Goal: Contribute content: Contribute content

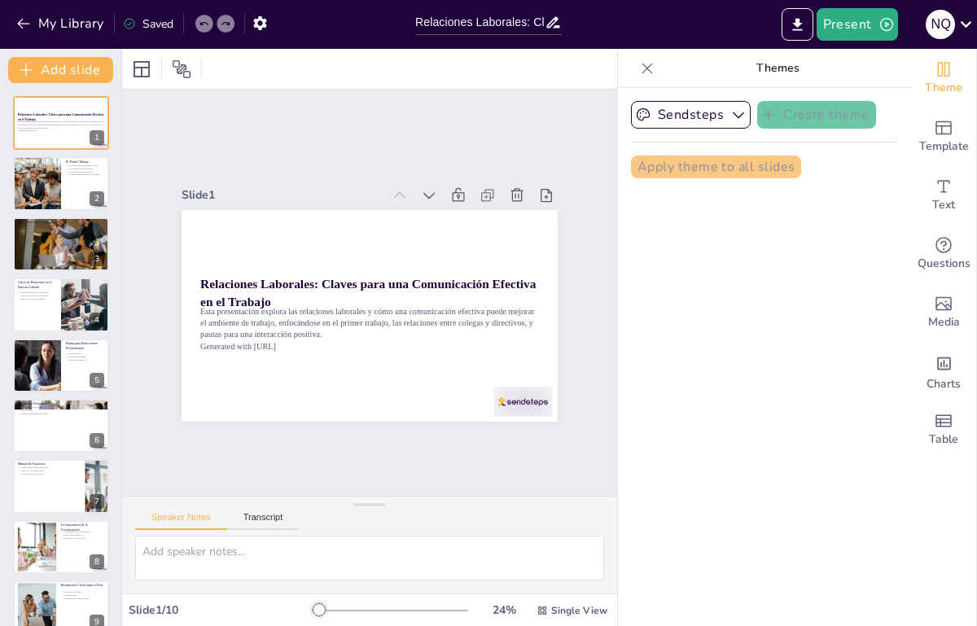
type input "Relaciones Laborales: Claves para una Comunicación Efectiva en el Trabajo"
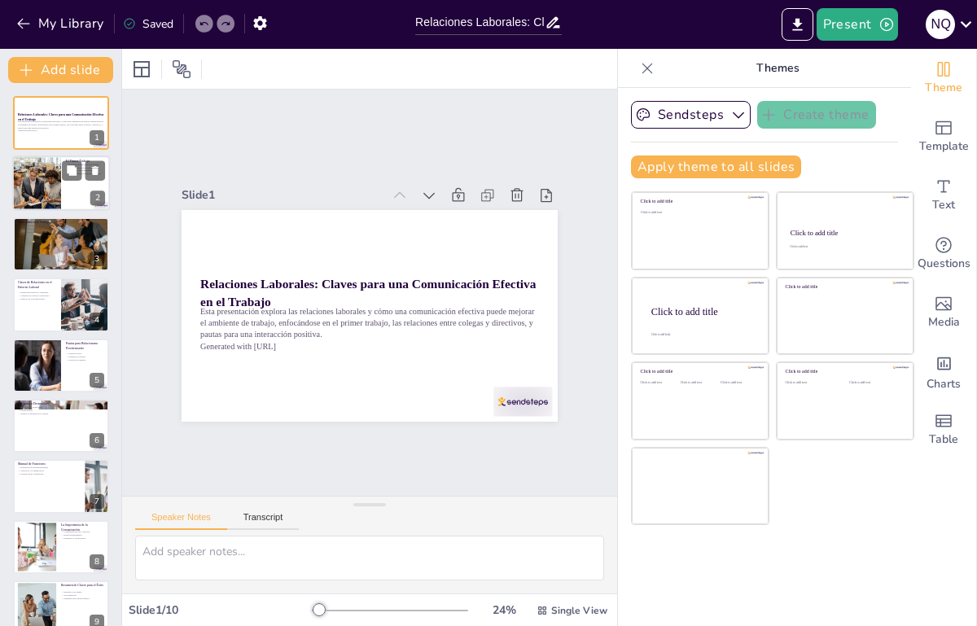
click at [57, 176] on div at bounding box center [36, 183] width 83 height 55
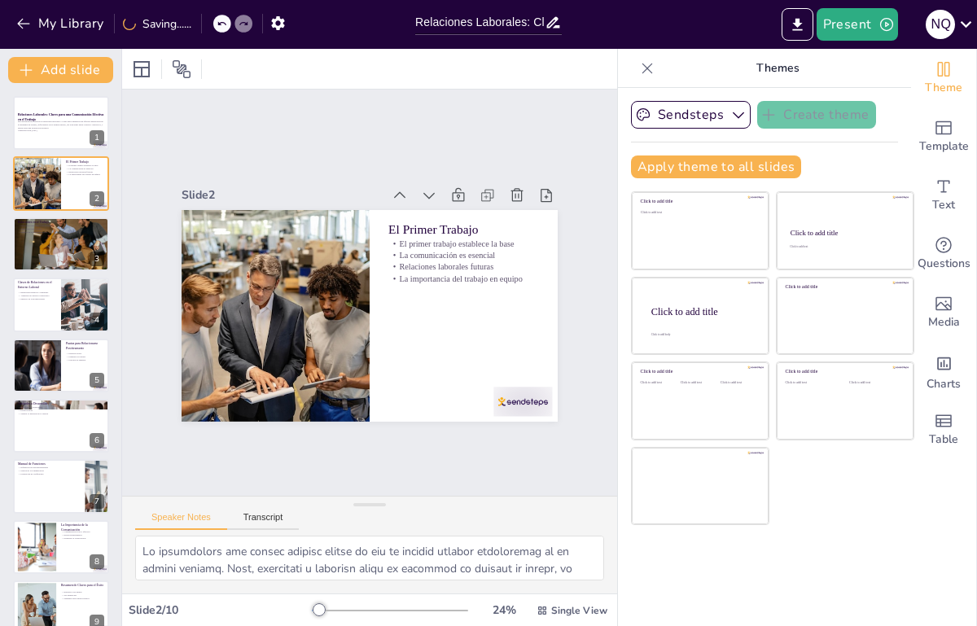
scroll to position [82, 0]
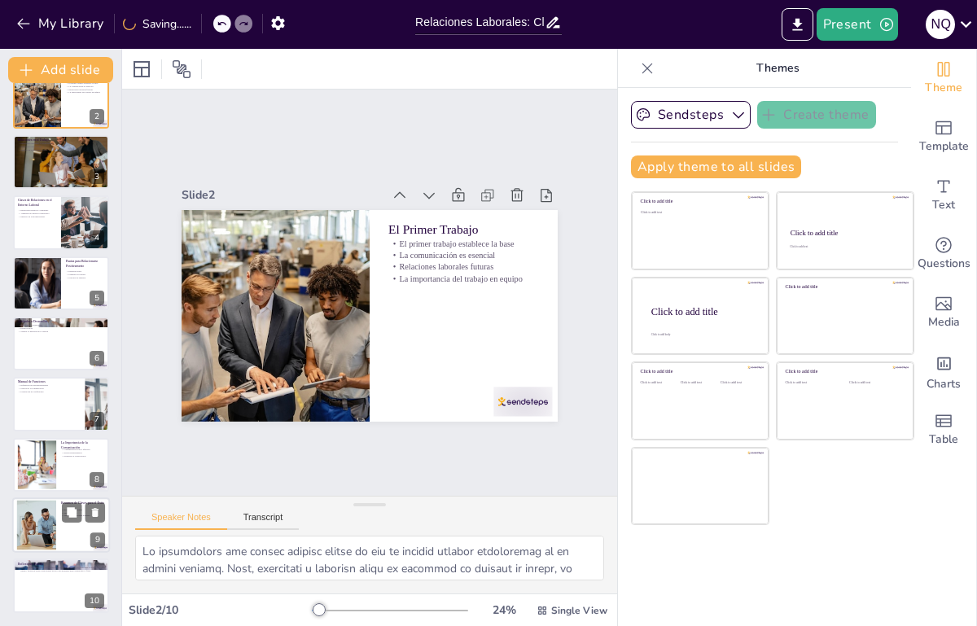
click at [35, 520] on div at bounding box center [36, 526] width 74 height 50
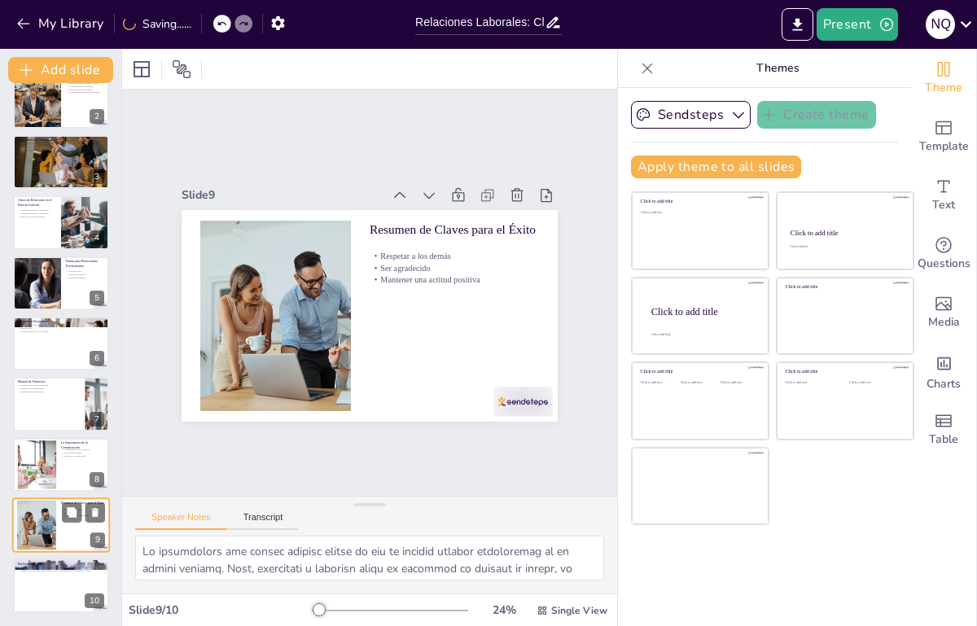
type textarea "Respetar a los demás es fundamental en cualquier entorno laboral. Este respeto …"
click at [43, 569] on p "La comunicación efectiva y las buenas relaciones laborales son esenciales para …" at bounding box center [61, 569] width 88 height 6
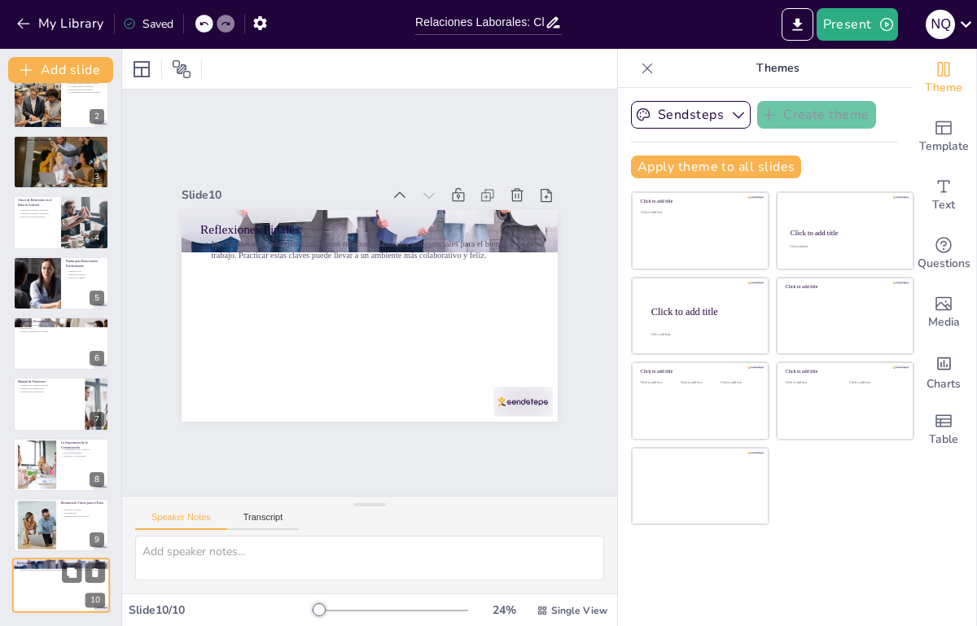
scroll to position [15, 0]
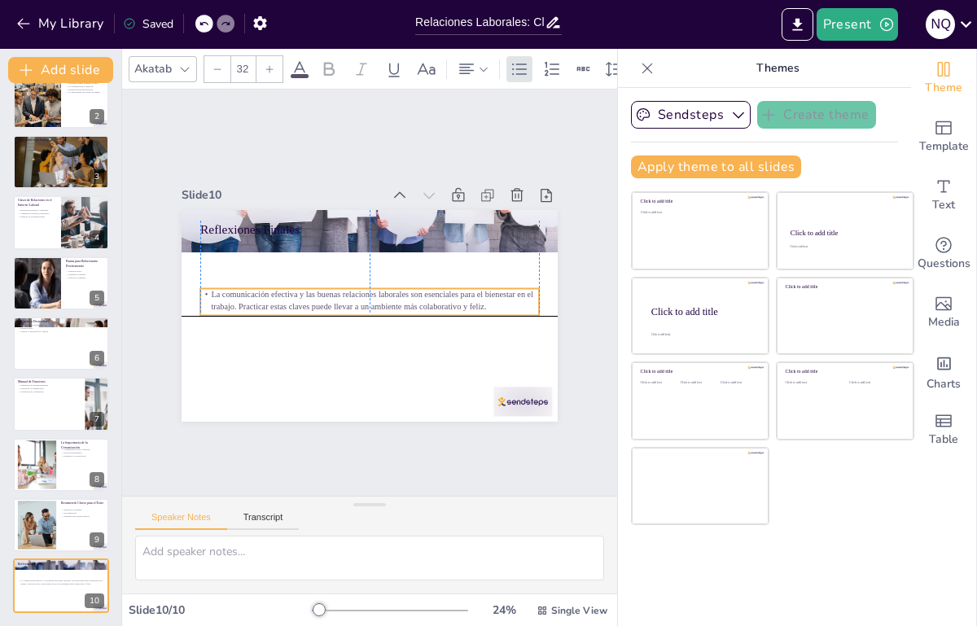
drag, startPoint x: 269, startPoint y: 240, endPoint x: 266, endPoint y: 288, distance: 48.1
click at [266, 288] on div "La comunicación efectiva y las buenas relaciones laborales son esenciales para …" at bounding box center [369, 301] width 339 height 27
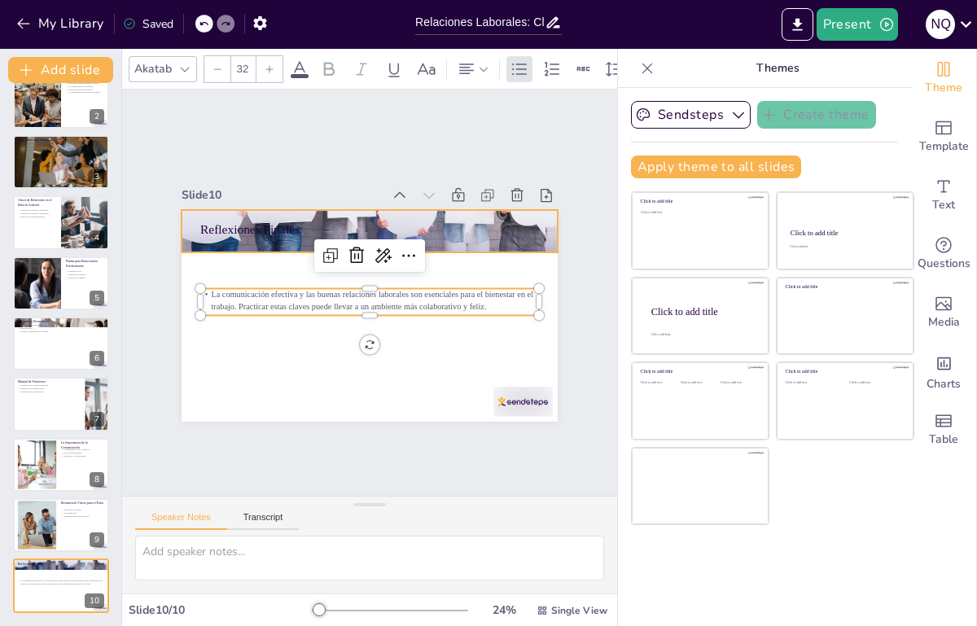
click at [252, 221] on p "Reflexiones Finales" at bounding box center [369, 230] width 339 height 18
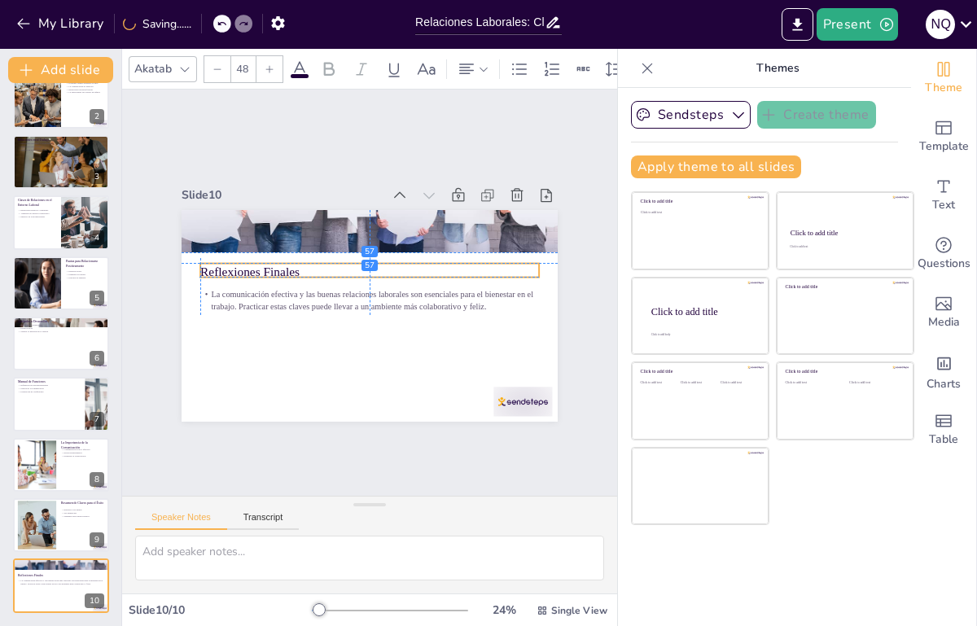
drag, startPoint x: 252, startPoint y: 206, endPoint x: 252, endPoint y: 243, distance: 37.4
click at [252, 263] on p "Reflexiones Finales" at bounding box center [369, 272] width 339 height 18
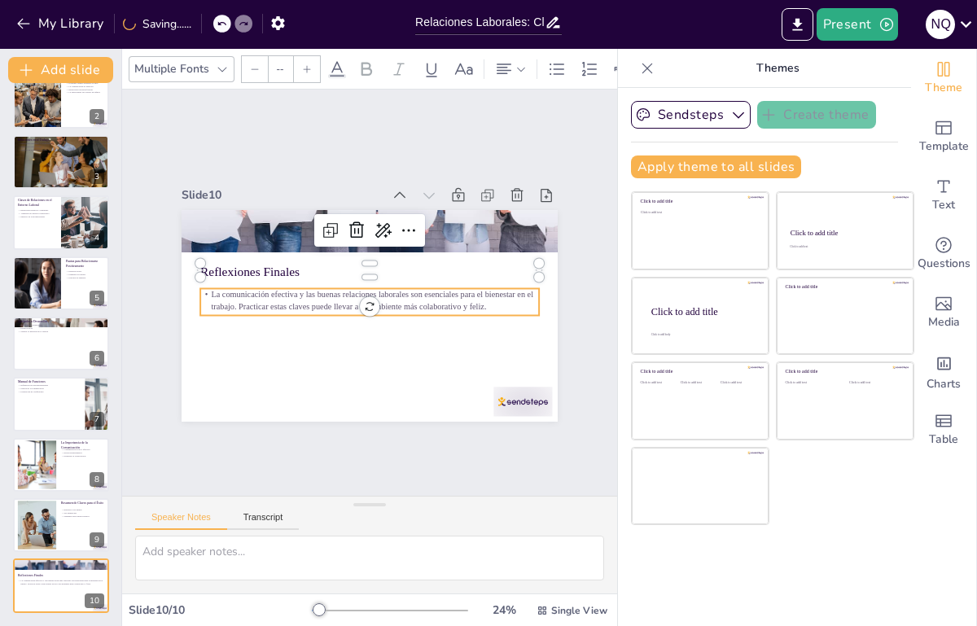
click at [387, 278] on p "La comunicación efectiva y las buenas relaciones laborales son esenciales para …" at bounding box center [368, 299] width 339 height 59
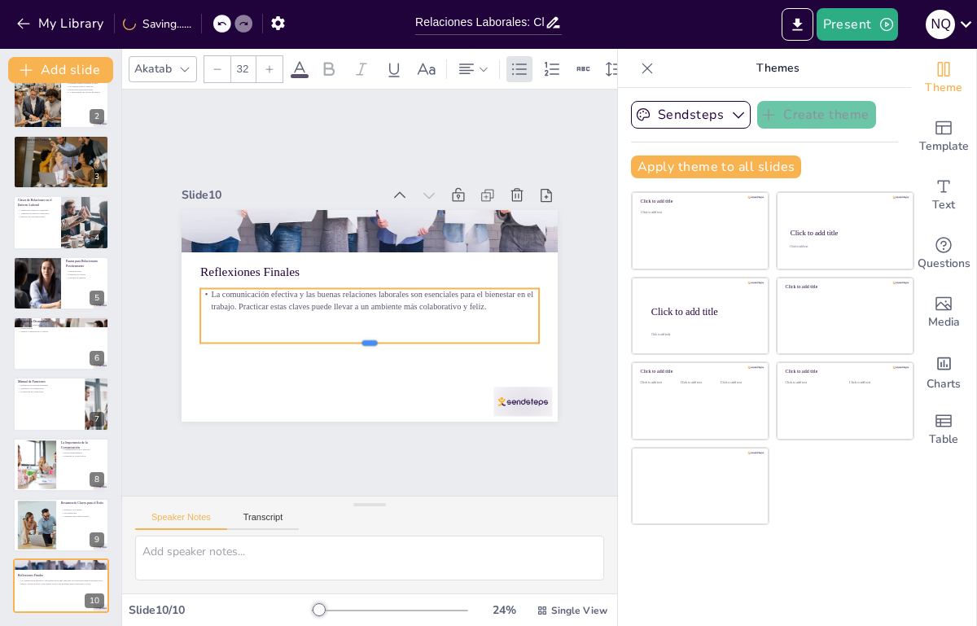
drag, startPoint x: 354, startPoint y: 295, endPoint x: 355, endPoint y: 322, distance: 27.7
click at [355, 322] on div at bounding box center [357, 348] width 334 height 83
drag, startPoint x: 248, startPoint y: 58, endPoint x: 231, endPoint y: 60, distance: 17.3
click at [231, 60] on input "32" at bounding box center [242, 69] width 23 height 26
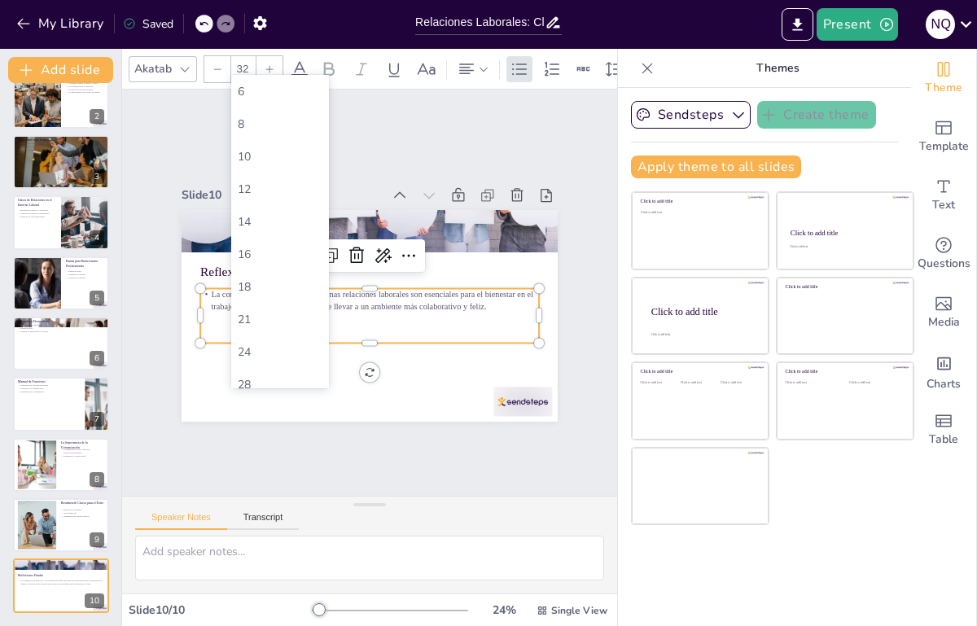
type input "3"
click at [253, 166] on div "42" at bounding box center [280, 162] width 85 height 15
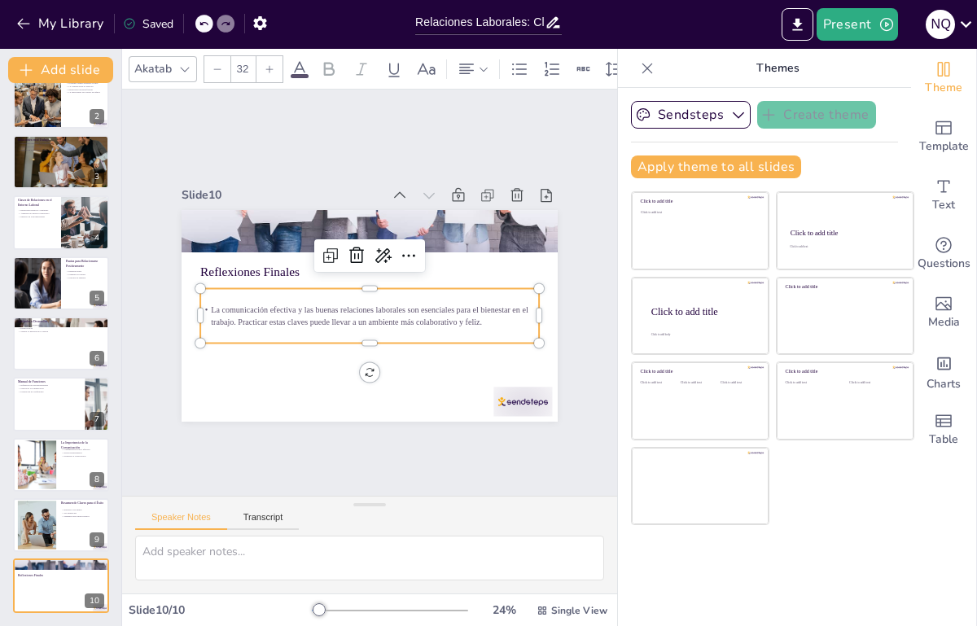
type input "42"
click at [304, 275] on div at bounding box center [369, 281] width 339 height 13
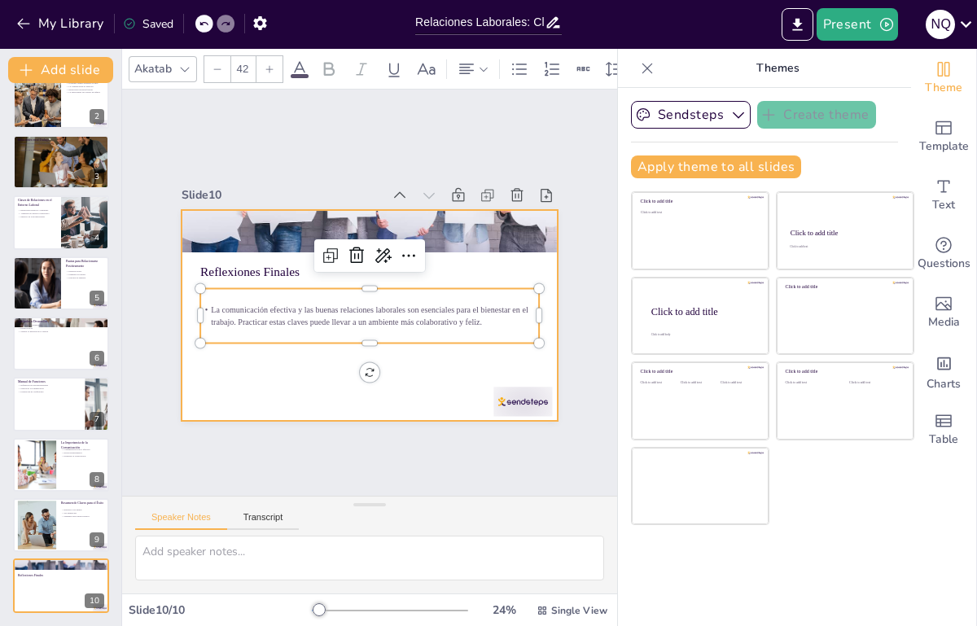
scroll to position [0, 0]
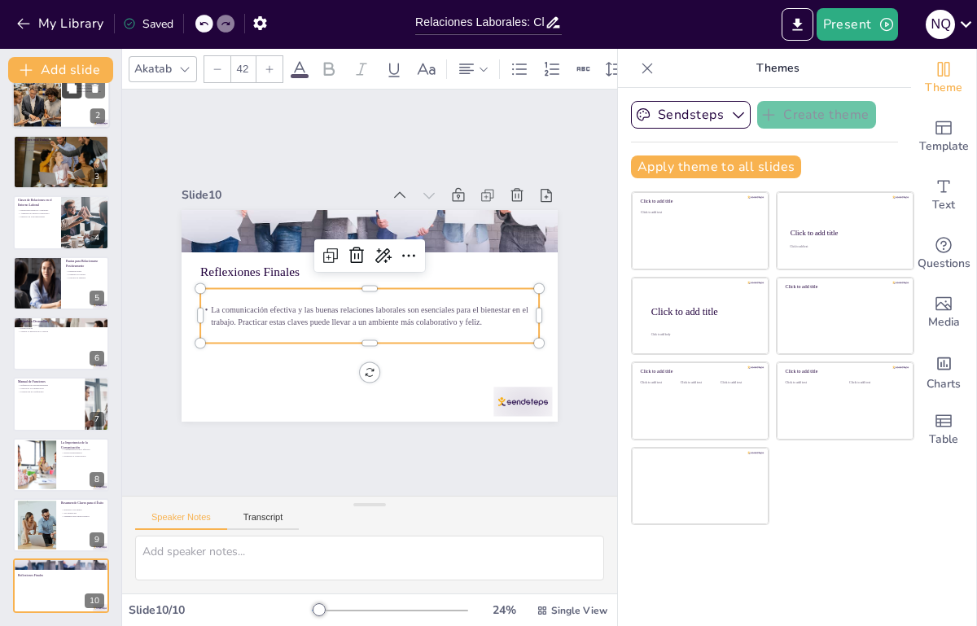
click at [63, 95] on button at bounding box center [72, 89] width 20 height 20
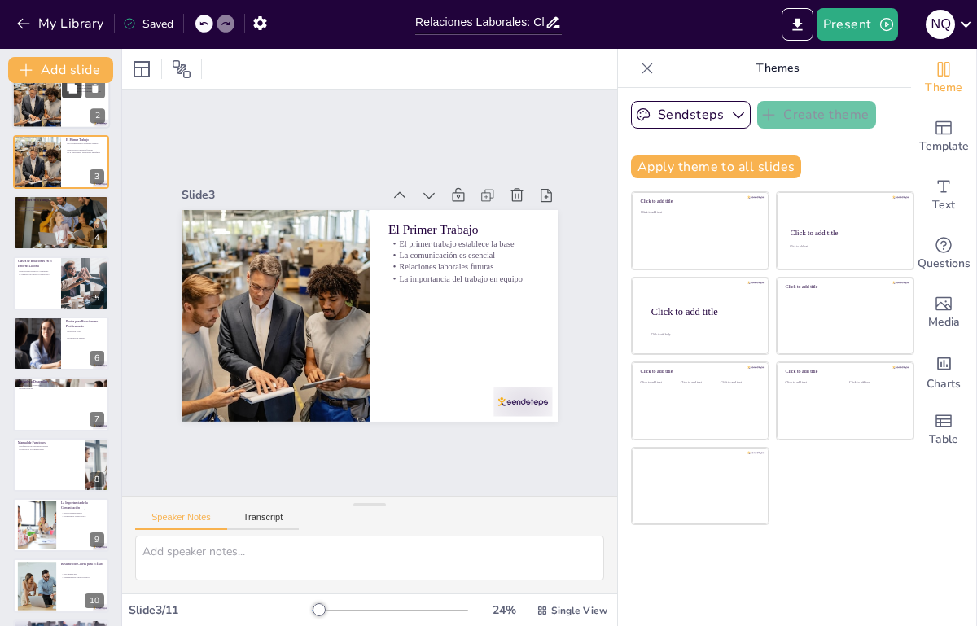
type textarea "La importancia del primer trabajo radica en que es nuestra primera experiencia …"
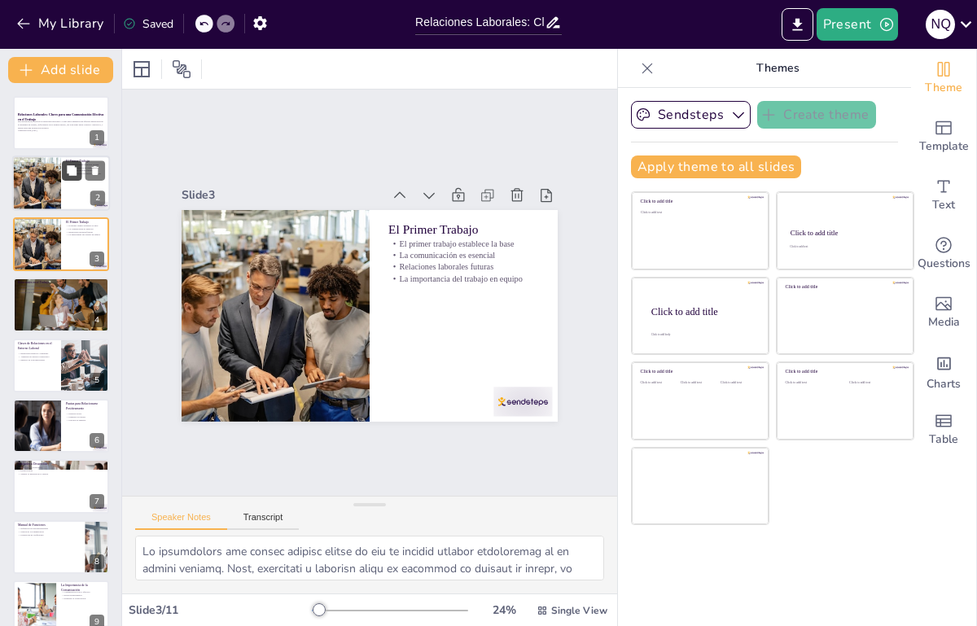
scroll to position [15, 0]
click at [51, 130] on p "Generated with [URL]" at bounding box center [61, 130] width 88 height 3
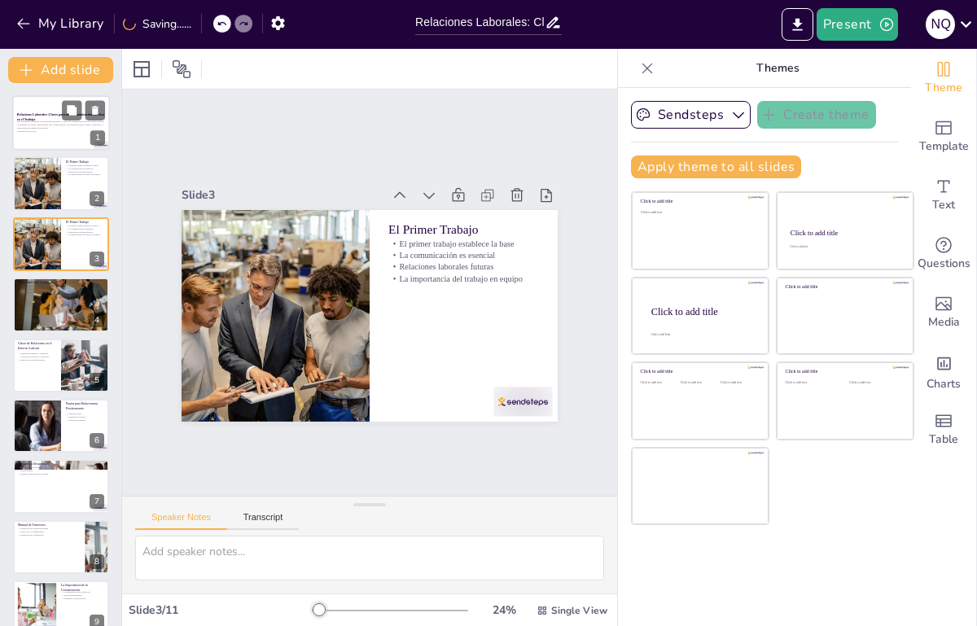
scroll to position [0, 0]
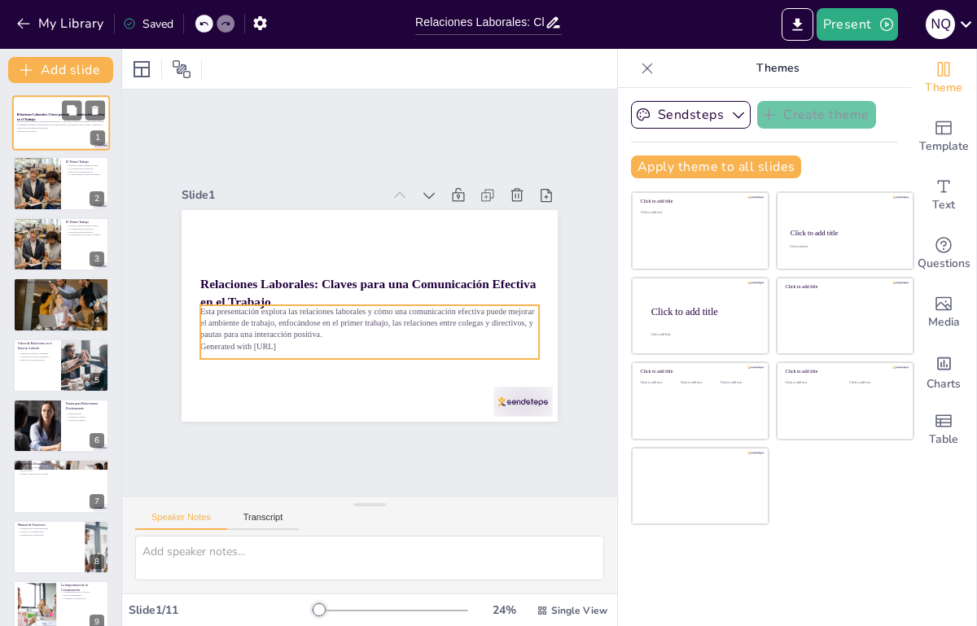
click at [66, 125] on p "Esta presentación explora las relaciones laborales y cómo una comunicación efec…" at bounding box center [61, 124] width 88 height 9
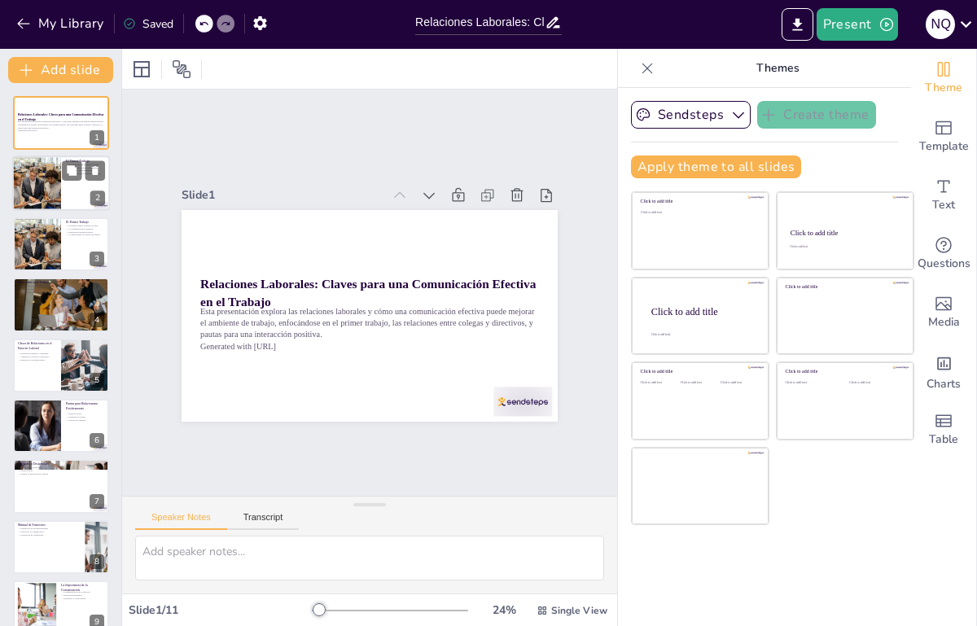
click at [50, 184] on div at bounding box center [36, 183] width 83 height 55
type textarea "La importancia del primer trabajo radica en que es nuestra primera experiencia …"
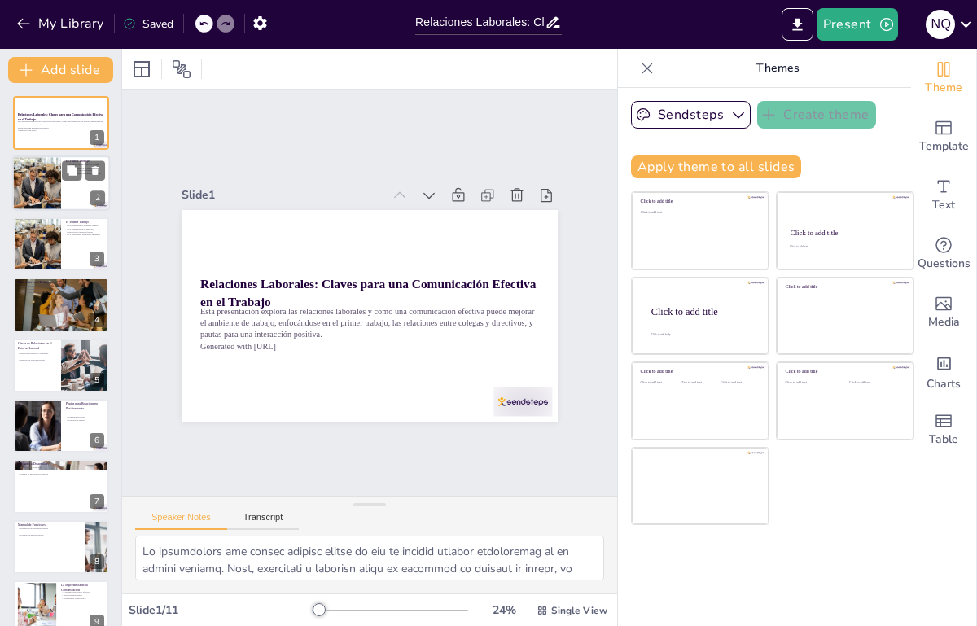
scroll to position [0, 0]
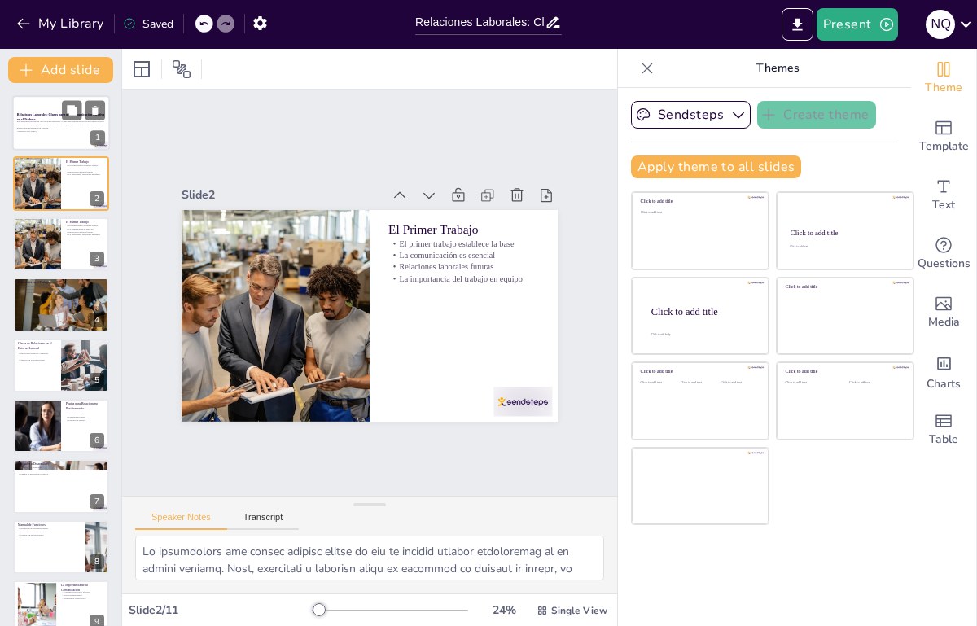
click at [53, 125] on p "Esta presentación explora las relaciones laborales y cómo una comunicación efec…" at bounding box center [61, 124] width 88 height 9
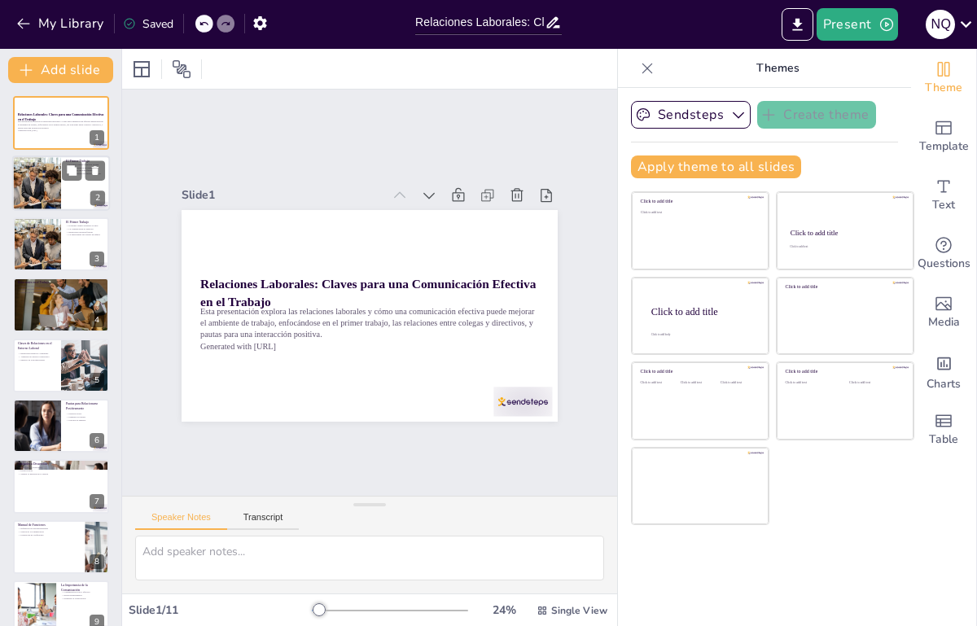
click at [37, 176] on div at bounding box center [36, 183] width 83 height 55
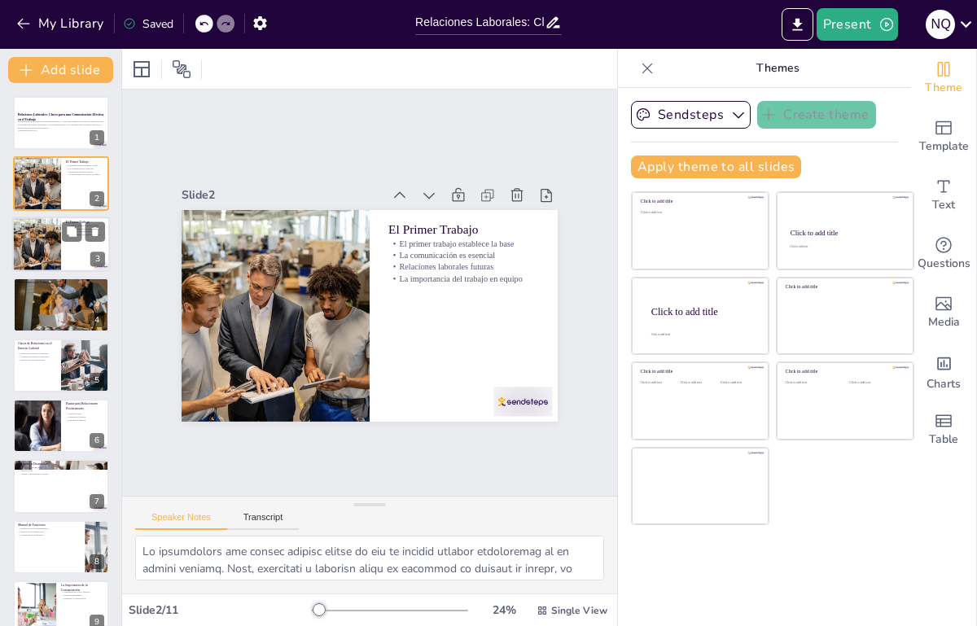
click at [43, 233] on div at bounding box center [36, 244] width 83 height 55
click at [37, 181] on div at bounding box center [36, 183] width 83 height 55
click at [36, 247] on div at bounding box center [36, 244] width 83 height 55
click at [37, 181] on div at bounding box center [36, 183] width 83 height 55
click at [45, 240] on div at bounding box center [36, 244] width 83 height 55
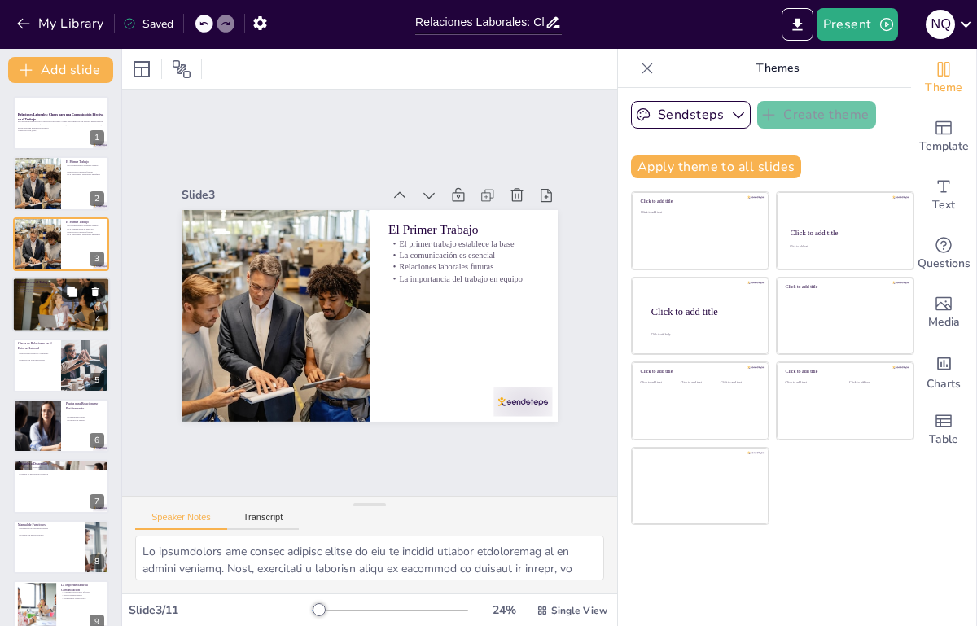
click at [33, 313] on div at bounding box center [61, 304] width 102 height 55
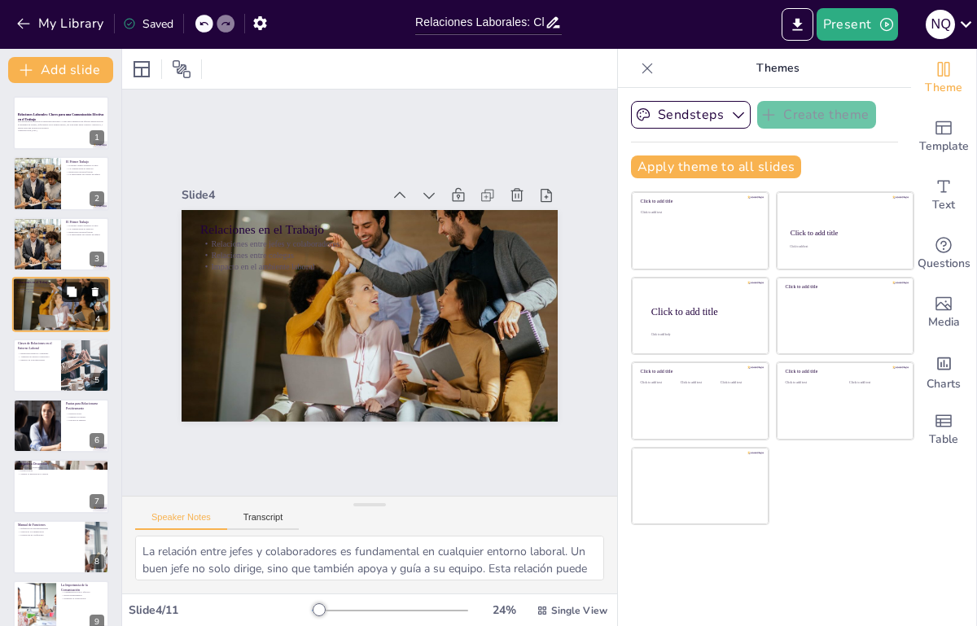
click at [63, 286] on button at bounding box center [72, 292] width 20 height 20
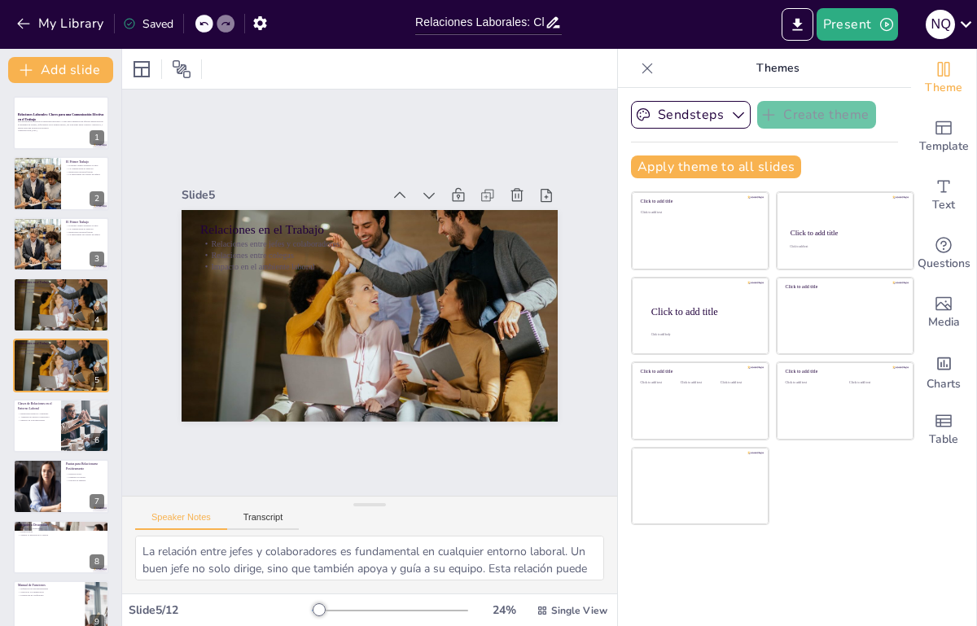
scroll to position [15, 0]
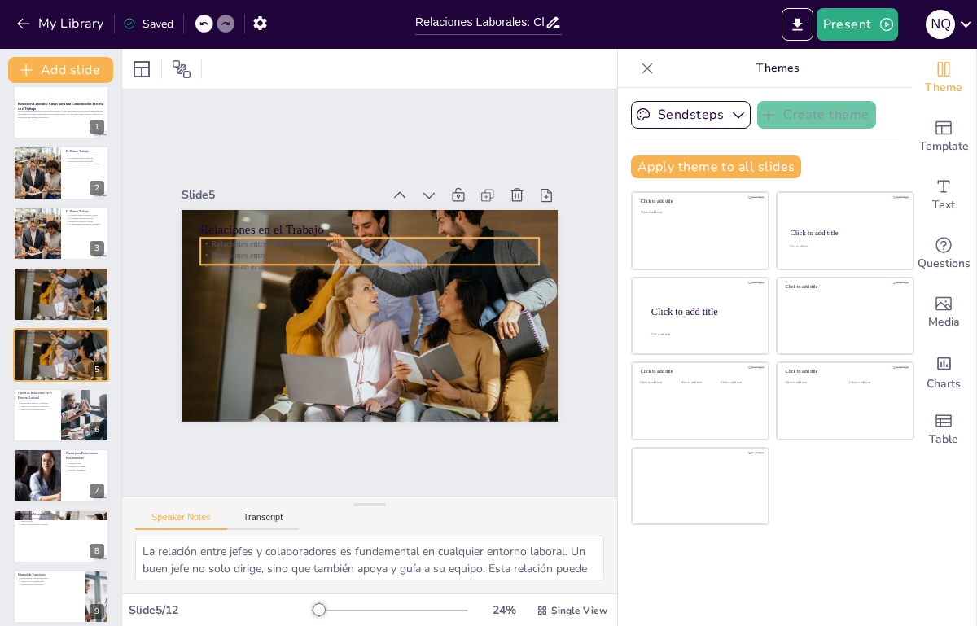
click at [230, 238] on p "Relaciones entre jefes y colaboradores" at bounding box center [369, 243] width 339 height 11
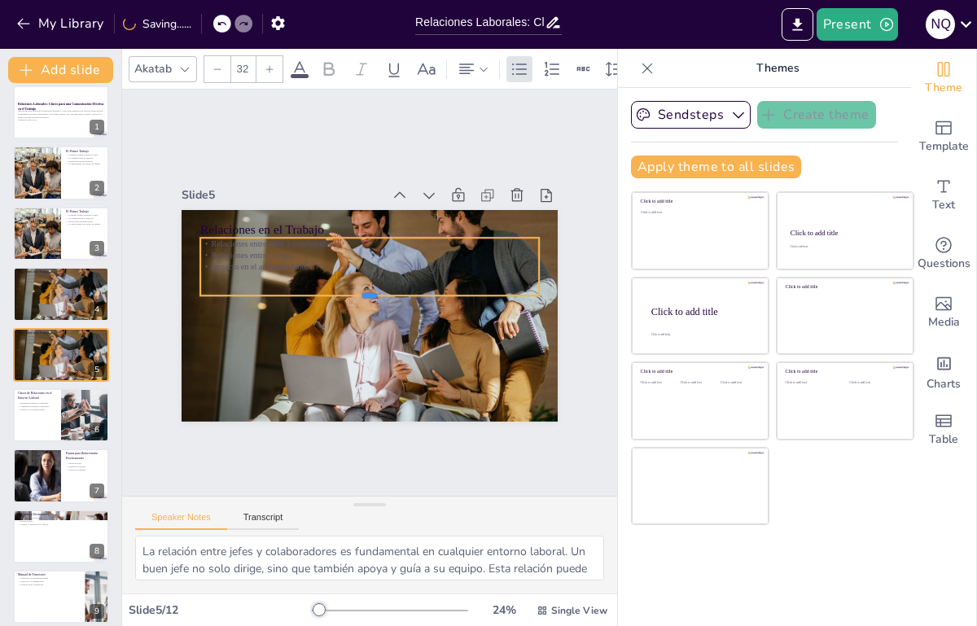
drag, startPoint x: 359, startPoint y: 245, endPoint x: 359, endPoint y: 278, distance: 32.6
click at [359, 295] on div at bounding box center [369, 301] width 339 height 13
click at [219, 238] on div "Relaciones entre jefes y colaboradores Relaciones entre colegas Impacto en el a…" at bounding box center [369, 255] width 339 height 35
click at [225, 221] on div at bounding box center [369, 227] width 339 height 13
click at [399, 192] on icon at bounding box center [409, 202] width 20 height 20
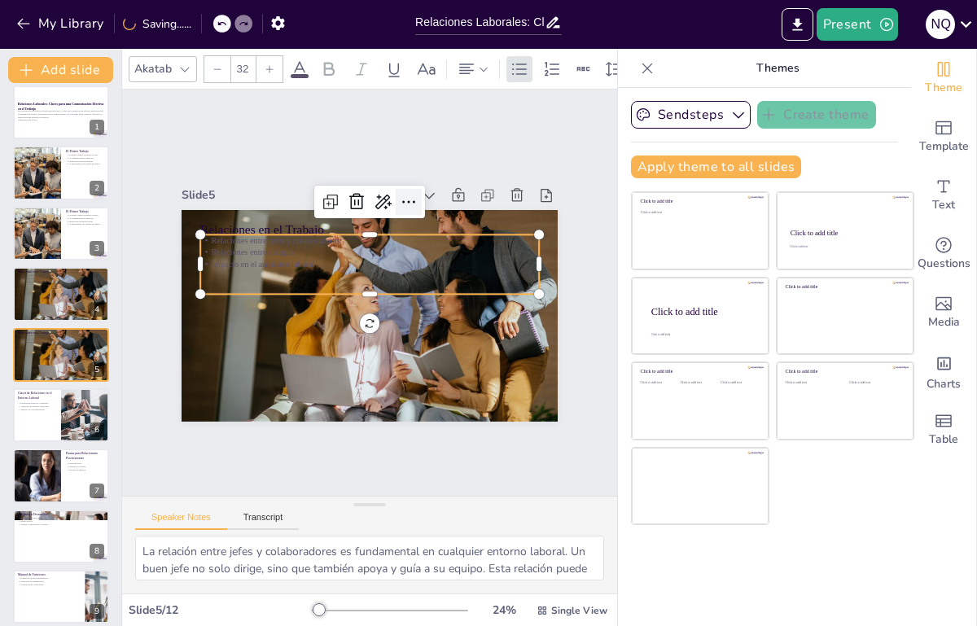
click at [399, 192] on icon at bounding box center [409, 202] width 20 height 20
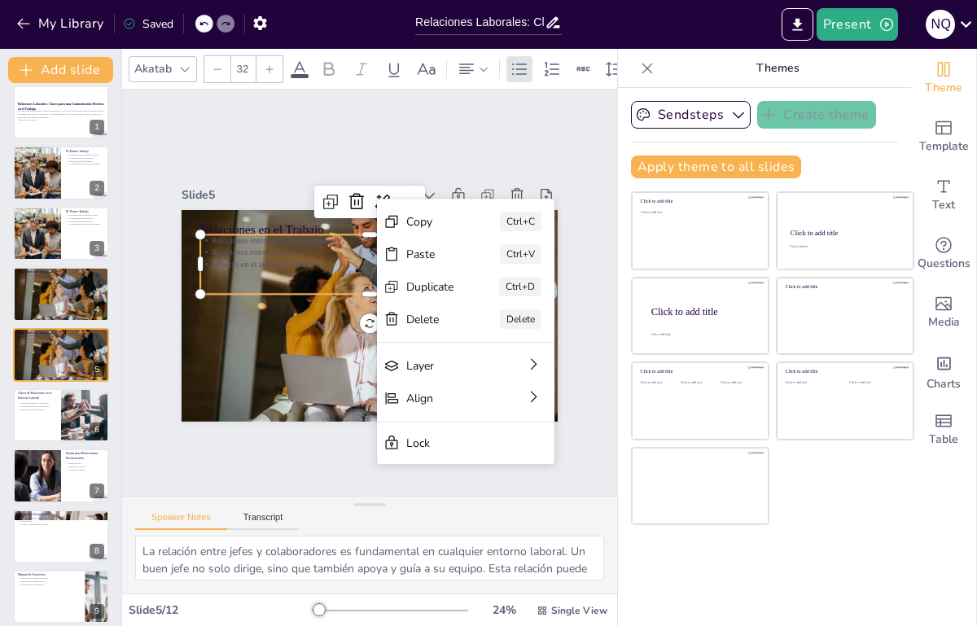
click at [282, 221] on div at bounding box center [369, 227] width 339 height 13
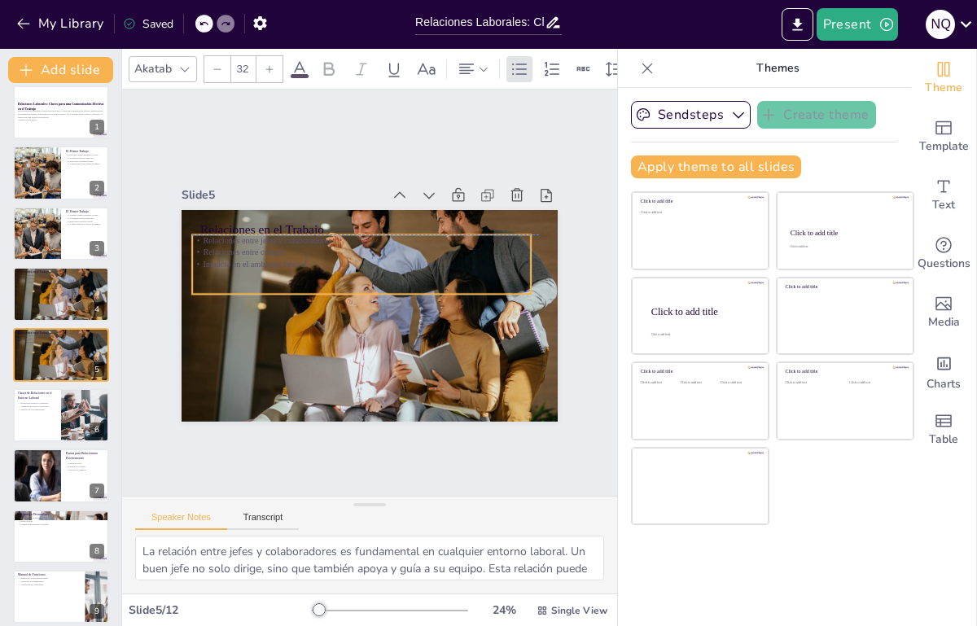
drag, startPoint x: 389, startPoint y: 243, endPoint x: 319, endPoint y: 241, distance: 70.0
click at [348, 258] on p "Impacto en el ambiente laboral" at bounding box center [361, 263] width 339 height 11
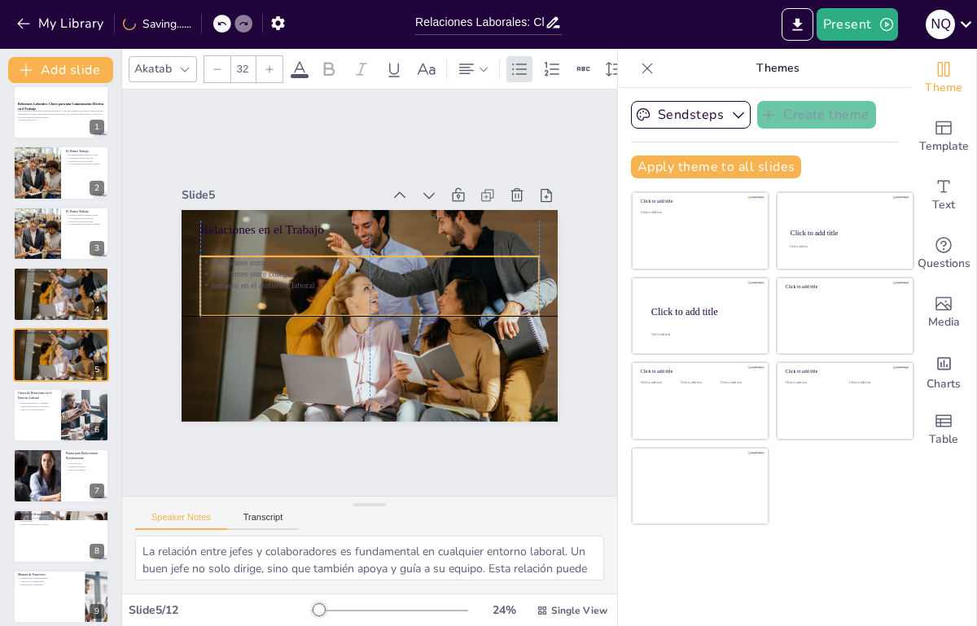
drag, startPoint x: 319, startPoint y: 241, endPoint x: 359, endPoint y: 265, distance: 46.3
click at [359, 265] on p "Impacto en el ambiente laboral" at bounding box center [370, 285] width 338 height 47
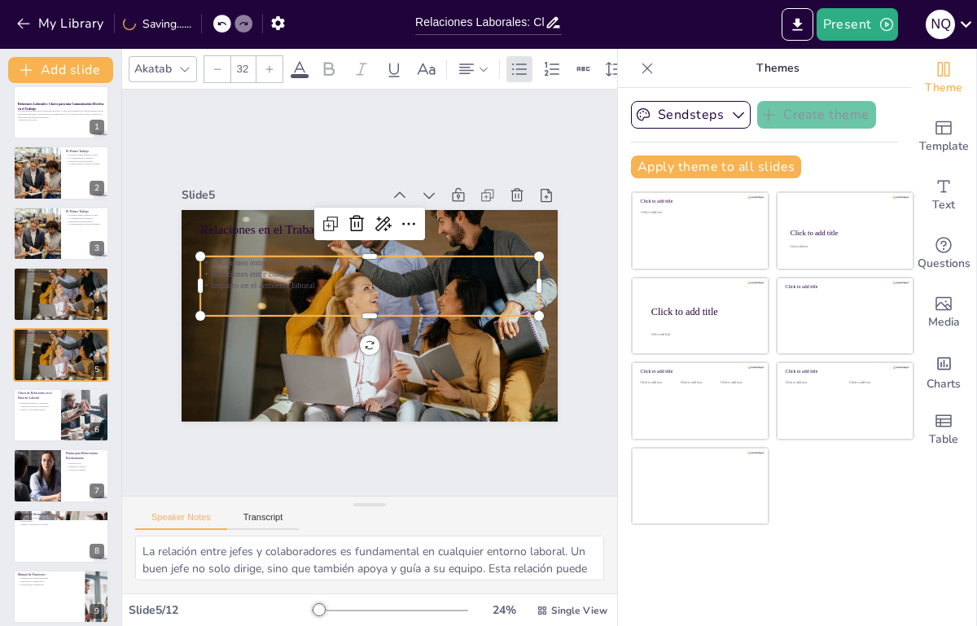
click at [282, 273] on div "Relaciones entre jefes y colaboradores Relaciones entre colegas Impacto en el a…" at bounding box center [370, 285] width 343 height 129
click at [282, 273] on div "Relaciones entre jefes y colaboradores Relaciones entre colegas Impacto en el a…" at bounding box center [369, 285] width 339 height 59
drag, startPoint x: 306, startPoint y: 272, endPoint x: 183, endPoint y: 251, distance: 124.7
click at [183, 251] on div "Relaciones en el Trabajo Relaciones entre jefes y colaboradores Relaciones entr…" at bounding box center [370, 316] width 376 height 212
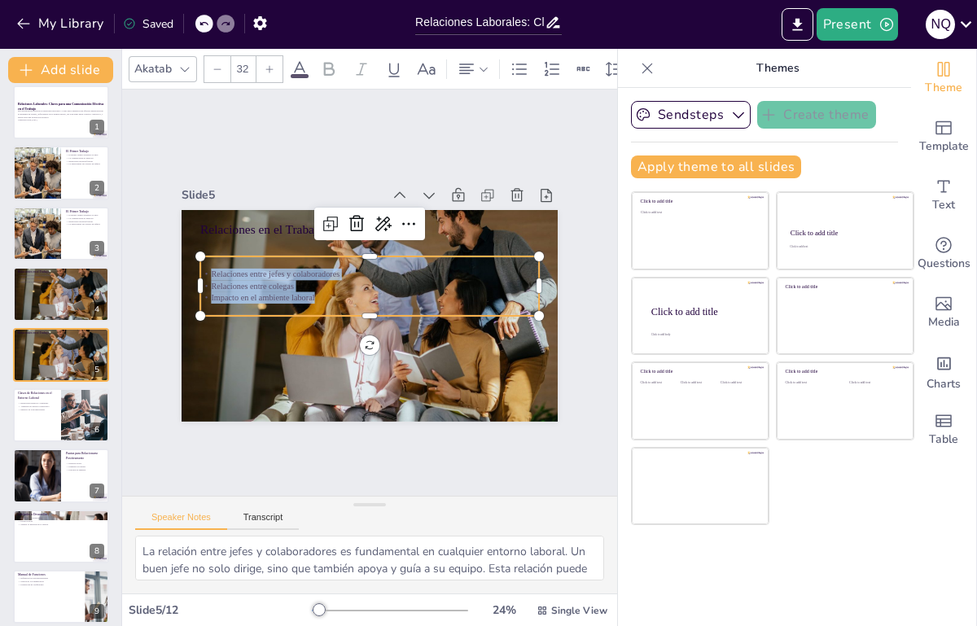
click at [303, 64] on icon at bounding box center [300, 69] width 20 height 20
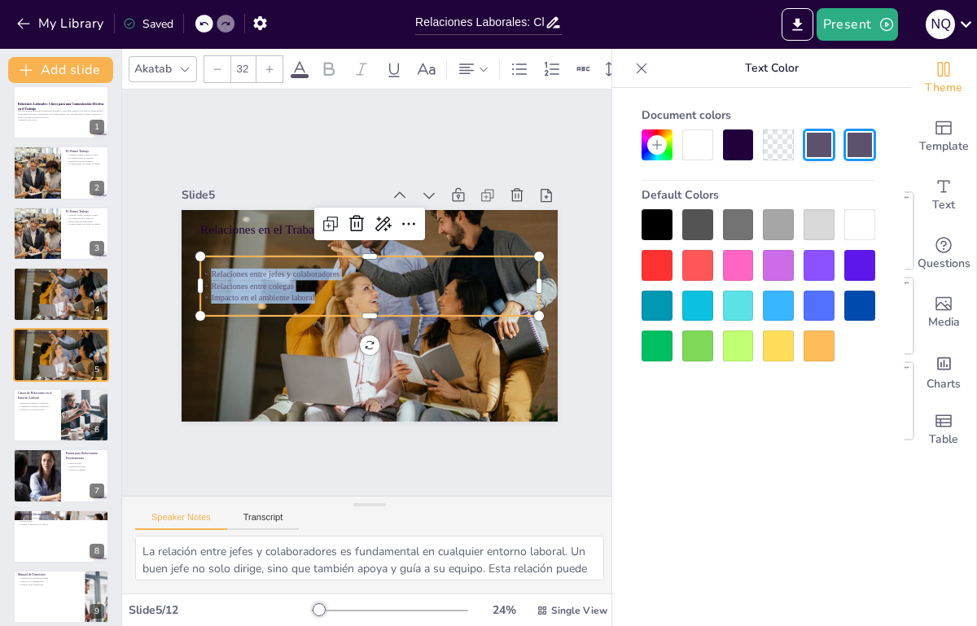
click at [856, 230] on div at bounding box center [859, 224] width 31 height 31
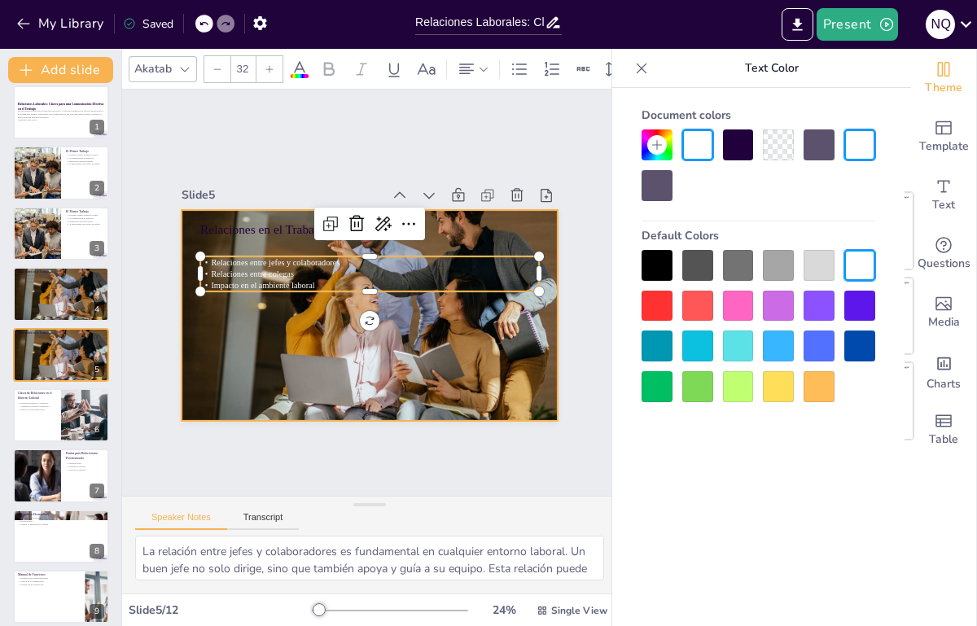
click at [375, 321] on div at bounding box center [368, 316] width 391 height 212
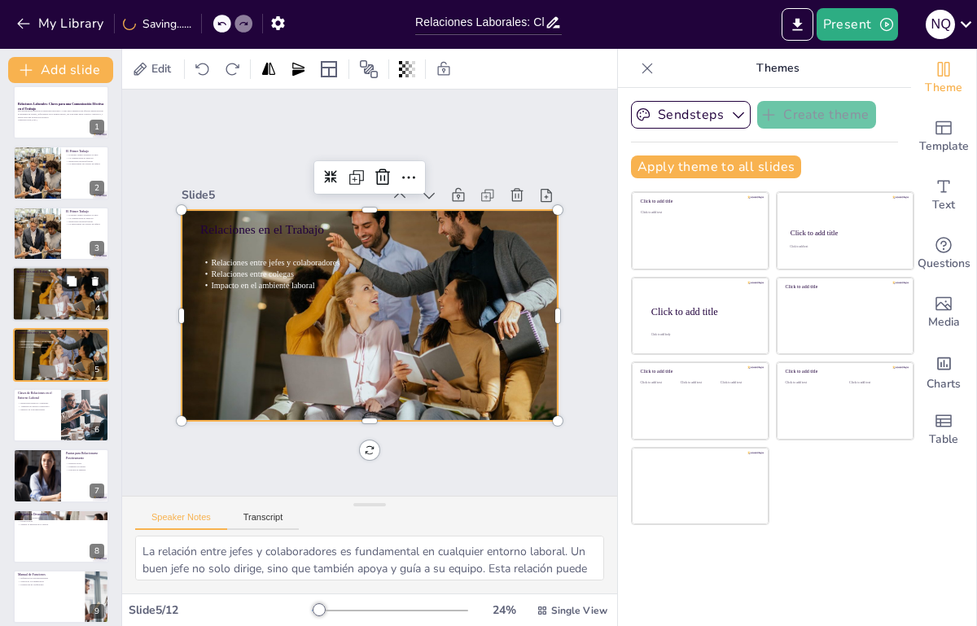
click at [61, 300] on div at bounding box center [61, 293] width 102 height 55
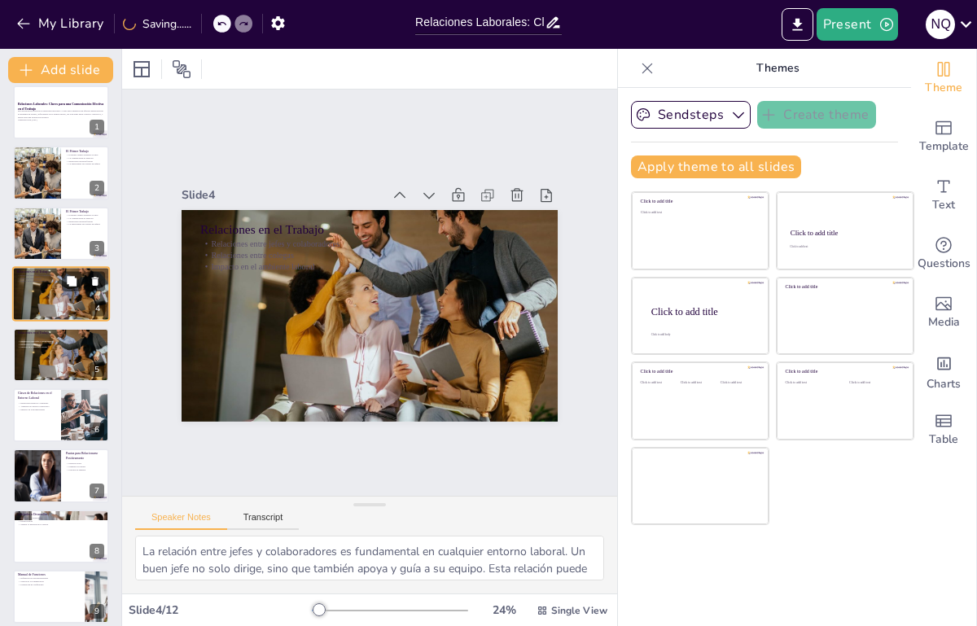
scroll to position [0, 0]
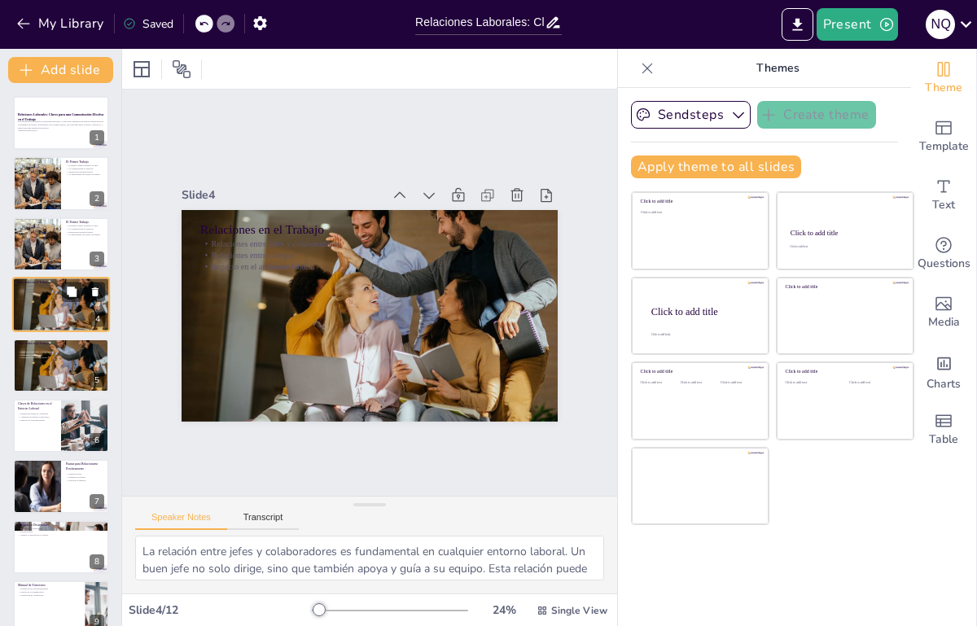
click at [37, 296] on div at bounding box center [61, 304] width 102 height 55
click at [37, 237] on div at bounding box center [36, 244] width 83 height 55
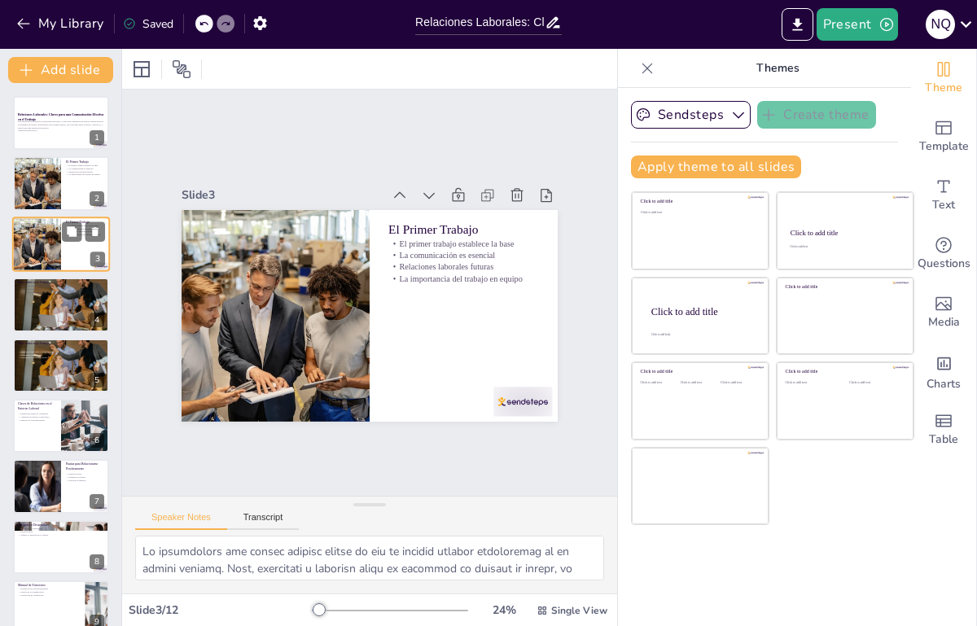
scroll to position [0, 0]
click at [46, 240] on div at bounding box center [36, 244] width 83 height 55
click at [509, 187] on icon at bounding box center [517, 195] width 16 height 16
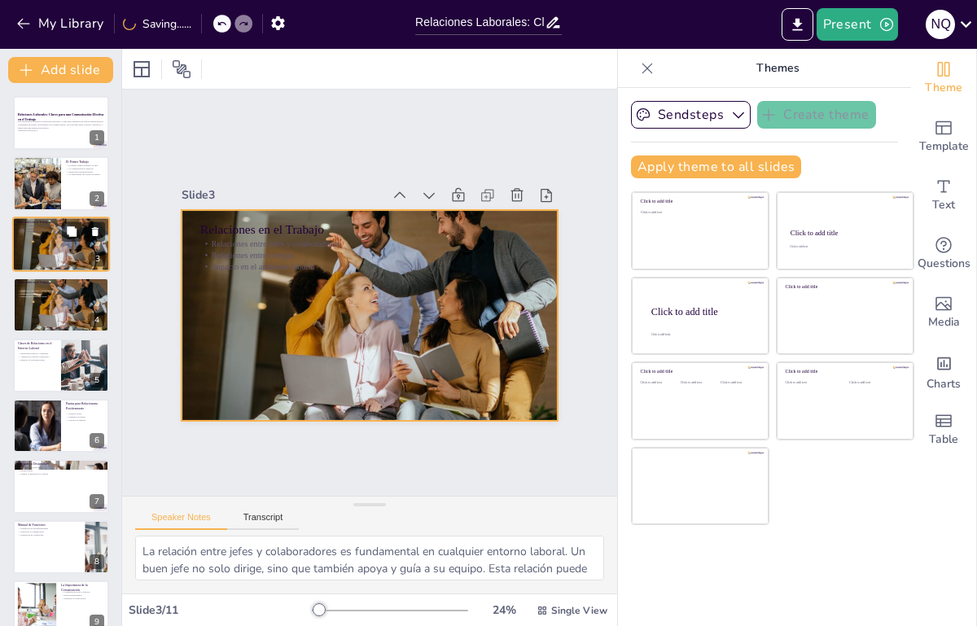
click at [43, 241] on div at bounding box center [61, 244] width 102 height 55
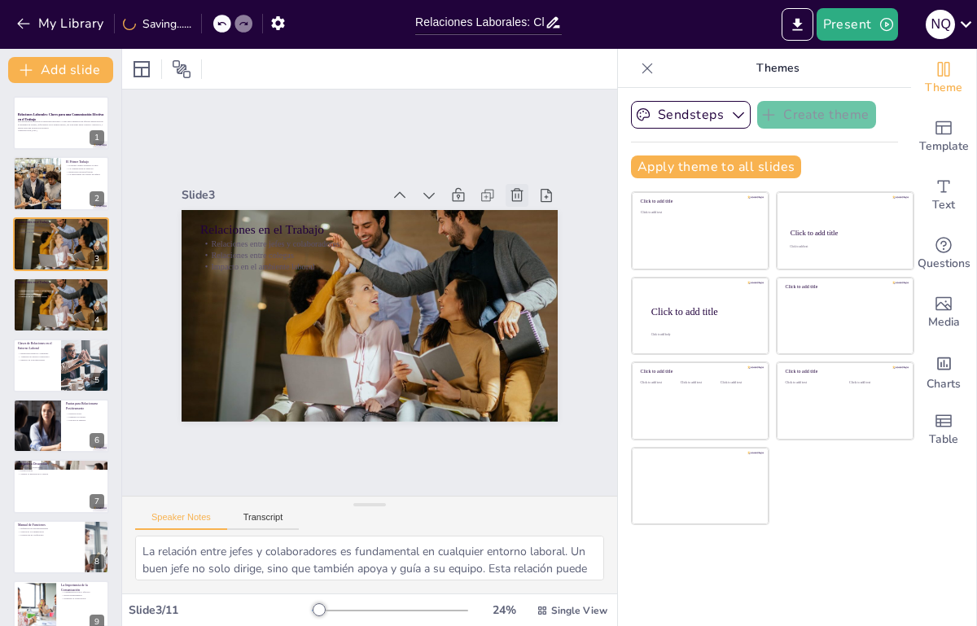
click at [519, 203] on icon at bounding box center [526, 210] width 14 height 15
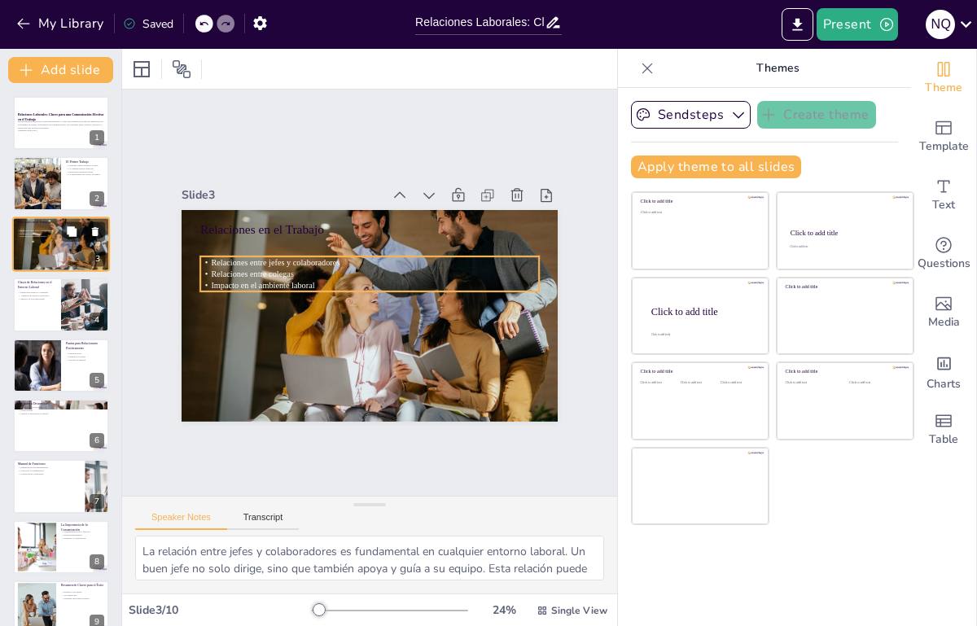
click at [44, 237] on span "Impacto en el ambiente laboral" at bounding box center [33, 236] width 27 height 2
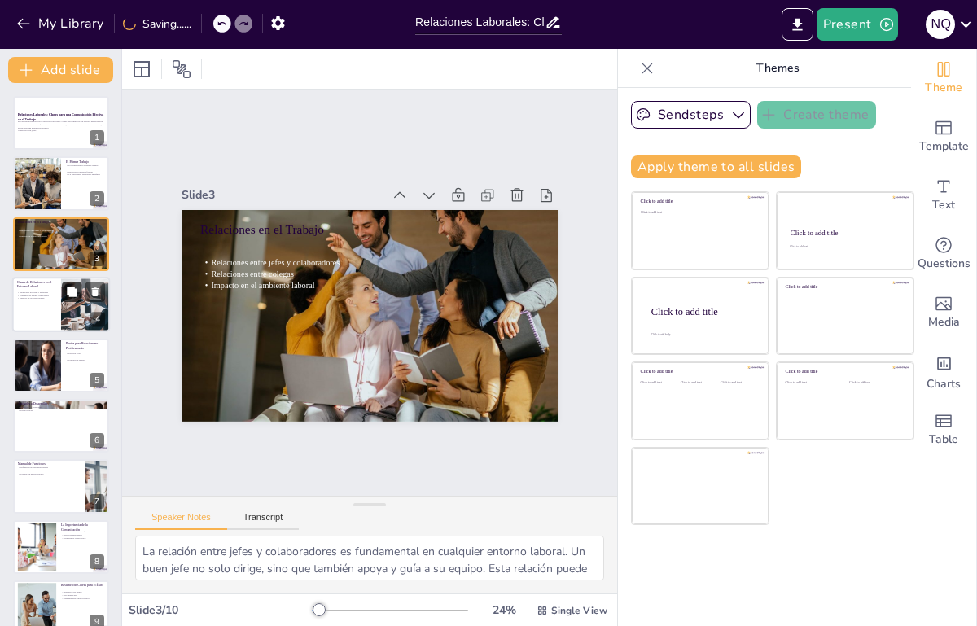
click at [76, 289] on icon at bounding box center [72, 292] width 10 height 10
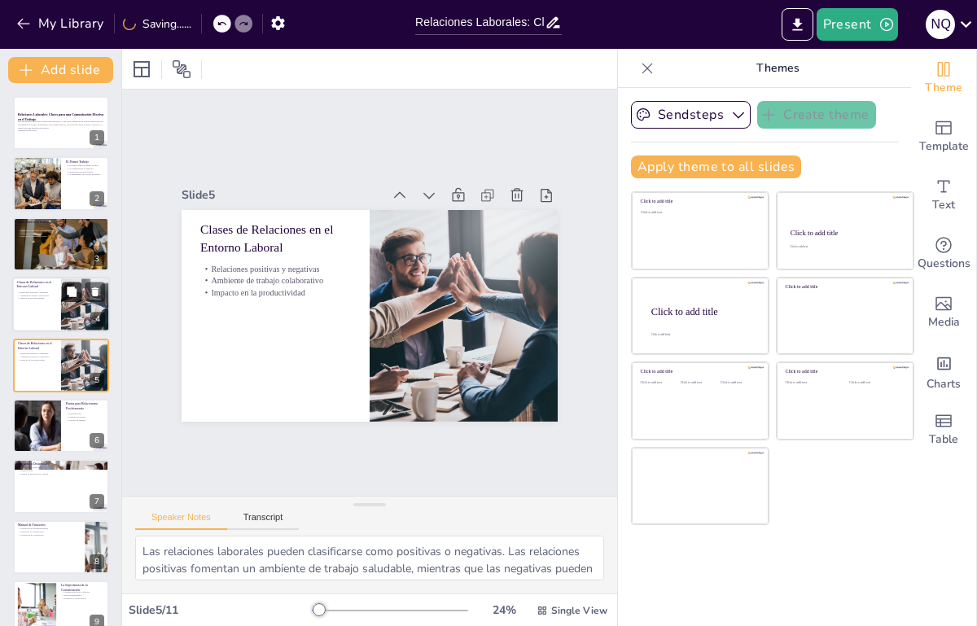
scroll to position [11, 0]
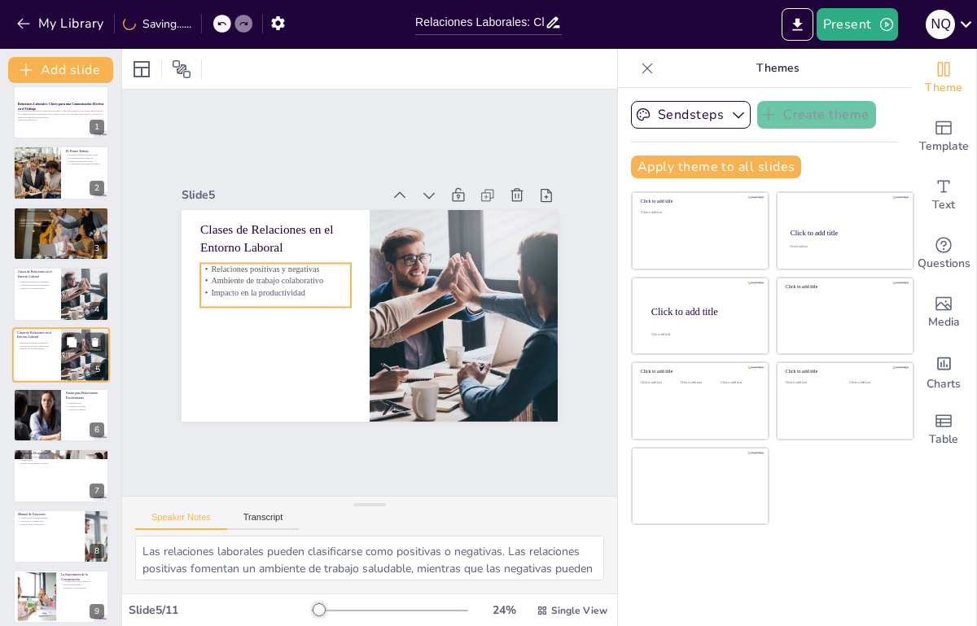
click at [46, 352] on div "Relaciones positivas y negativas Ambiente de trabajo colaborativo Impacto en la…" at bounding box center [36, 346] width 39 height 11
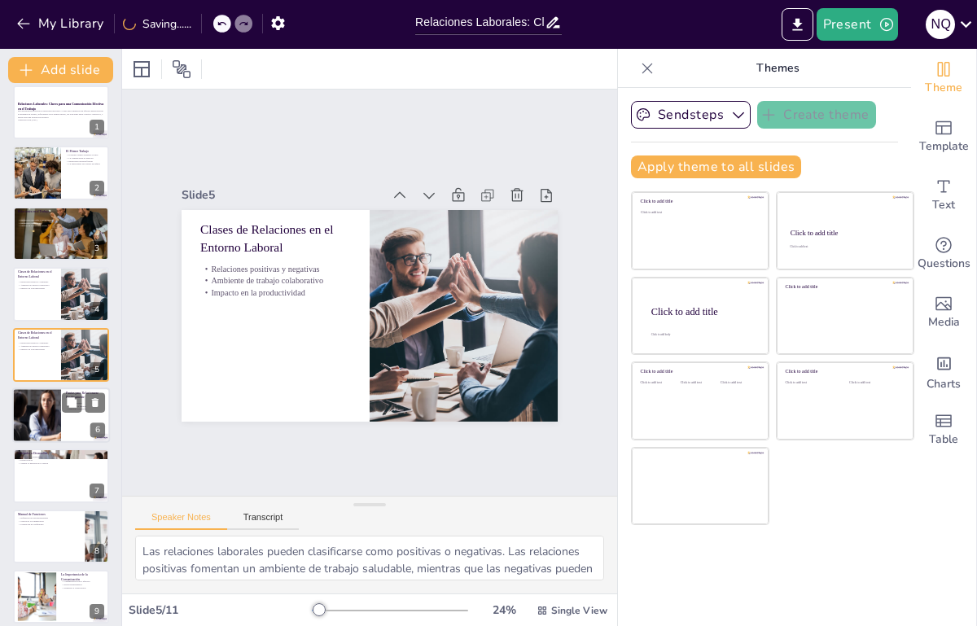
click at [52, 411] on div at bounding box center [37, 414] width 98 height 55
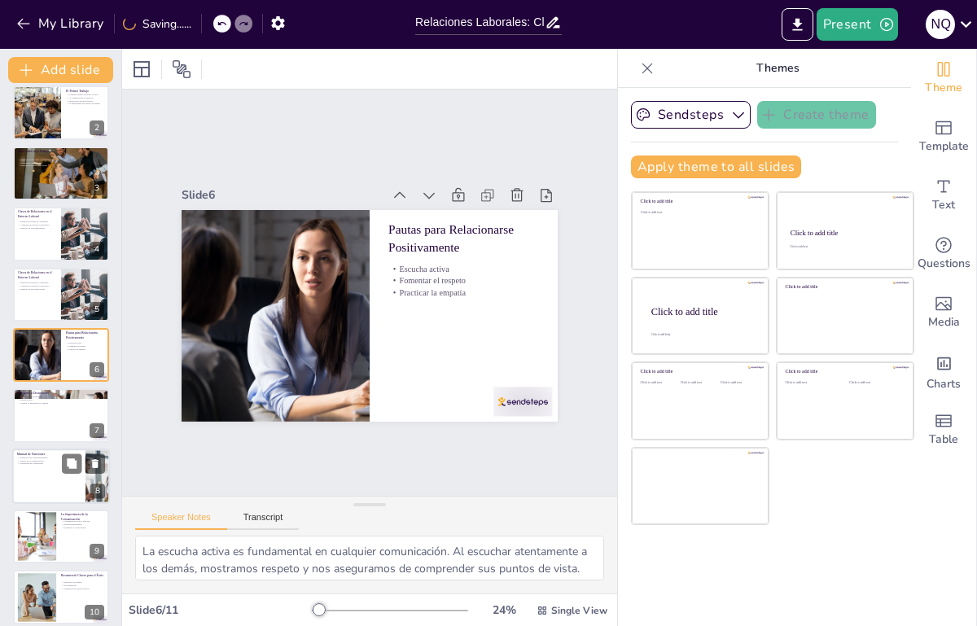
click at [66, 482] on div at bounding box center [61, 475] width 98 height 55
type textarea "La definición clara de responsabilidades es fundamental en cualquier organizaci…"
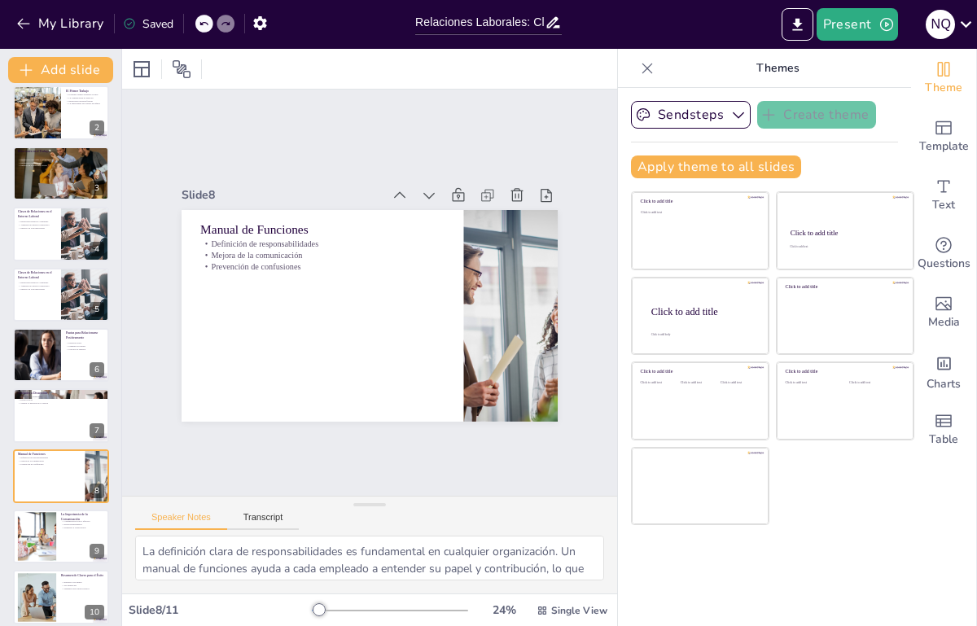
scroll to position [142, 0]
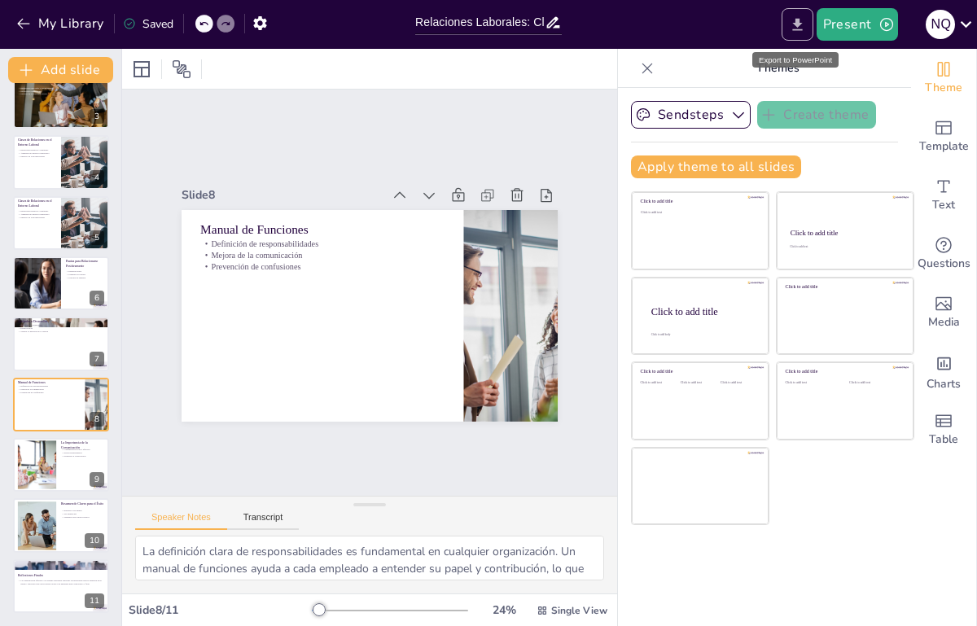
click at [796, 24] on icon "Export to PowerPoint" at bounding box center [797, 24] width 10 height 12
click at [799, 31] on icon "Export to PowerPoint" at bounding box center [797, 24] width 17 height 17
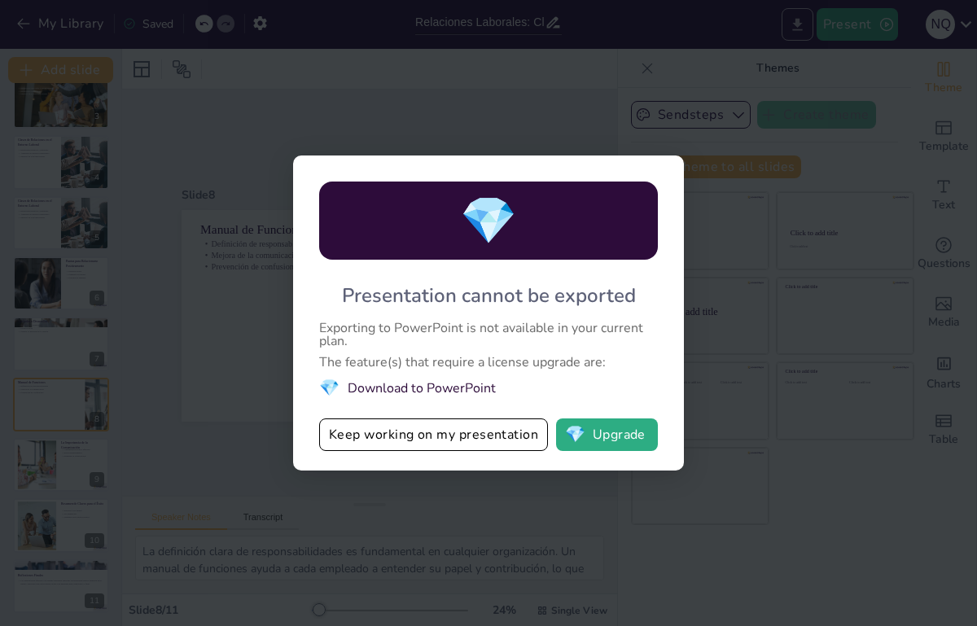
click at [799, 31] on div "💎 Presentation cannot be exported Exporting to PowerPoint is not available in y…" at bounding box center [488, 313] width 977 height 626
click at [578, 112] on div "💎 Presentation cannot be exported Exporting to PowerPoint is not available in y…" at bounding box center [488, 313] width 977 height 626
click at [689, 63] on div "💎 Presentation cannot be exported Exporting to PowerPoint is not available in y…" at bounding box center [488, 313] width 977 height 626
click at [654, 164] on div "💎 Presentation cannot be exported Exporting to PowerPoint is not available in y…" at bounding box center [488, 312] width 391 height 315
click at [245, 428] on div "💎 Presentation cannot be exported Exporting to PowerPoint is not available in y…" at bounding box center [488, 313] width 977 height 626
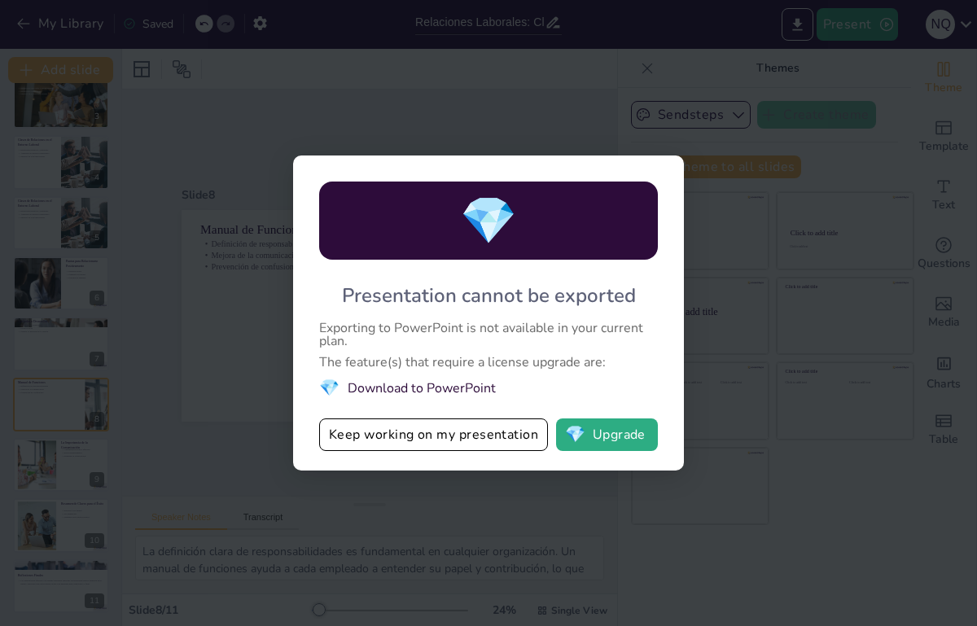
click at [720, 73] on div "💎 Presentation cannot be exported Exporting to PowerPoint is not available in y…" at bounding box center [488, 313] width 977 height 626
click at [886, 14] on div "💎 Presentation cannot be exported Exporting to PowerPoint is not available in y…" at bounding box center [488, 313] width 977 height 626
click at [461, 443] on button "Keep working on my presentation" at bounding box center [433, 434] width 229 height 33
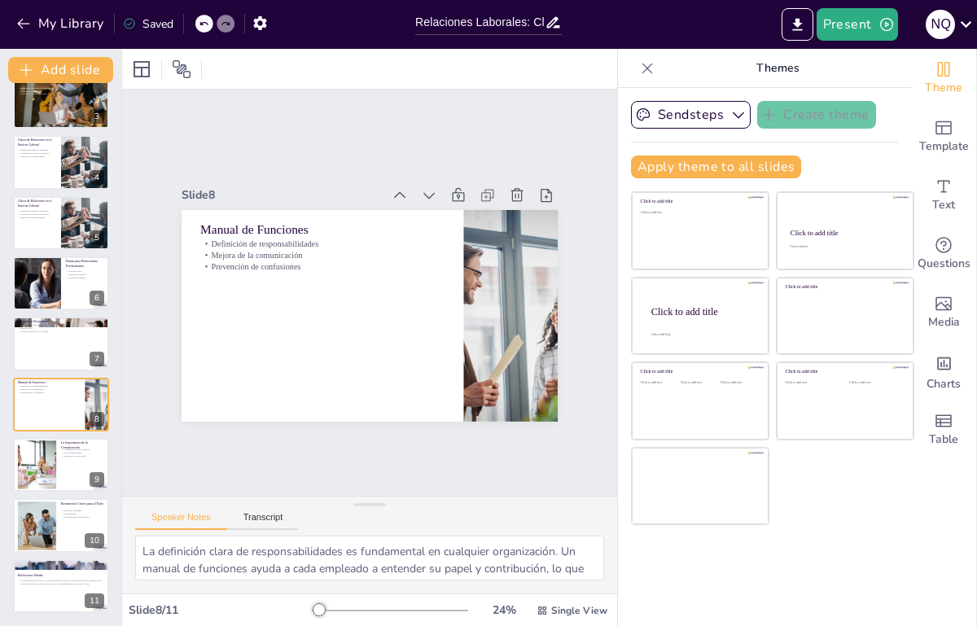
click at [963, 21] on icon at bounding box center [966, 24] width 22 height 22
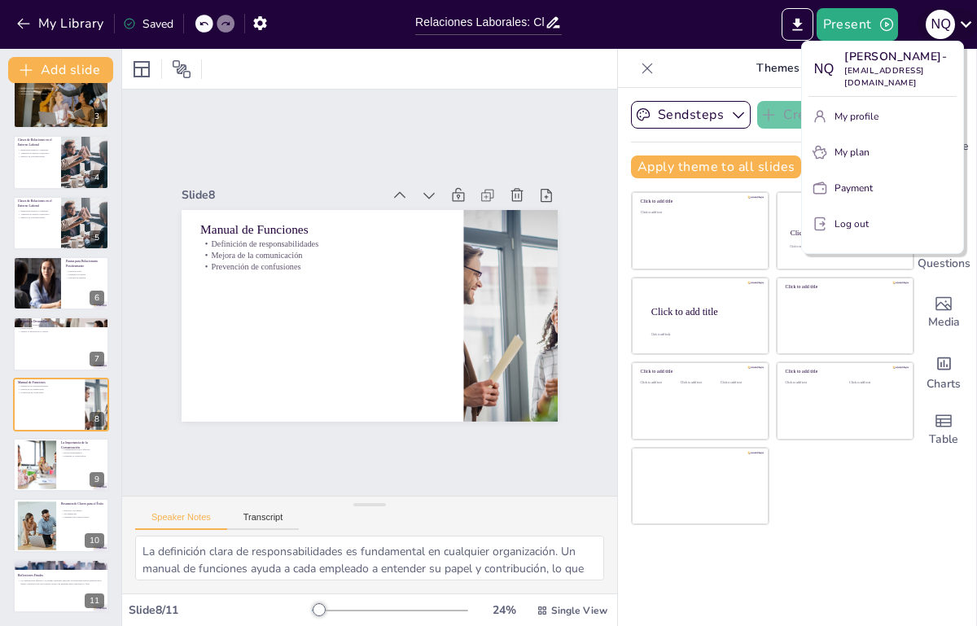
click at [963, 21] on div at bounding box center [488, 313] width 977 height 626
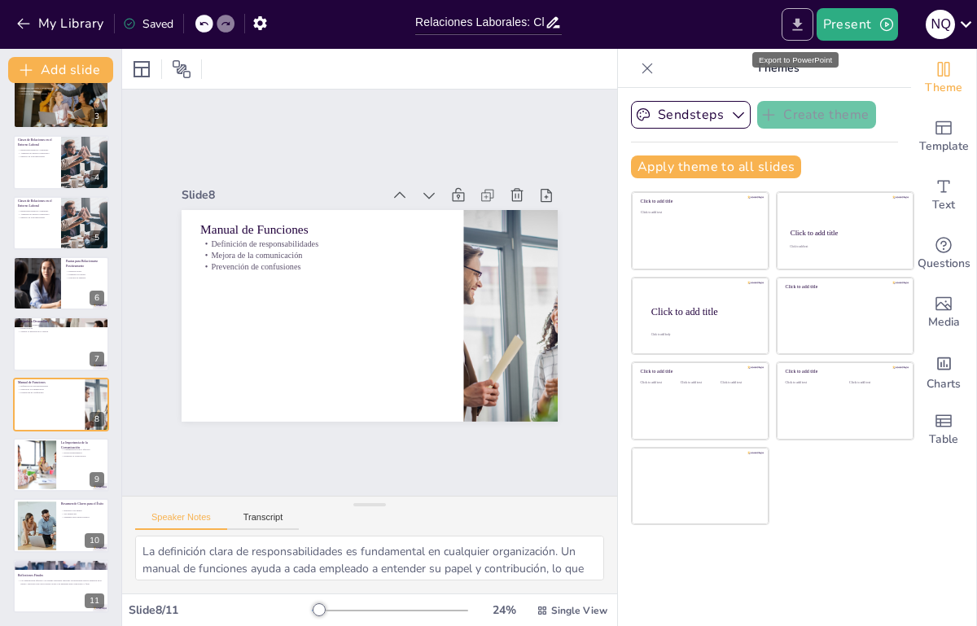
click at [806, 21] on icon "Export to PowerPoint" at bounding box center [797, 24] width 17 height 17
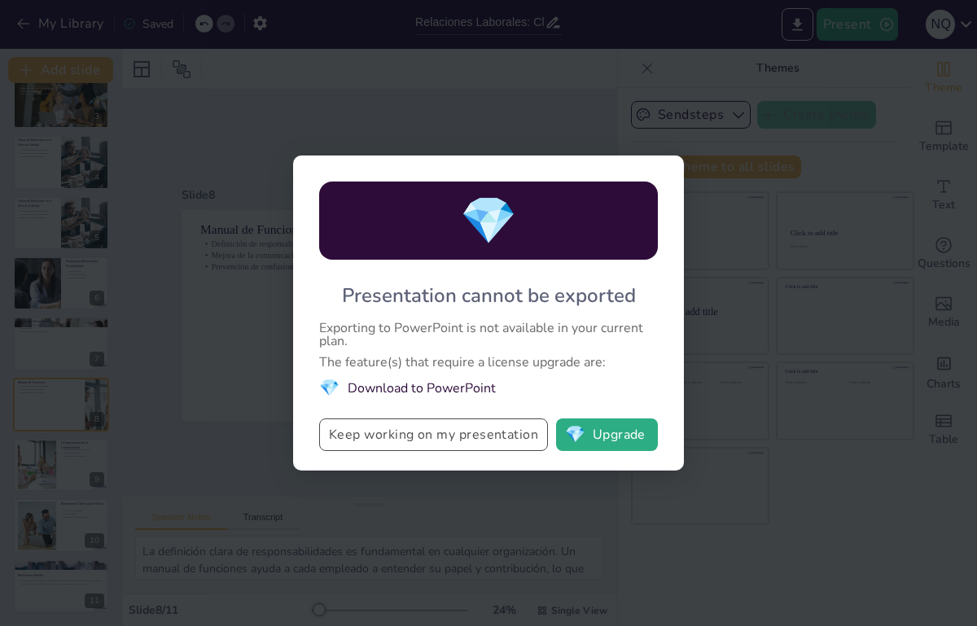
click at [425, 440] on button "Keep working on my presentation" at bounding box center [433, 434] width 229 height 33
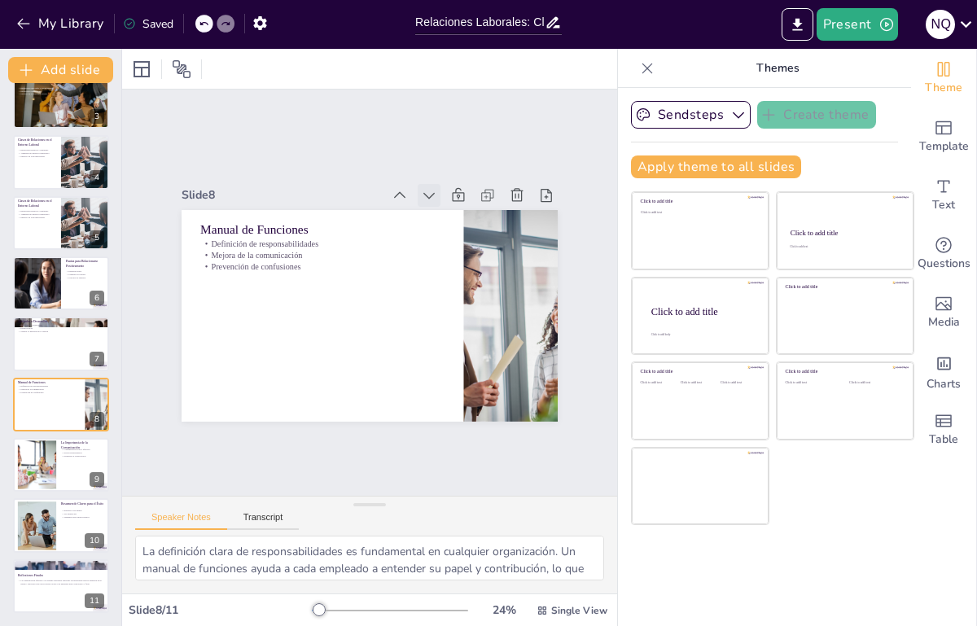
click at [421, 187] on icon at bounding box center [429, 195] width 16 height 16
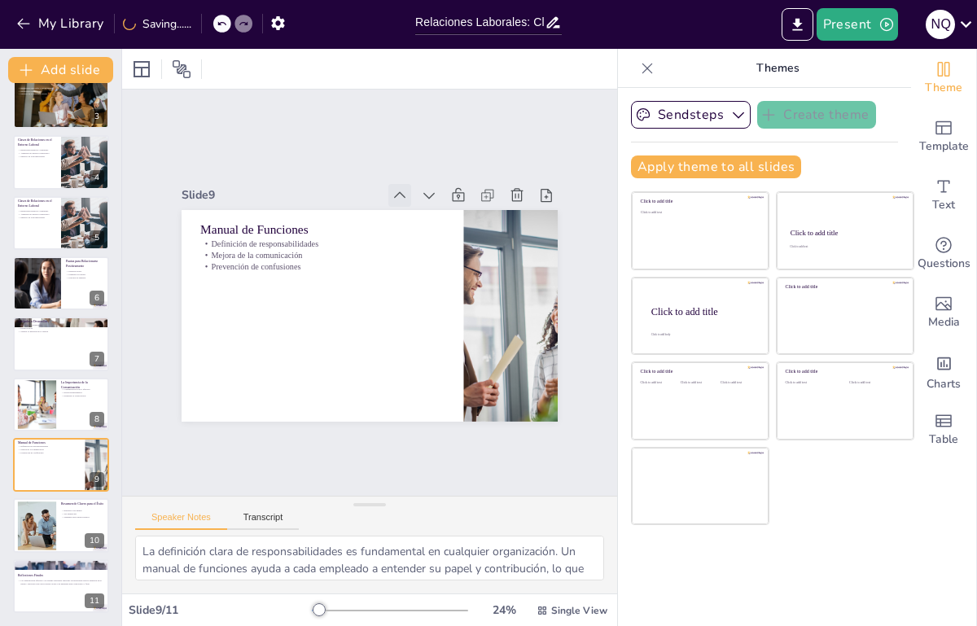
click at [391, 187] on icon at bounding box center [399, 195] width 16 height 16
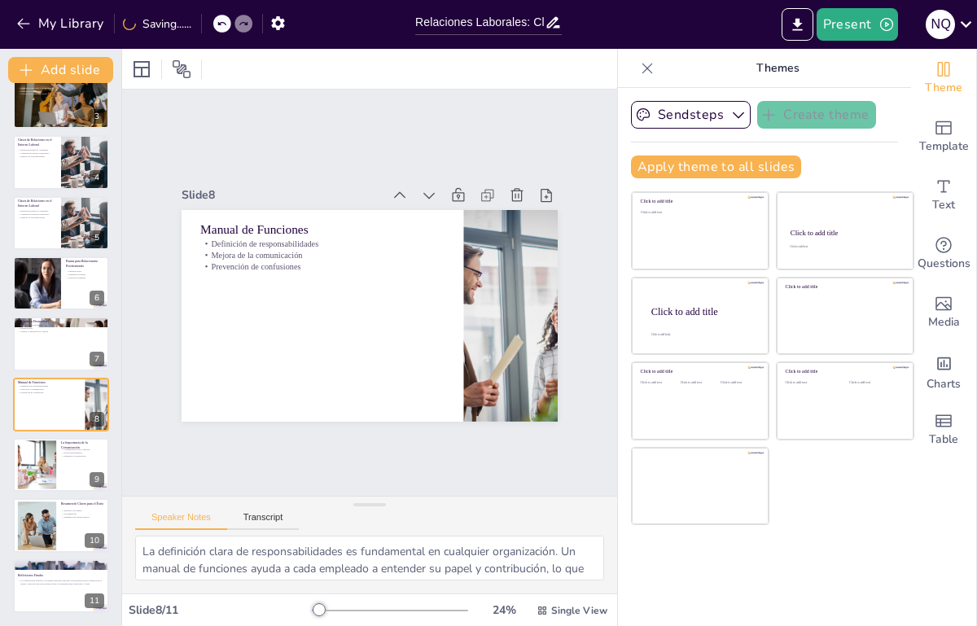
click at [893, 536] on div "Sendsteps Create theme Apply theme to all slides Click to add title Click to ad…" at bounding box center [764, 357] width 293 height 538
click at [641, 69] on div at bounding box center [647, 68] width 26 height 26
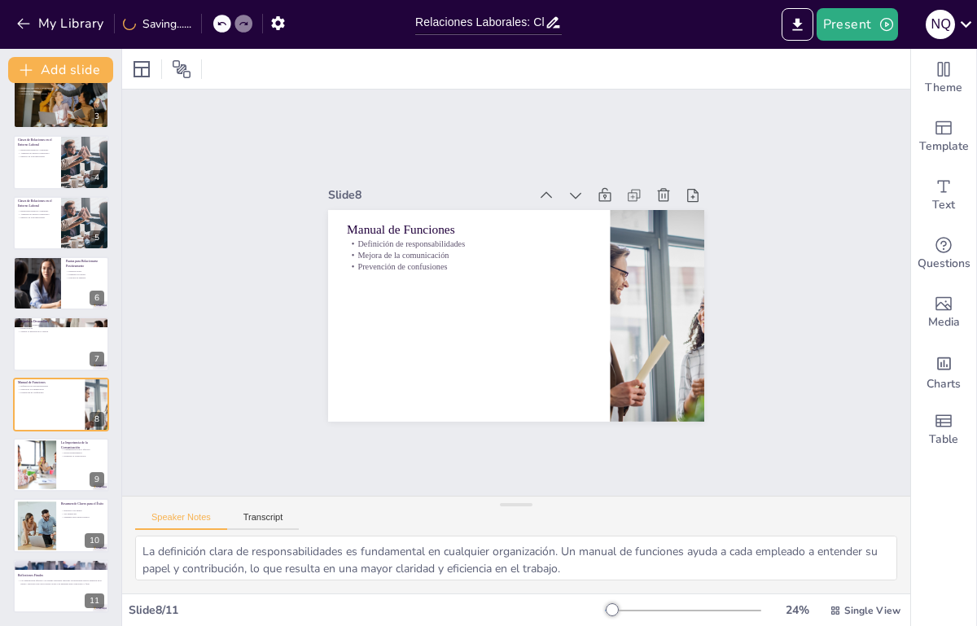
scroll to position [0, 0]
click at [887, 24] on icon "button" at bounding box center [886, 24] width 13 height 13
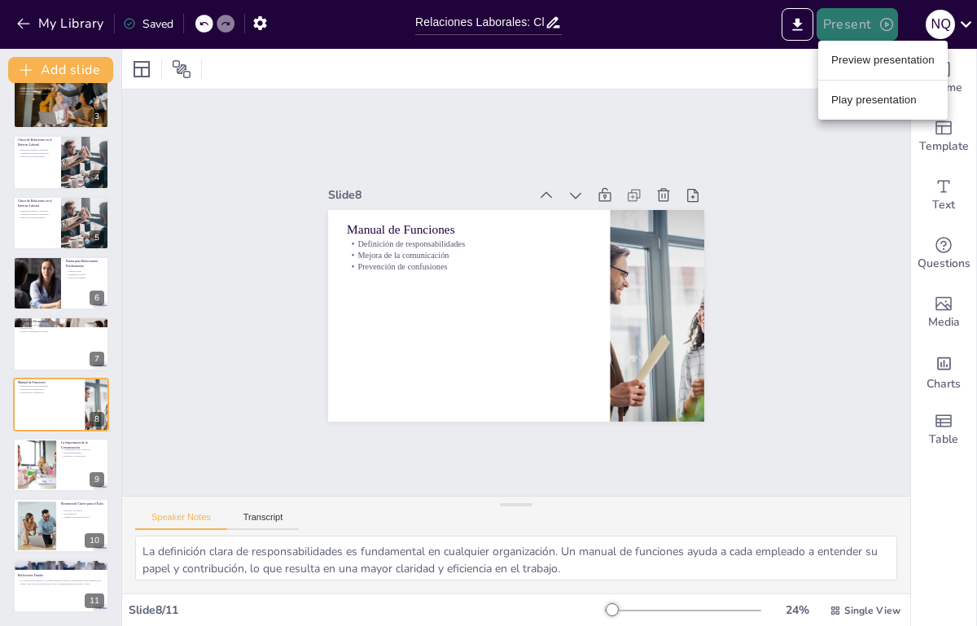
click at [887, 24] on div at bounding box center [488, 313] width 977 height 626
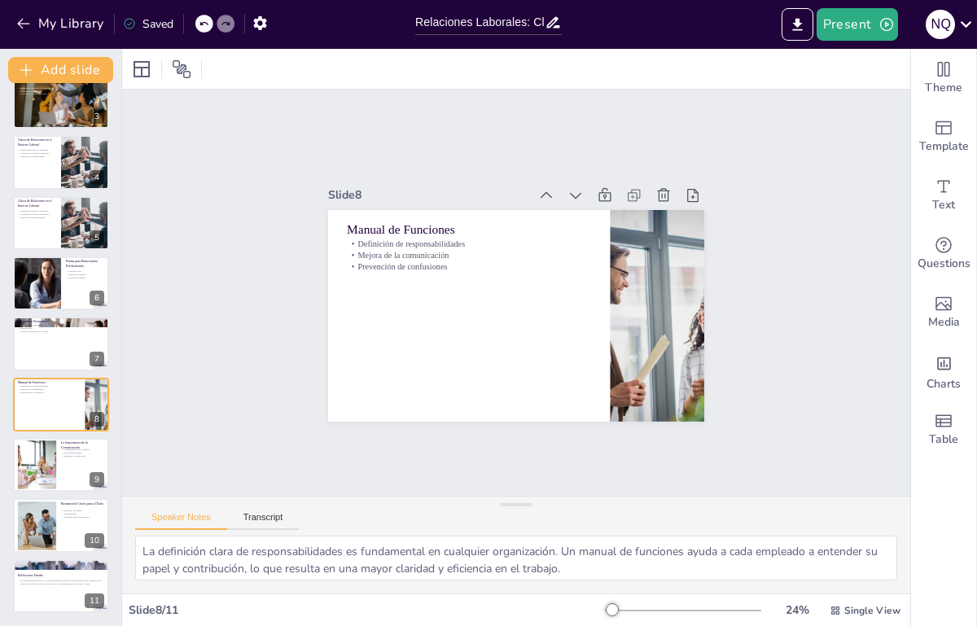
click at [150, 17] on div "Saved" at bounding box center [148, 23] width 50 height 15
click at [965, 28] on icon at bounding box center [966, 24] width 22 height 22
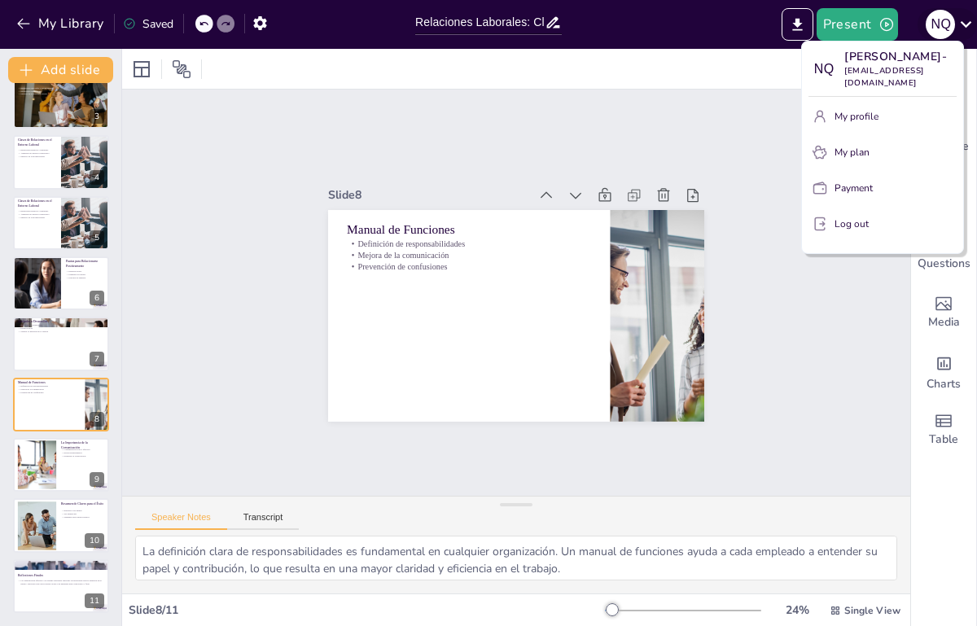
click at [965, 28] on div at bounding box center [488, 313] width 977 height 626
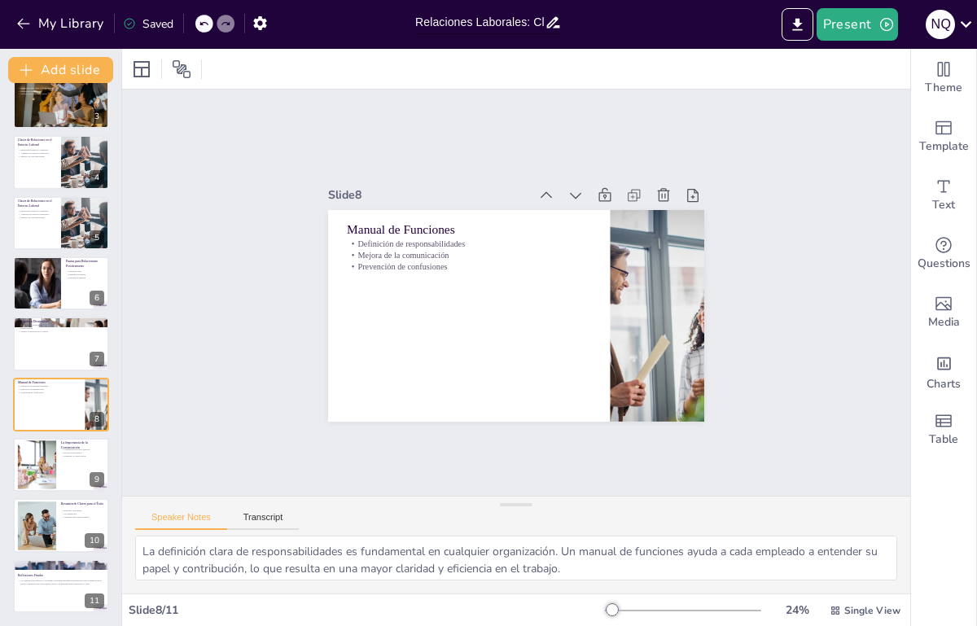
click at [518, 24] on input "Relaciones Laborales: Claves para una Comunicación Efectiva en el Trabajo" at bounding box center [479, 23] width 129 height 24
click at [550, 24] on icon at bounding box center [553, 22] width 13 height 11
click at [560, 21] on icon at bounding box center [553, 22] width 17 height 17
click at [480, 20] on input "Relaciones Laborales: Claves para una Comunicación Efectiva en el Trabajo" at bounding box center [479, 23] width 129 height 24
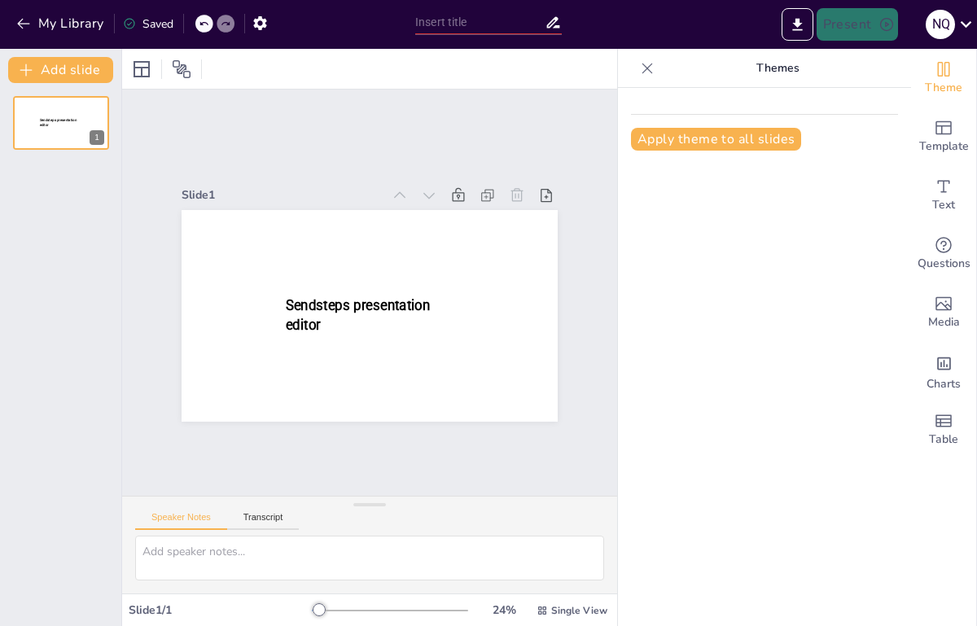
scroll to position [77, 0]
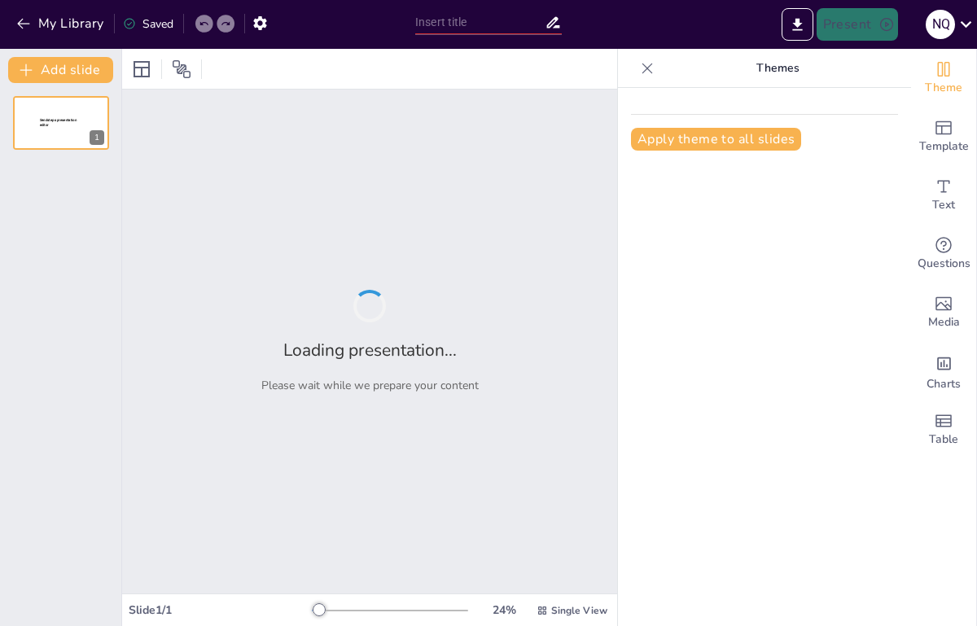
type input "Relaciones Laborales: Claves para una Comunicación Efectiva en el Trabajo"
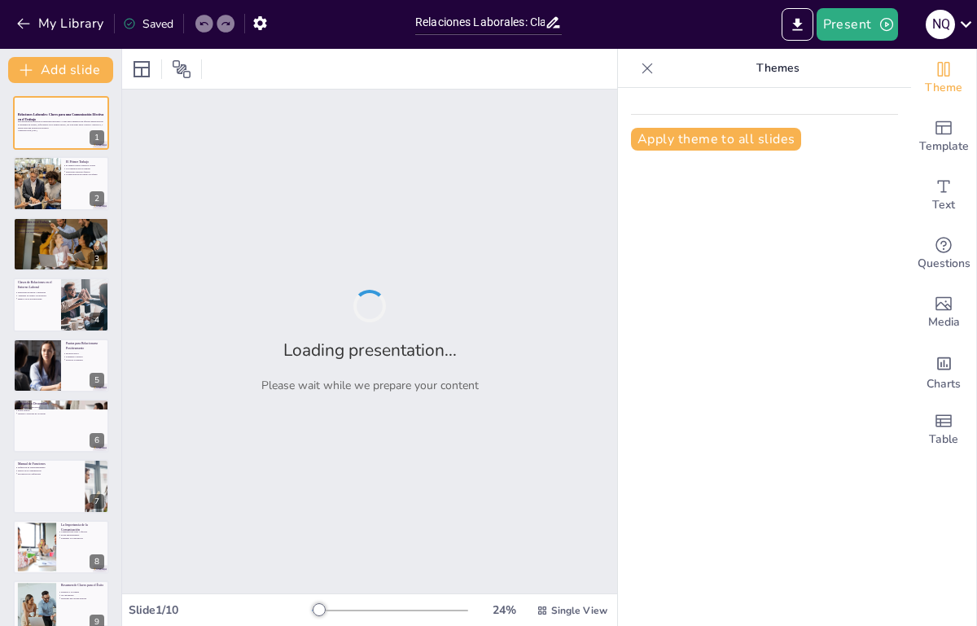
scroll to position [82, 0]
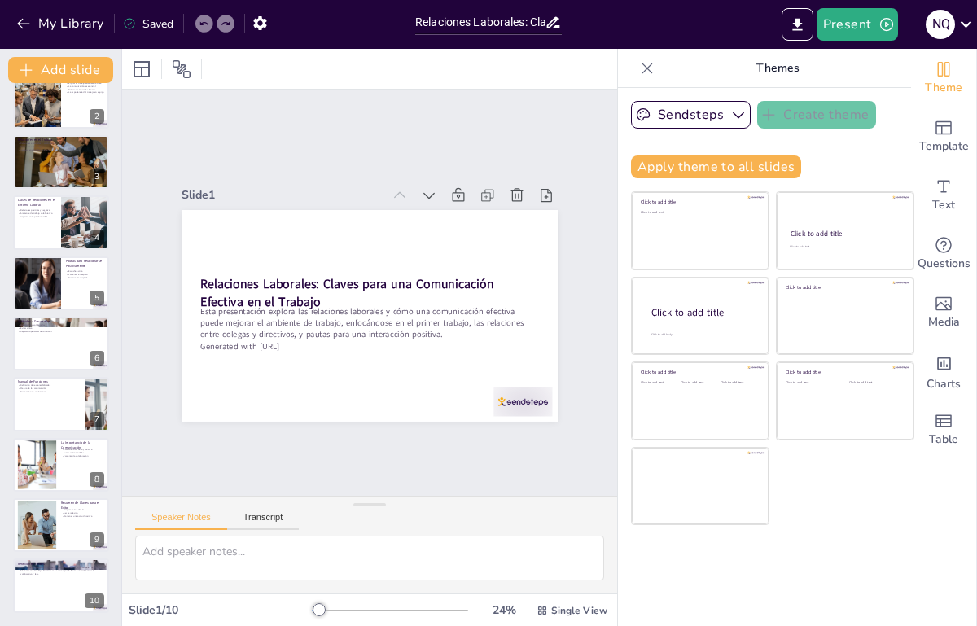
click at [642, 70] on icon at bounding box center [647, 68] width 11 height 11
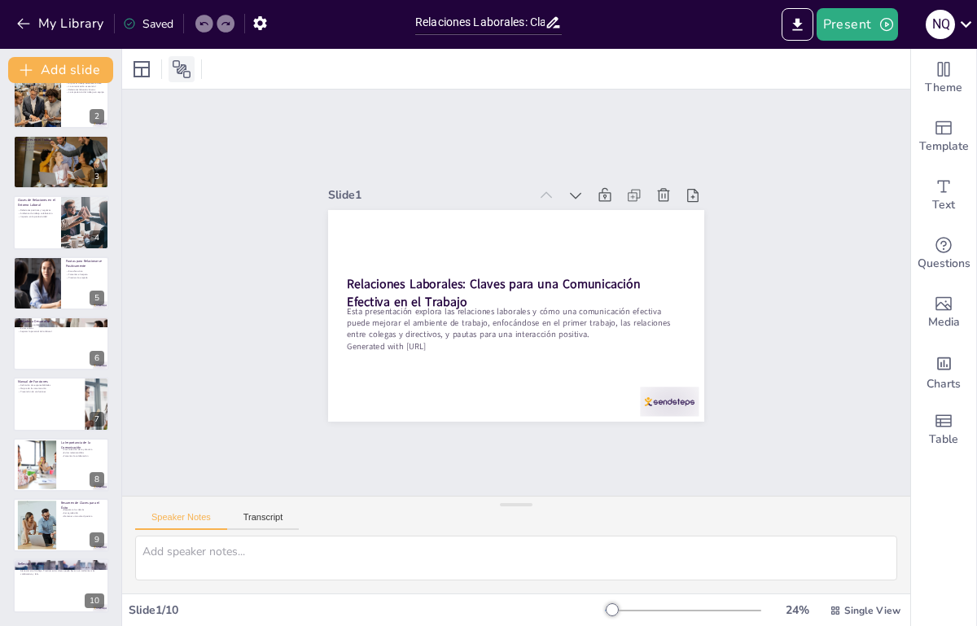
click at [187, 68] on icon at bounding box center [182, 69] width 20 height 20
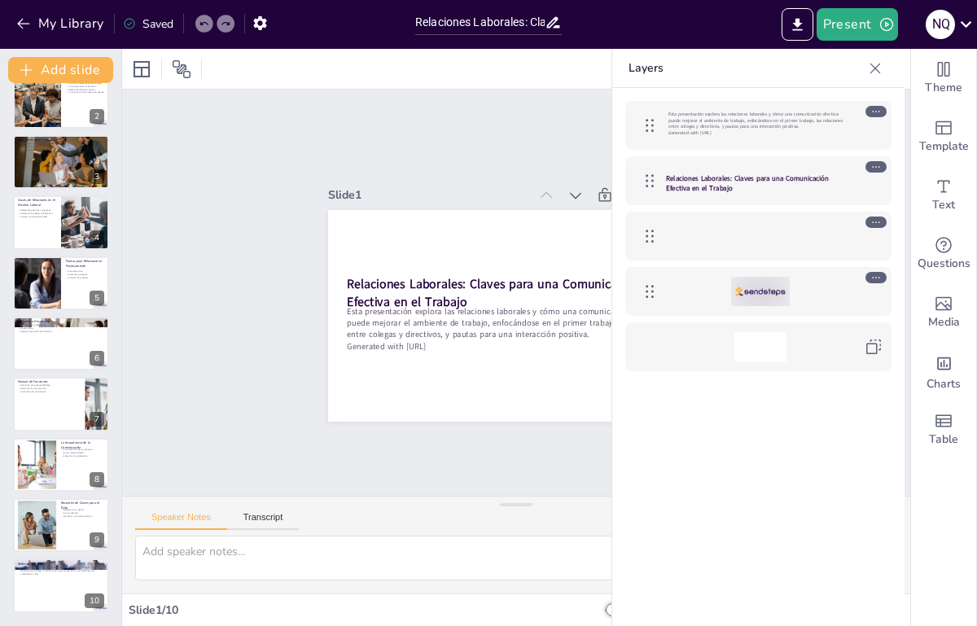
click at [880, 67] on icon at bounding box center [875, 68] width 16 height 16
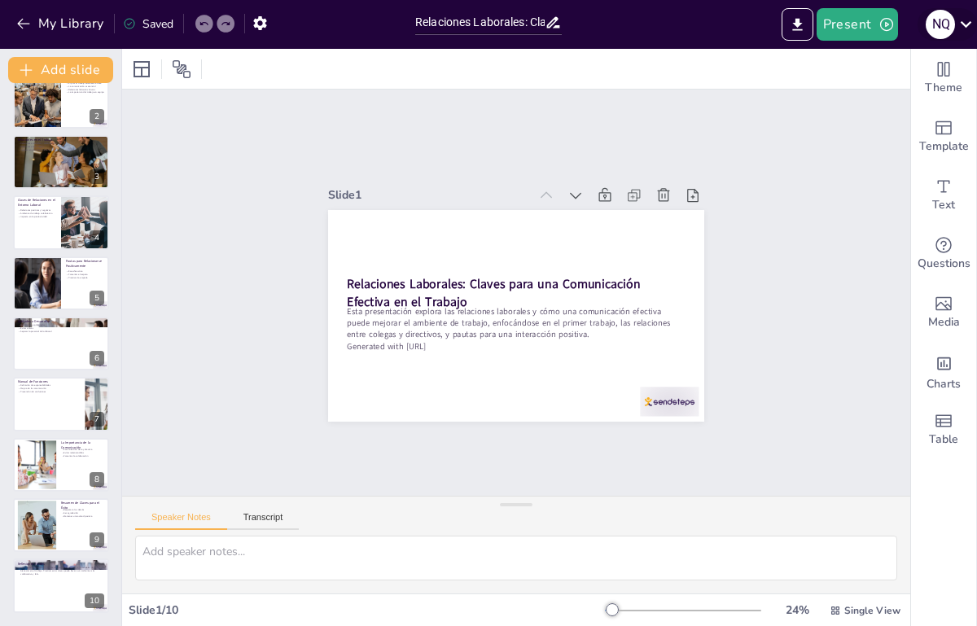
click at [965, 28] on icon at bounding box center [966, 24] width 22 height 22
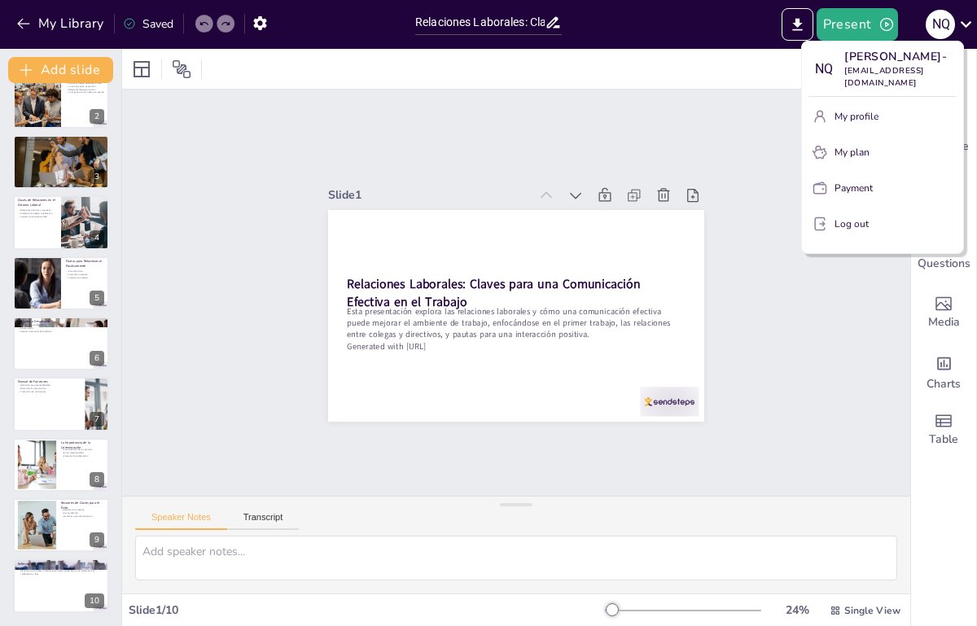
click at [702, 63] on div at bounding box center [488, 313] width 977 height 626
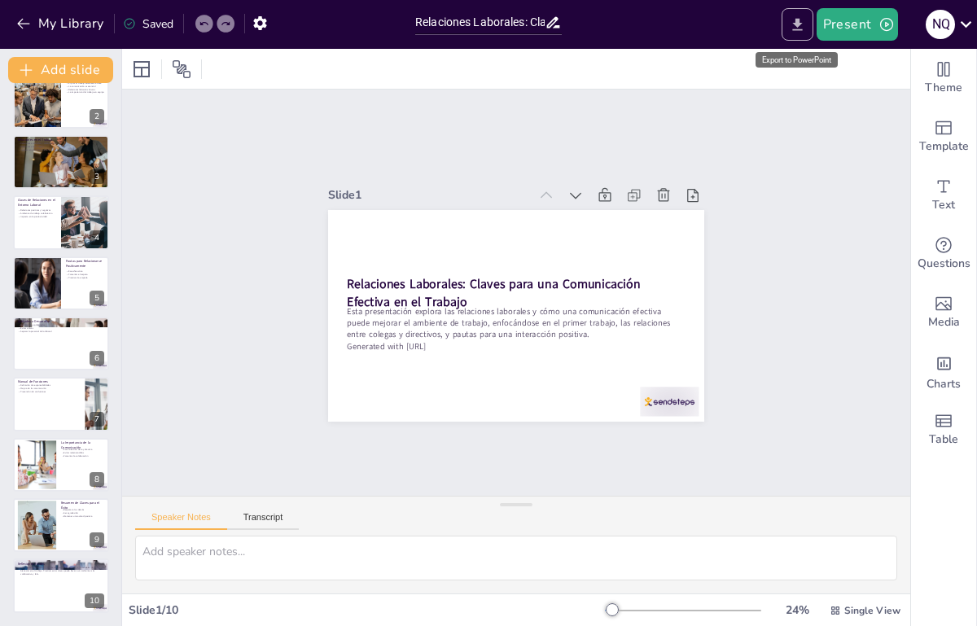
click at [796, 25] on icon "Export to PowerPoint" at bounding box center [797, 24] width 17 height 17
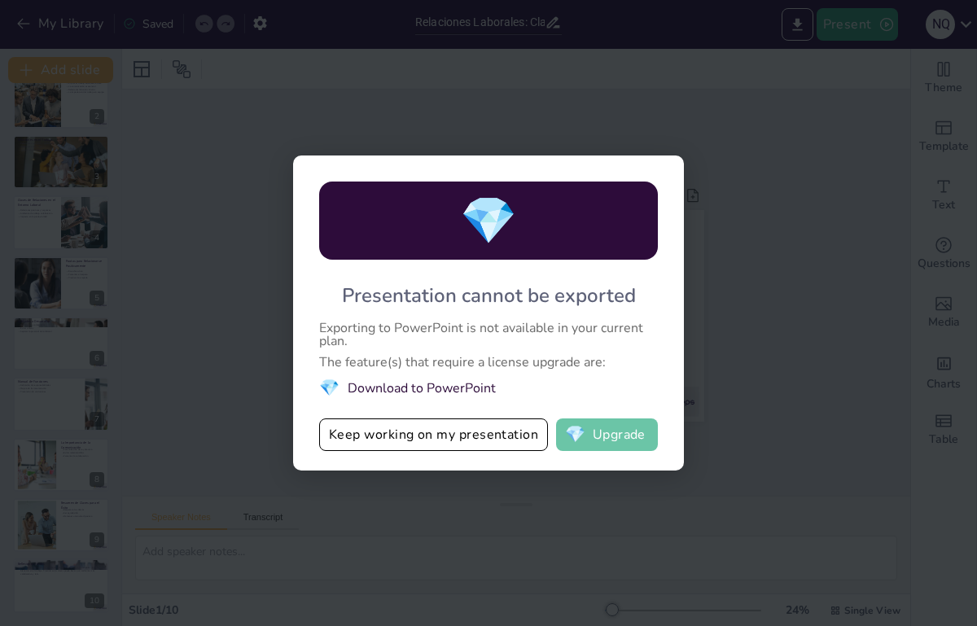
click at [641, 426] on button "💎 Upgrade" at bounding box center [607, 434] width 102 height 33
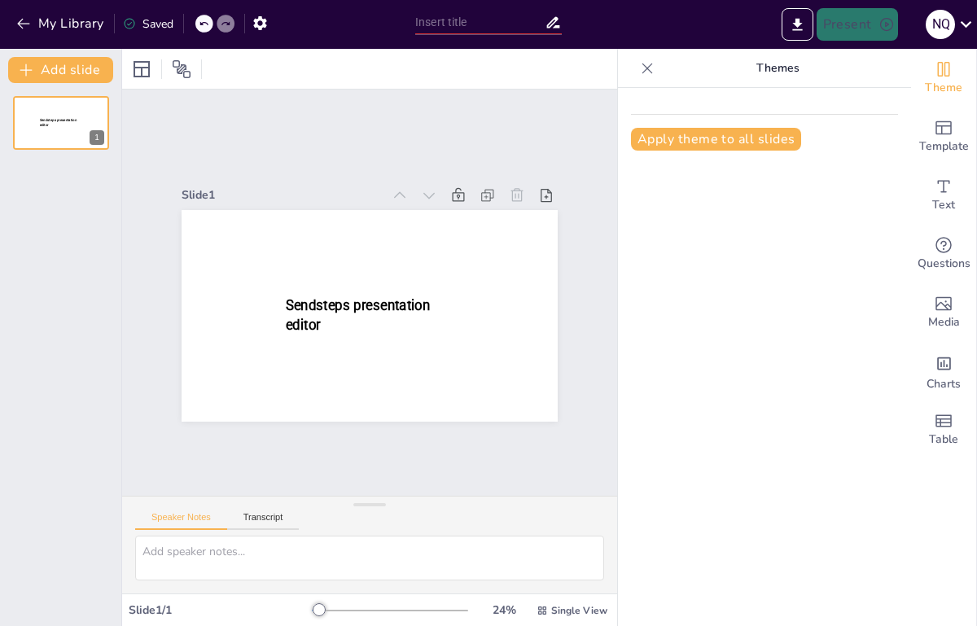
scroll to position [86, 0]
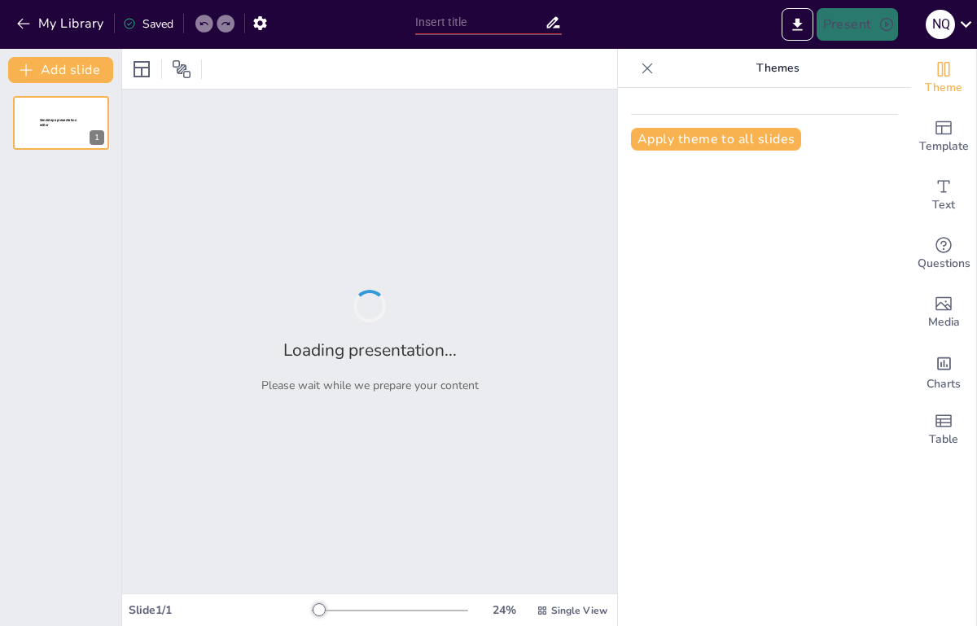
type input "Relaciones Laborales: Claves para una Comunicación Efectiva en el Trabajo"
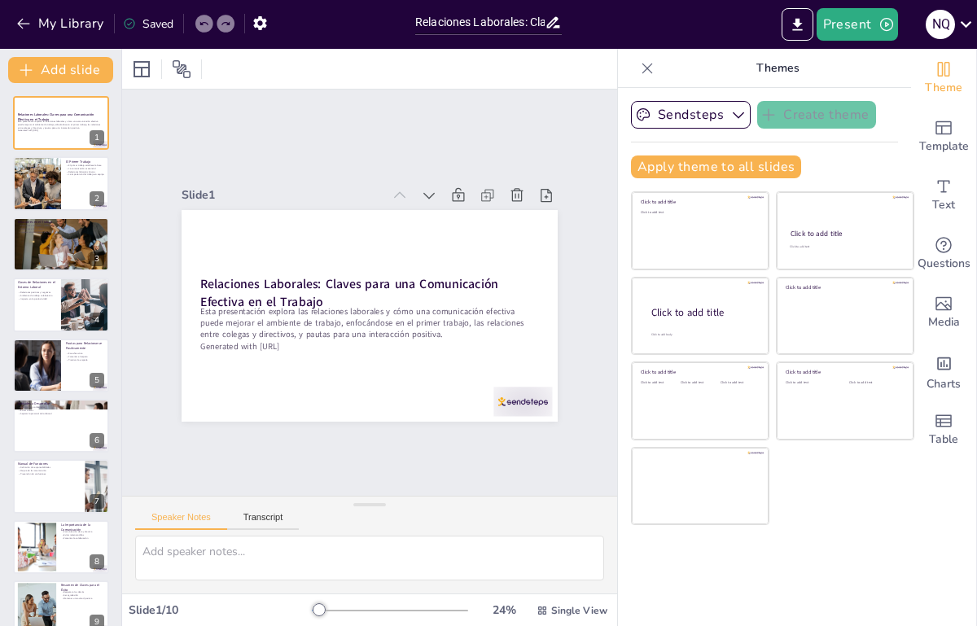
scroll to position [600, 0]
click at [794, 28] on icon "Export to PowerPoint" at bounding box center [797, 24] width 17 height 17
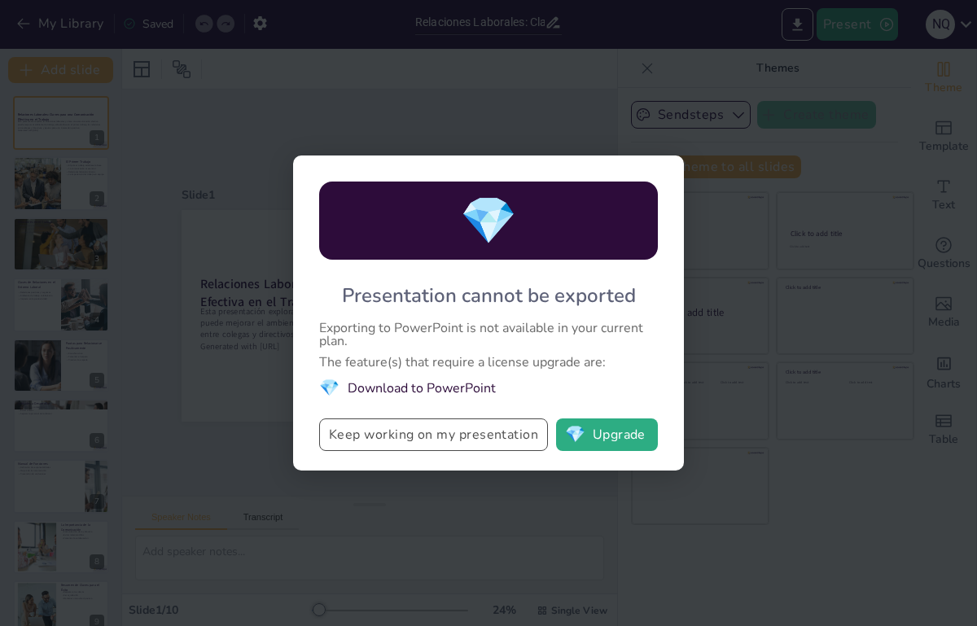
click at [504, 438] on button "Keep working on my presentation" at bounding box center [433, 434] width 229 height 33
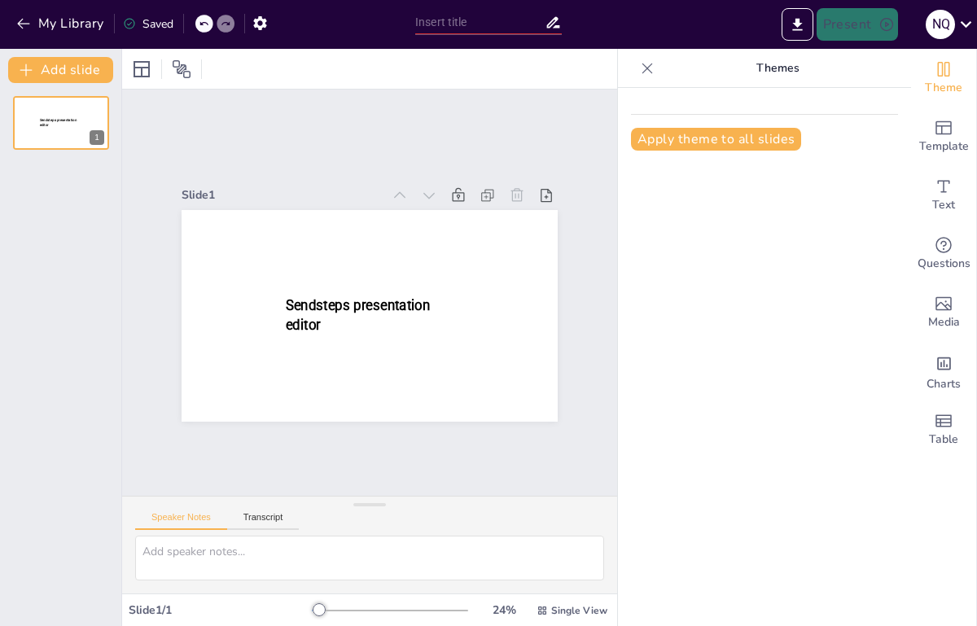
scroll to position [86, 0]
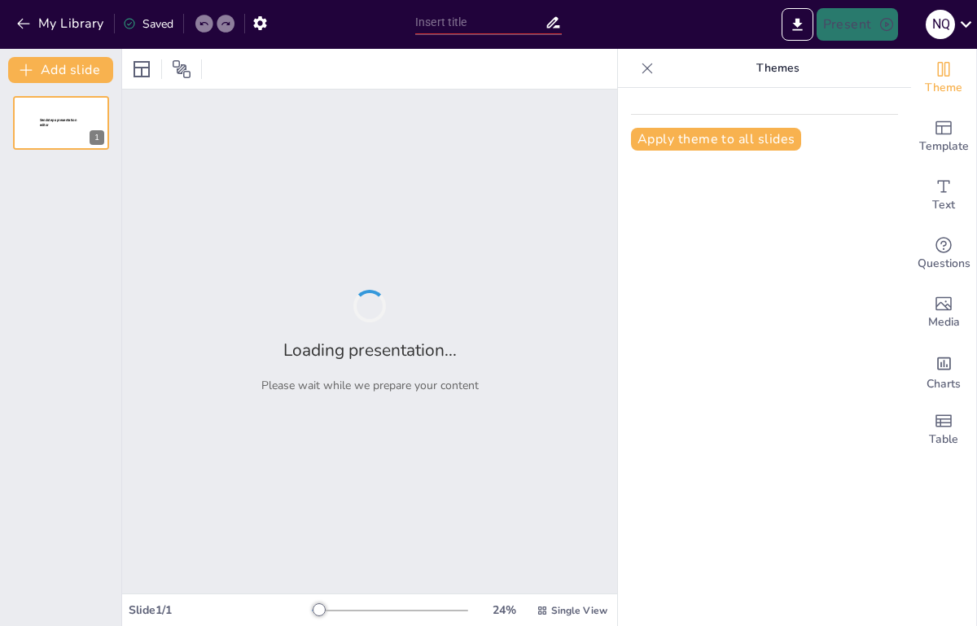
type input "mi primer trabajo"
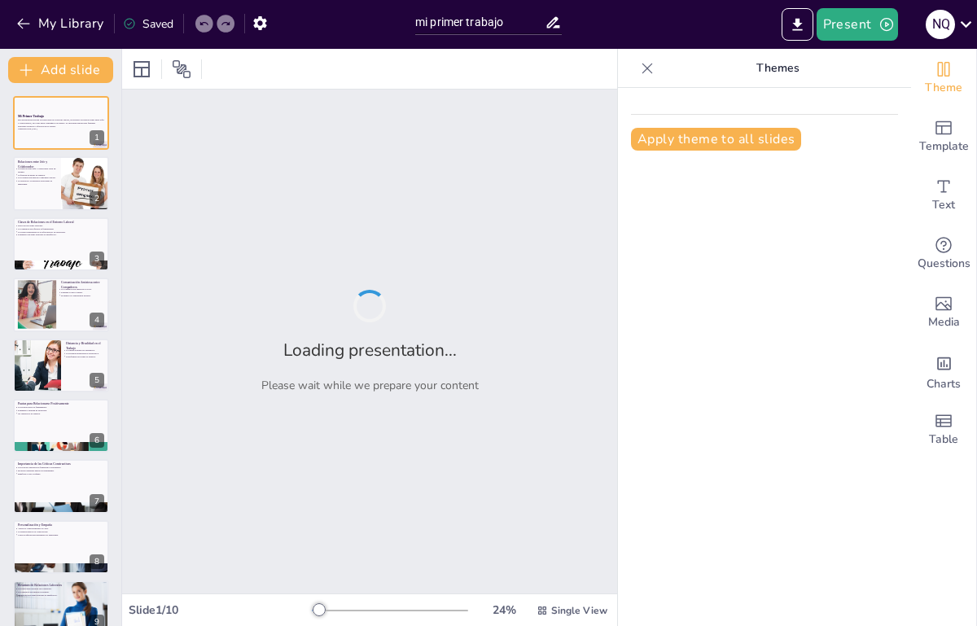
click at [161, 20] on div "Saved" at bounding box center [148, 23] width 50 height 15
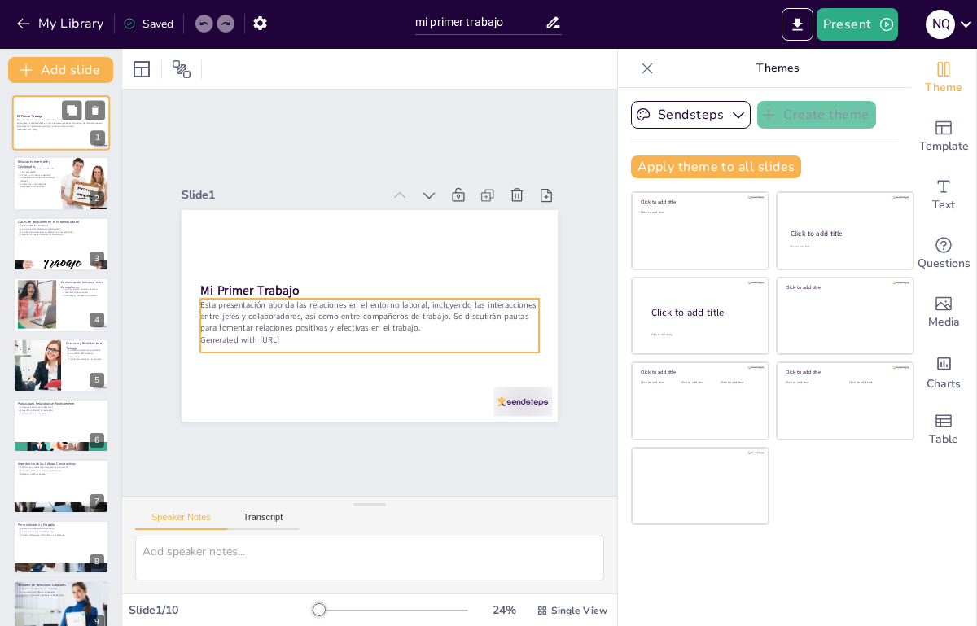
click at [56, 127] on p "Esta presentación aborda las relaciones en el entorno laboral, incluyendo las i…" at bounding box center [61, 123] width 88 height 9
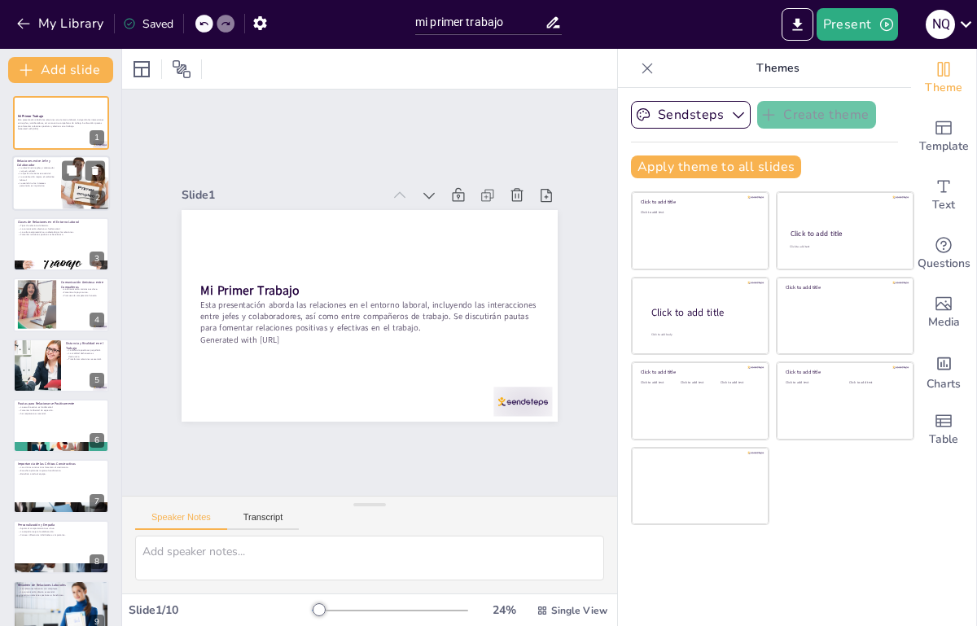
click at [50, 176] on p "La socialización mejora el ambiente laboral." at bounding box center [36, 179] width 39 height 6
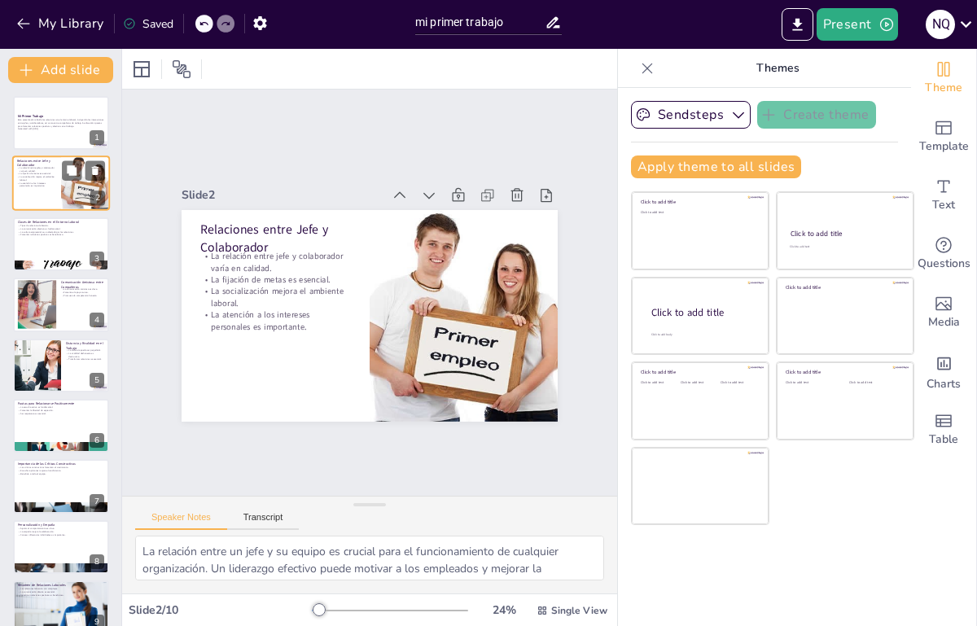
scroll to position [0, 0]
click at [42, 243] on div at bounding box center [61, 244] width 98 height 55
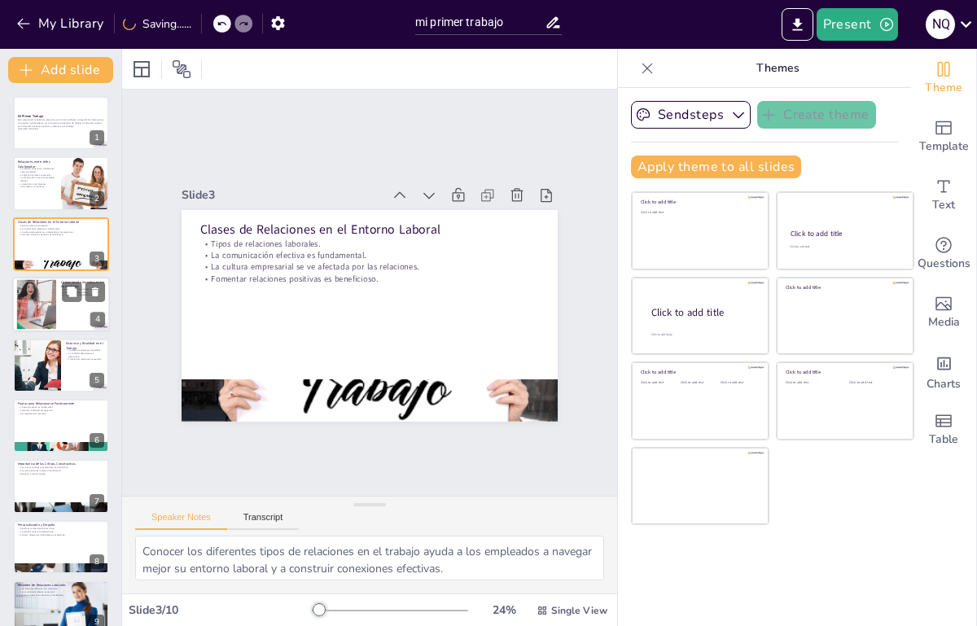
click at [38, 308] on div at bounding box center [37, 305] width 70 height 50
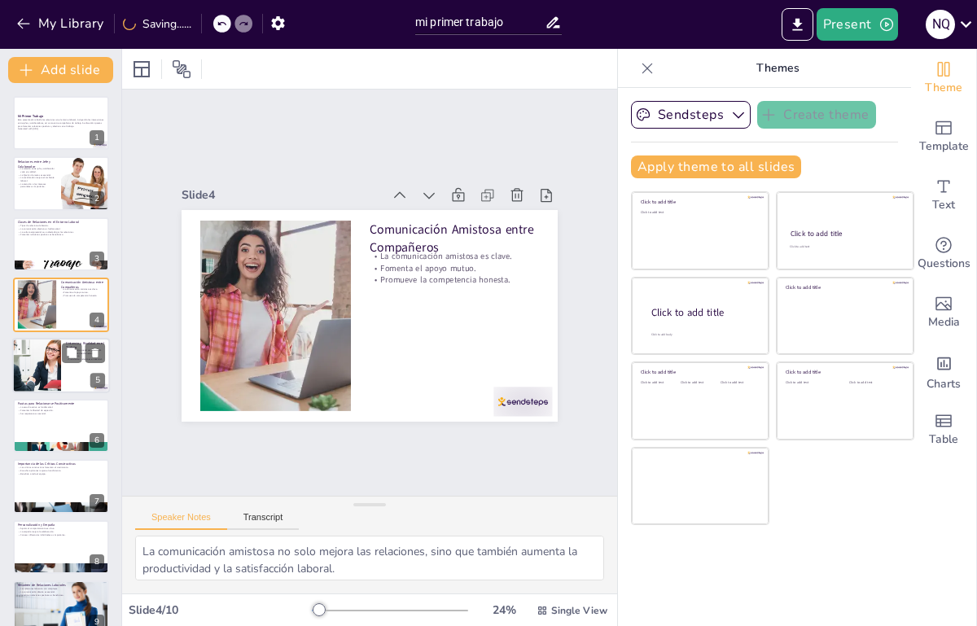
click at [41, 352] on div at bounding box center [37, 365] width 88 height 55
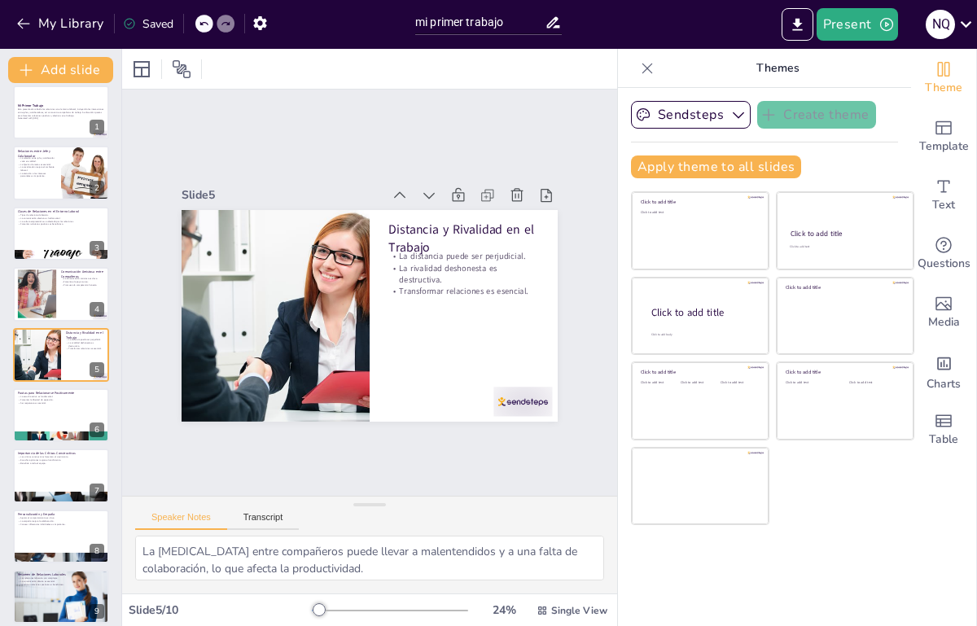
scroll to position [571, 0]
click at [796, 28] on icon "Export to PowerPoint" at bounding box center [797, 24] width 17 height 17
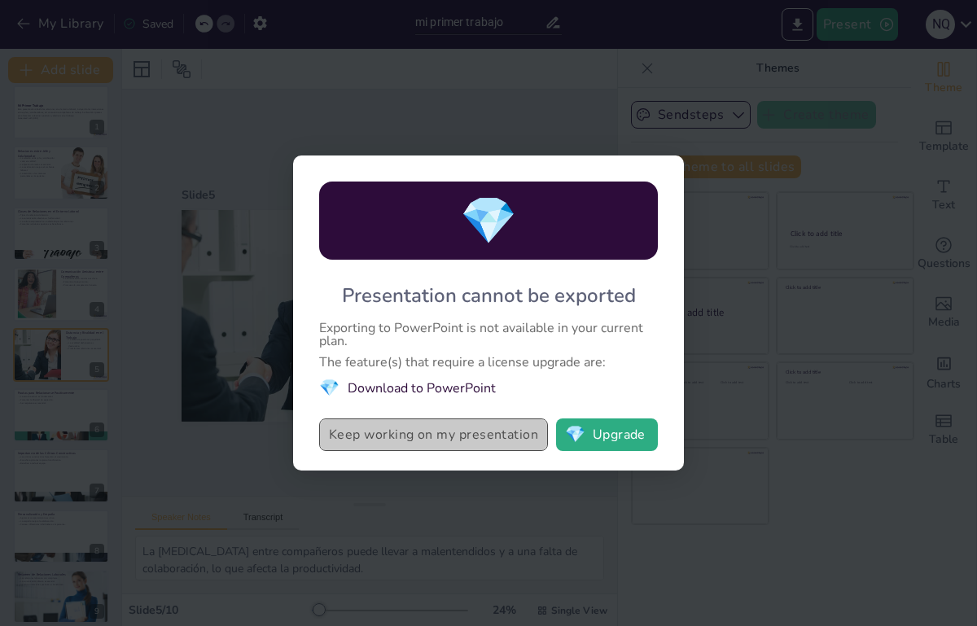
click at [472, 436] on button "Keep working on my presentation" at bounding box center [433, 434] width 229 height 33
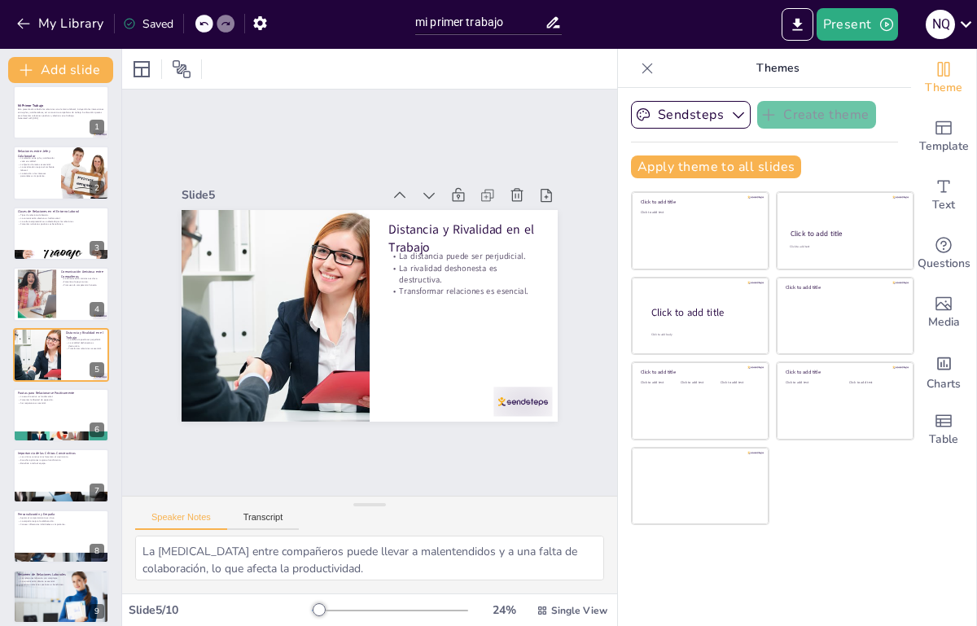
scroll to position [82, 0]
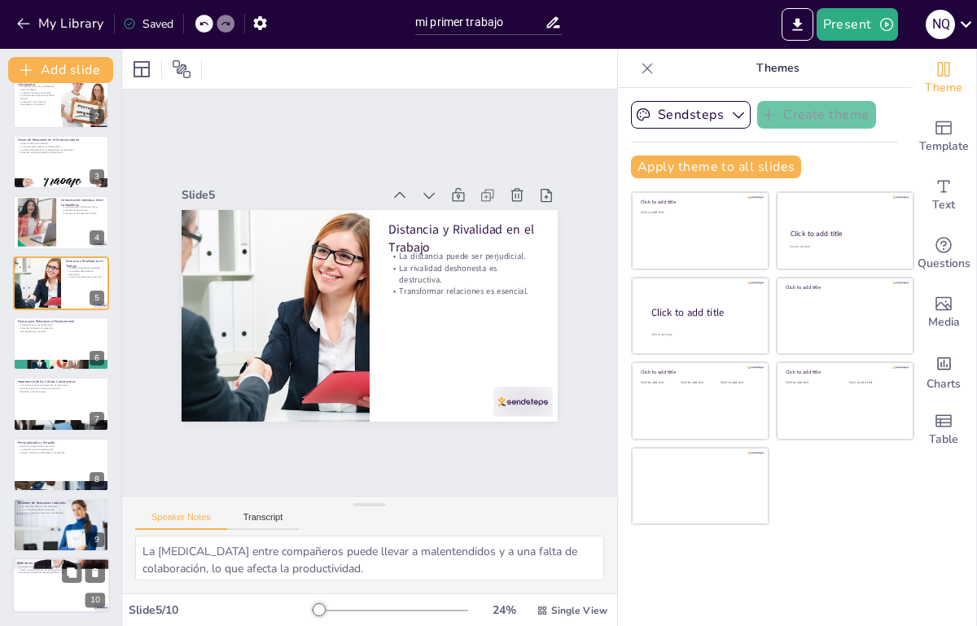
click at [37, 594] on div at bounding box center [61, 585] width 98 height 55
type textarea "La calidad de las relaciones laborales tiene un efecto directo en la satisfacci…"
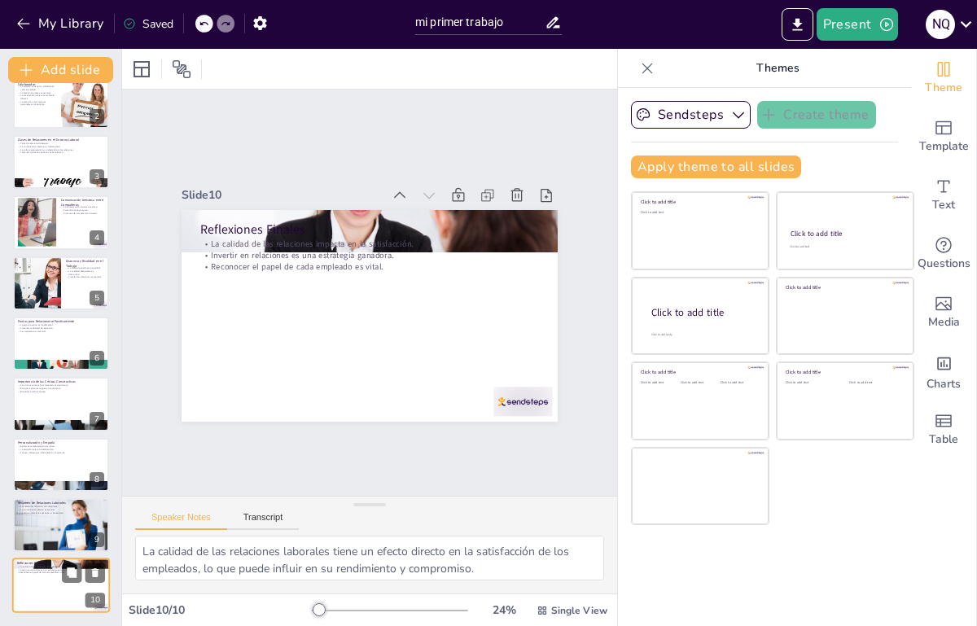
scroll to position [15, 0]
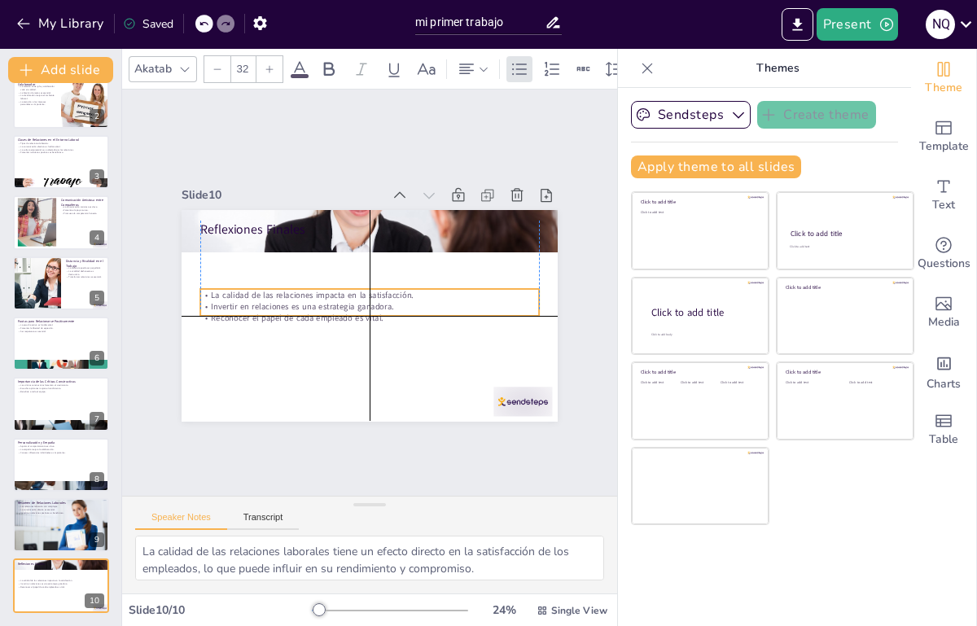
drag, startPoint x: 304, startPoint y: 239, endPoint x: 304, endPoint y: 285, distance: 45.6
click at [304, 285] on div "La calidad de las relaciones impacta en la satisfacción. Invertir en relaciones…" at bounding box center [365, 306] width 333 height 138
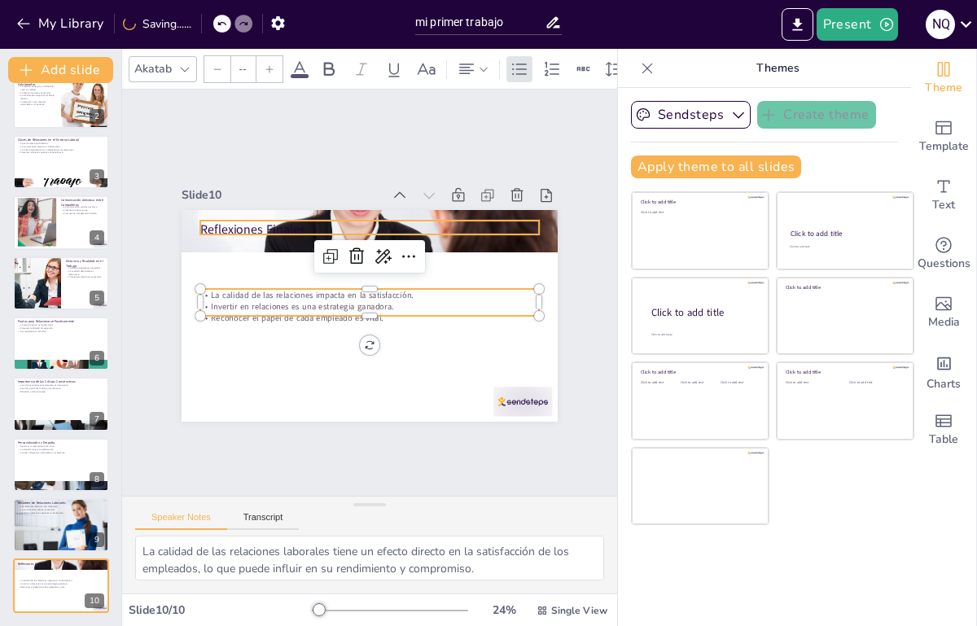
click at [217, 212] on div "Reflexiones Finales La calidad de las relaciones impacta en la satisfacción. In…" at bounding box center [362, 313] width 423 height 317
type input "48"
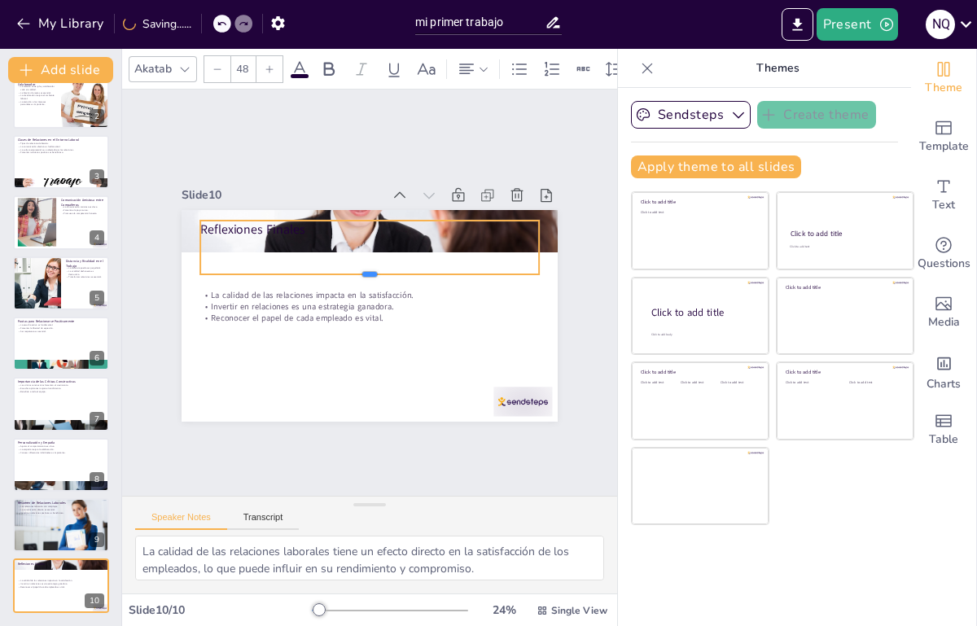
drag, startPoint x: 217, startPoint y: 212, endPoint x: 215, endPoint y: 252, distance: 40.0
click at [215, 256] on div at bounding box center [371, 280] width 338 height 48
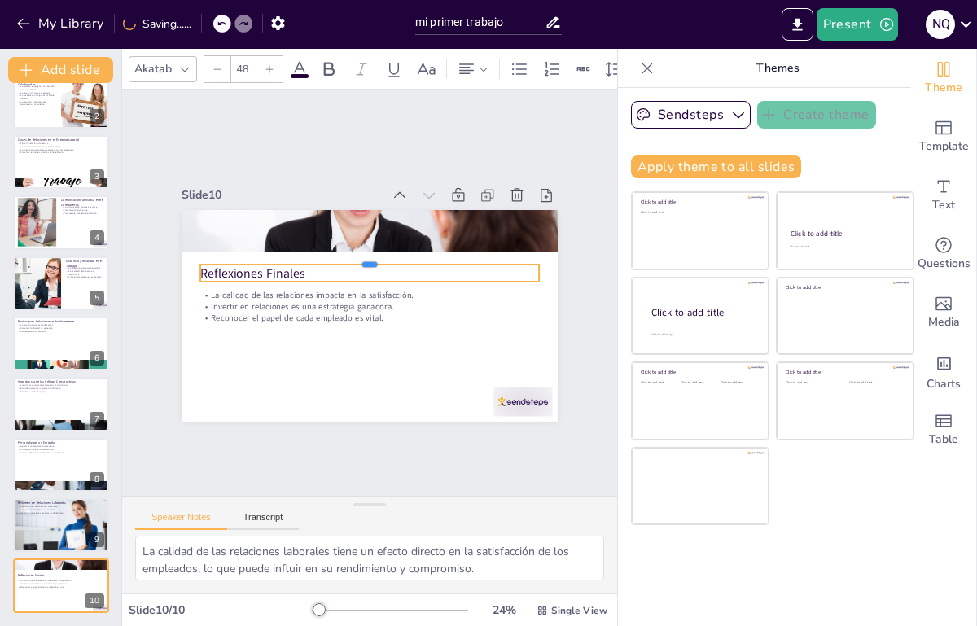
drag, startPoint x: 353, startPoint y: 196, endPoint x: 354, endPoint y: 240, distance: 44.0
click at [354, 240] on div at bounding box center [377, 258] width 334 height 83
click at [54, 523] on div at bounding box center [61, 524] width 98 height 73
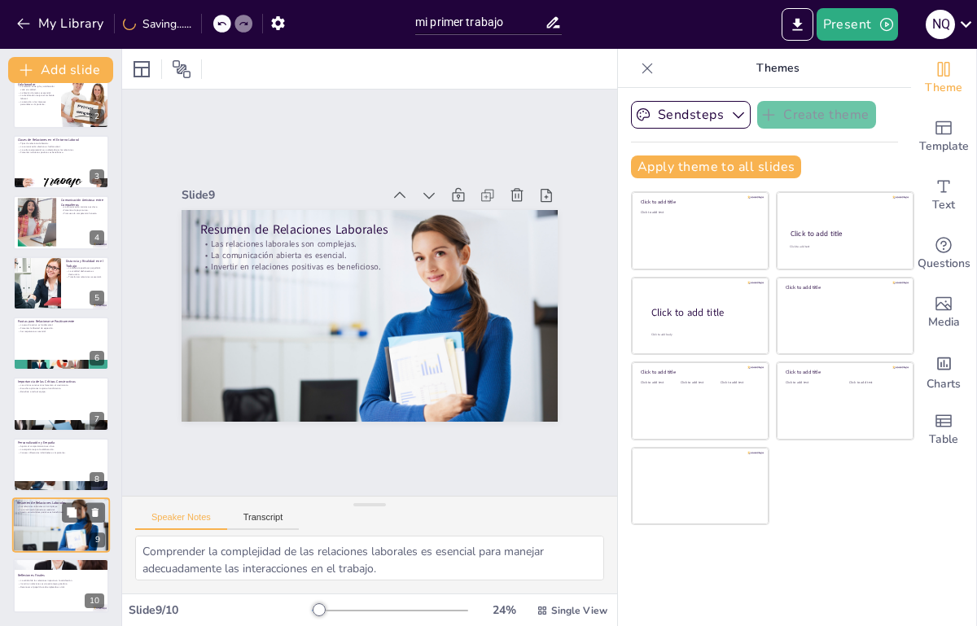
scroll to position [0, 0]
click at [54, 456] on div at bounding box center [61, 464] width 98 height 55
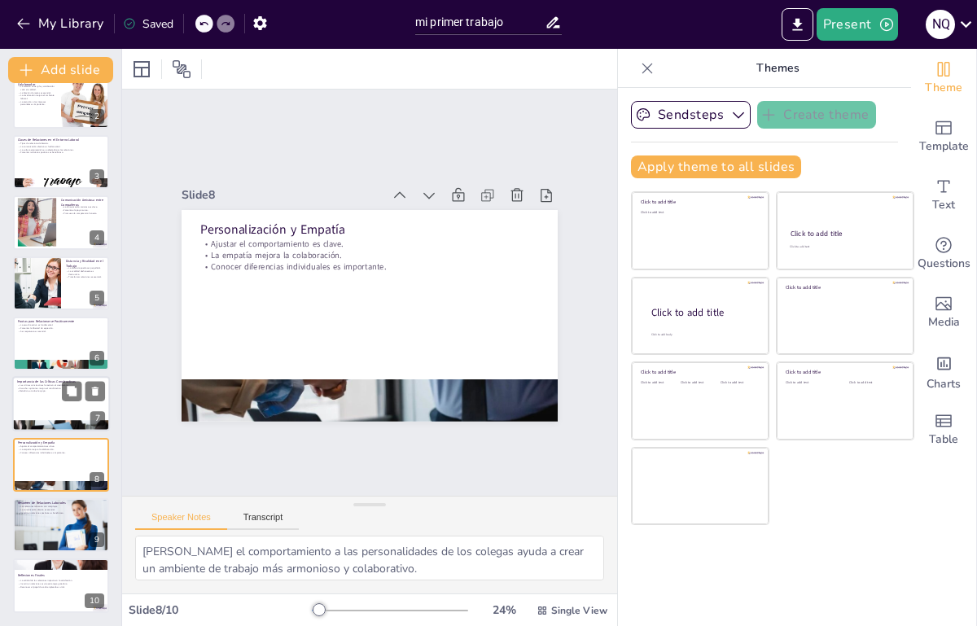
click at [56, 401] on div at bounding box center [61, 404] width 98 height 55
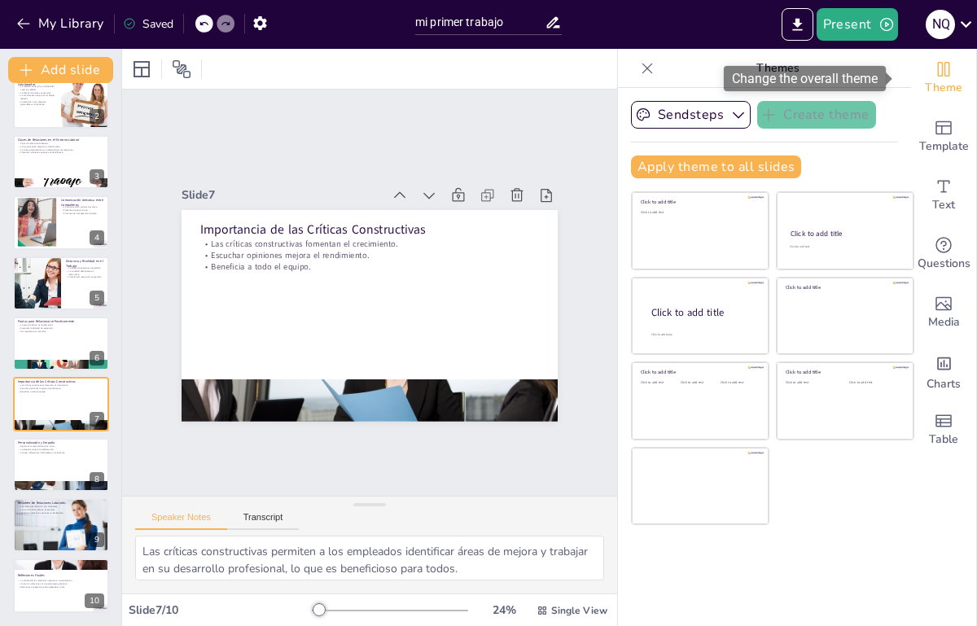
click at [934, 68] on icon "Change the overall theme" at bounding box center [944, 69] width 20 height 20
click at [730, 120] on icon "button" at bounding box center [738, 115] width 16 height 16
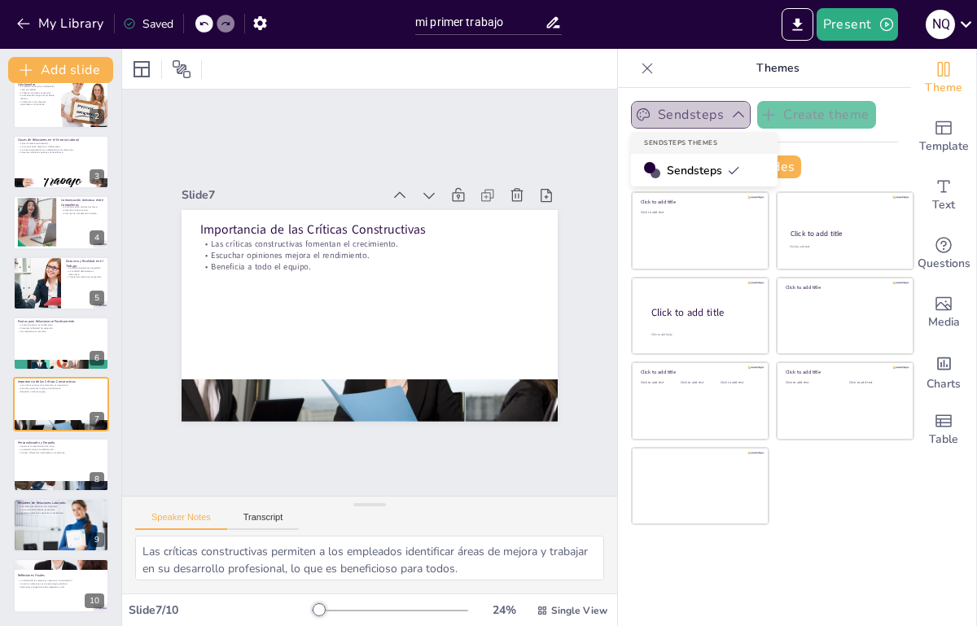
click at [730, 120] on icon "button" at bounding box center [738, 115] width 16 height 16
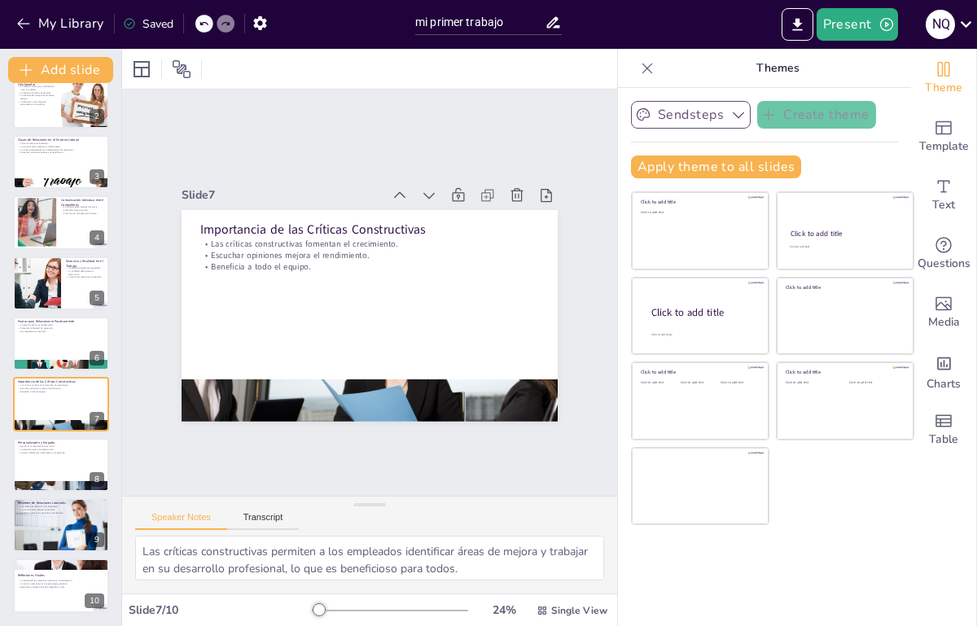
click at [639, 71] on icon at bounding box center [647, 68] width 16 height 16
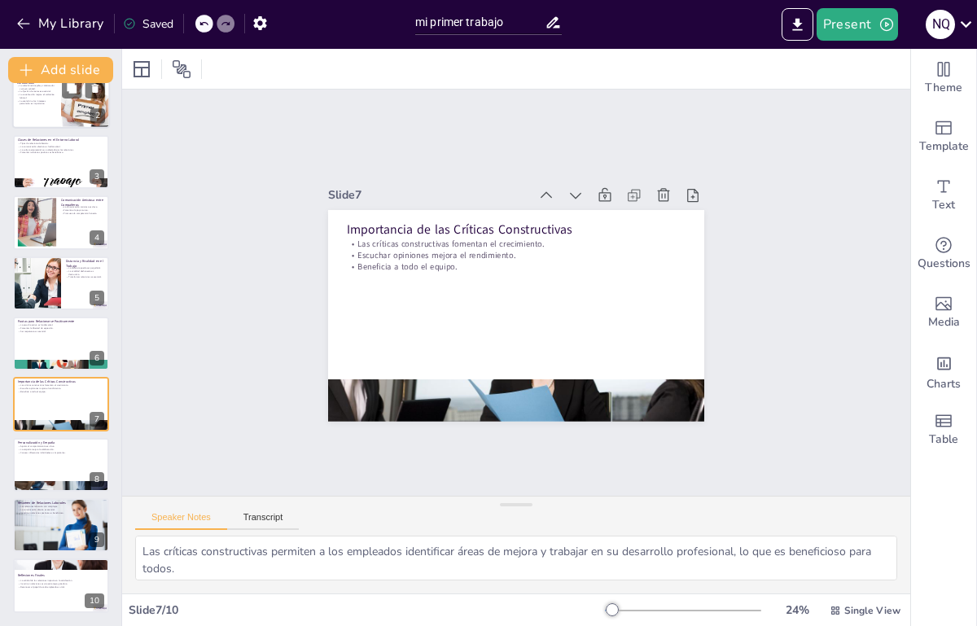
click at [30, 112] on div at bounding box center [61, 101] width 98 height 55
type textarea "La relación entre un jefe y su equipo es crucial para el funcionamiento de cual…"
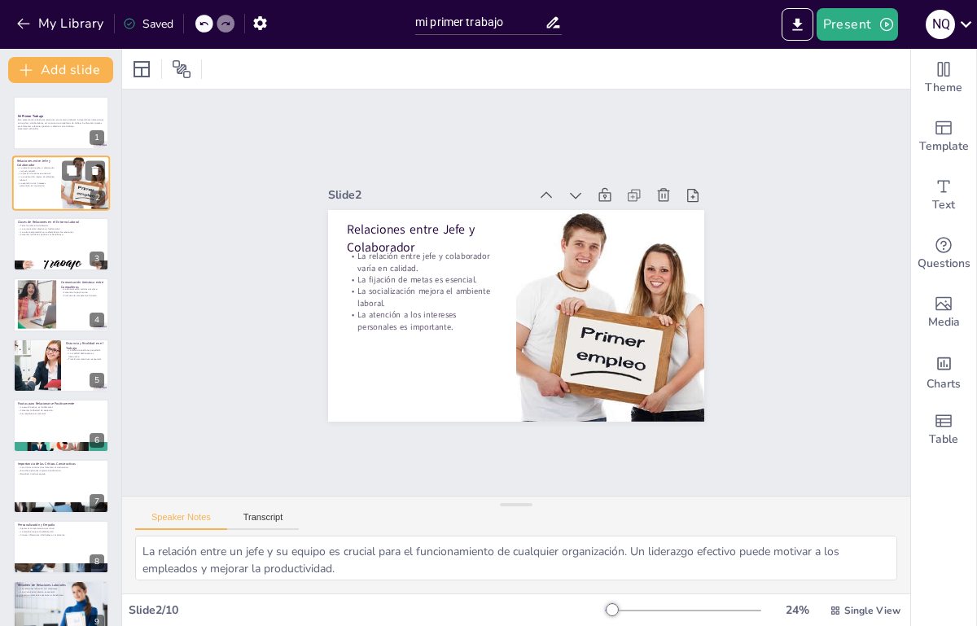
click at [30, 112] on div at bounding box center [61, 123] width 96 height 54
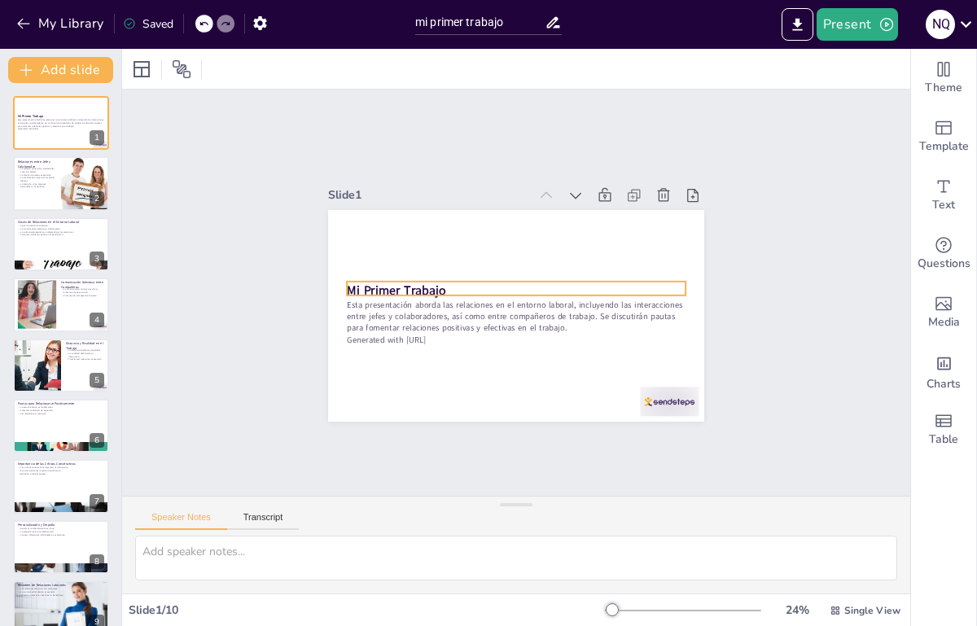
click at [339, 286] on div "Mi Primer Trabajo Esta presentación aborda las relaciones en el entorno laboral…" at bounding box center [509, 313] width 423 height 317
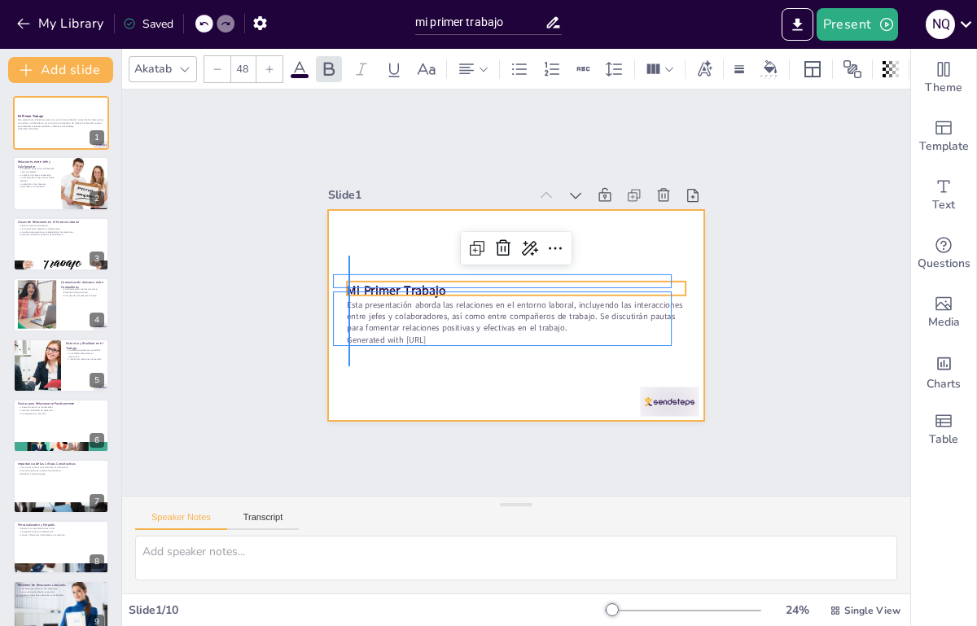
drag, startPoint x: 348, startPoint y: 256, endPoint x: 351, endPoint y: 366, distance: 110.7
click at [351, 366] on div at bounding box center [509, 313] width 423 height 317
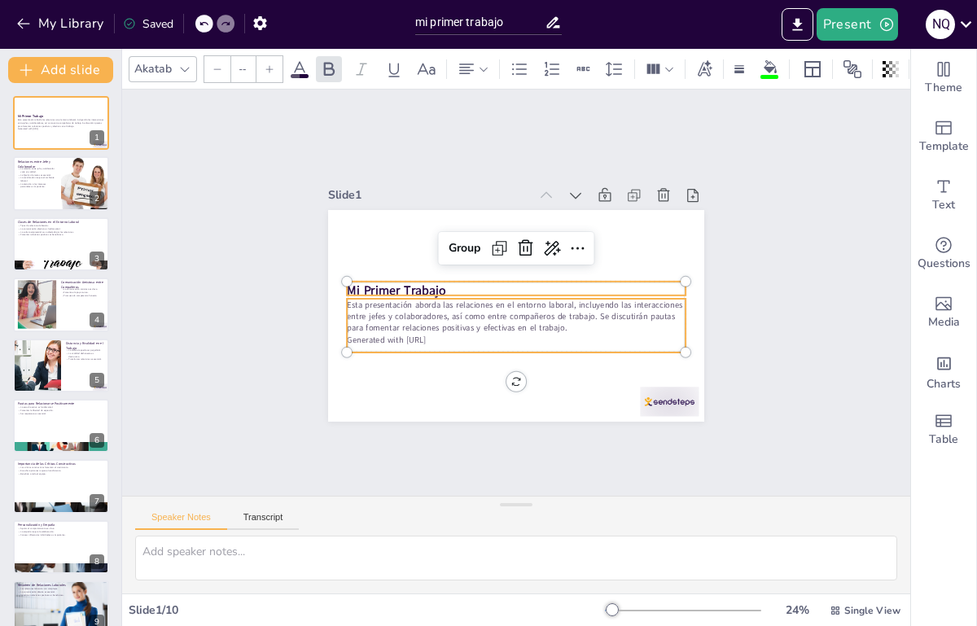
click at [429, 335] on p "Generated with [URL]" at bounding box center [506, 338] width 334 height 82
type input "32"
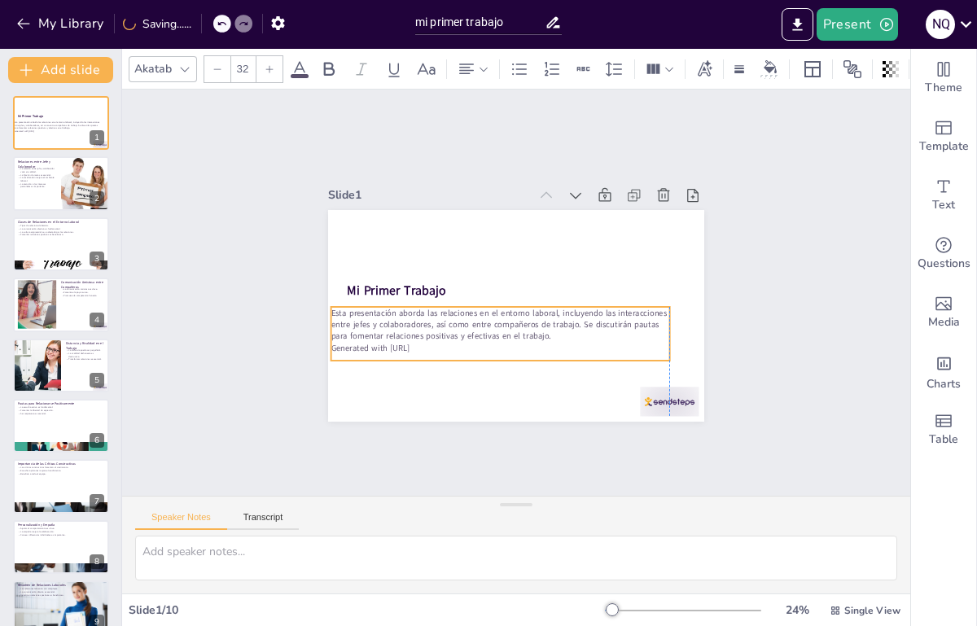
drag, startPoint x: 445, startPoint y: 332, endPoint x: 428, endPoint y: 340, distance: 18.9
click at [428, 340] on p "Generated with [URL]" at bounding box center [479, 336] width 314 height 148
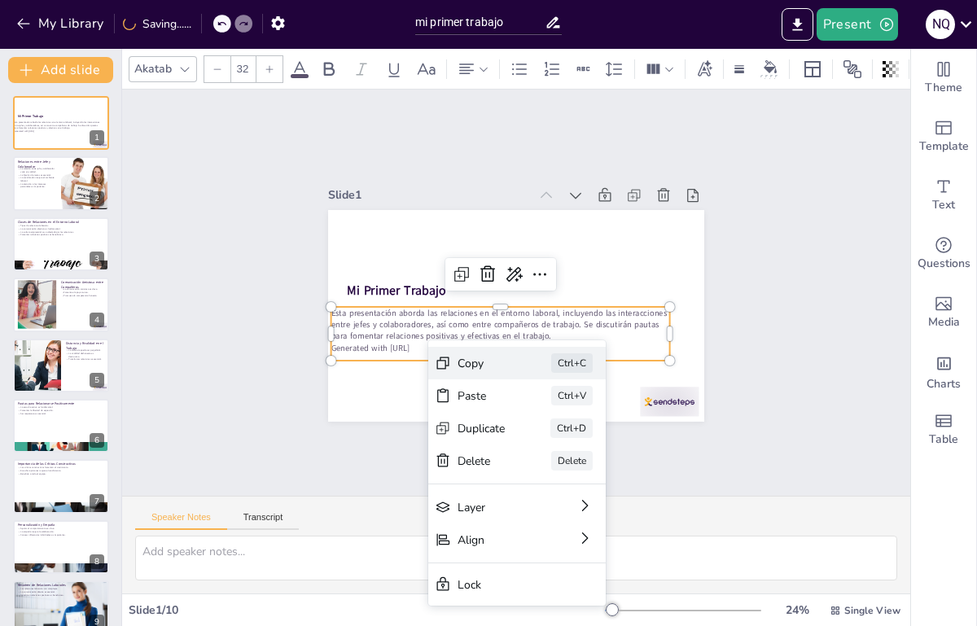
click at [525, 457] on div "Copy" at bounding box center [550, 471] width 50 height 29
